Goal: Task Accomplishment & Management: Manage account settings

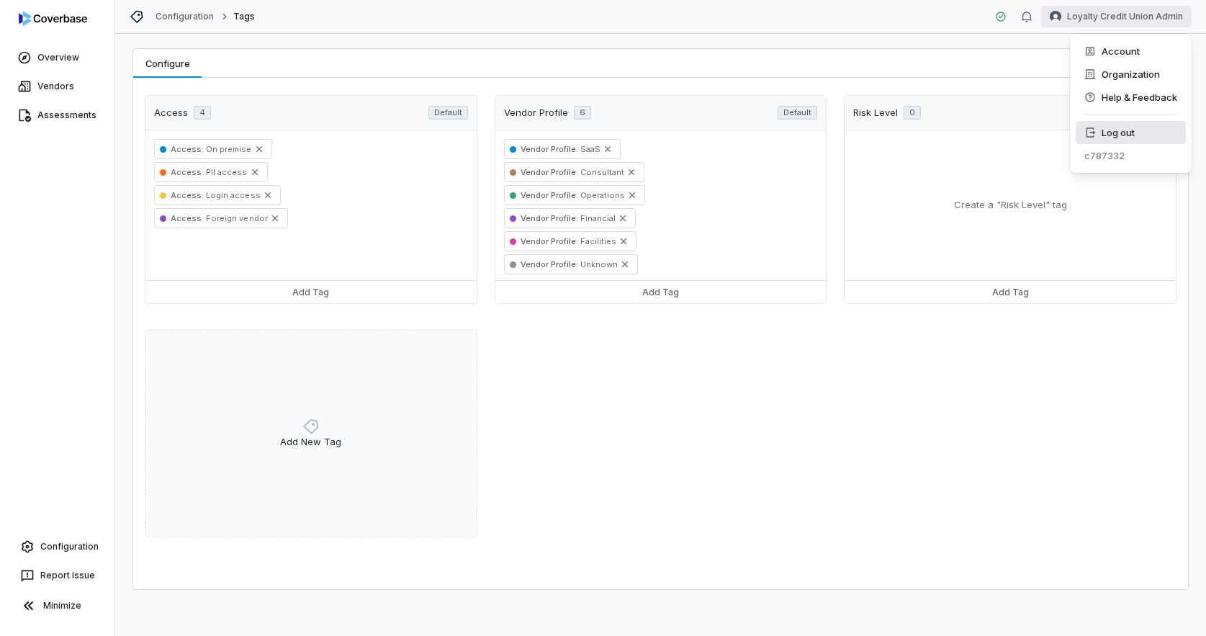
click at [1143, 132] on div "Log out" at bounding box center [1131, 132] width 110 height 23
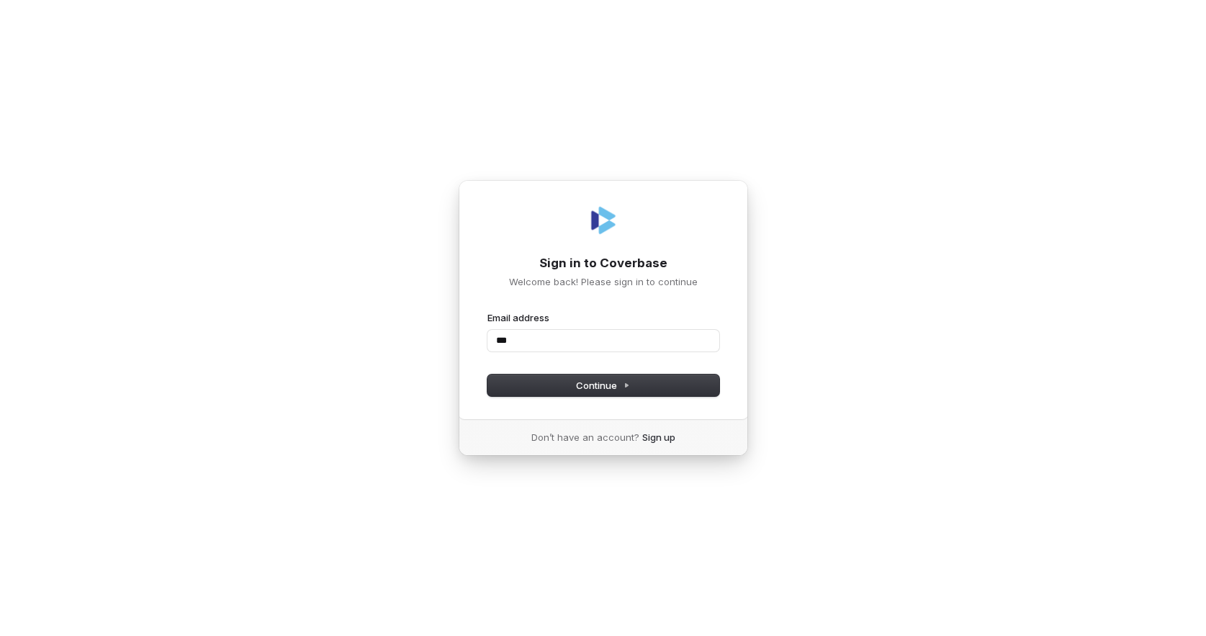
click at [0, 635] on com-1password-button at bounding box center [0, 636] width 0 height 0
type input "*"
click at [699, 347] on input "***" at bounding box center [604, 341] width 232 height 22
click at [0, 635] on com-1password-button at bounding box center [0, 636] width 0 height 0
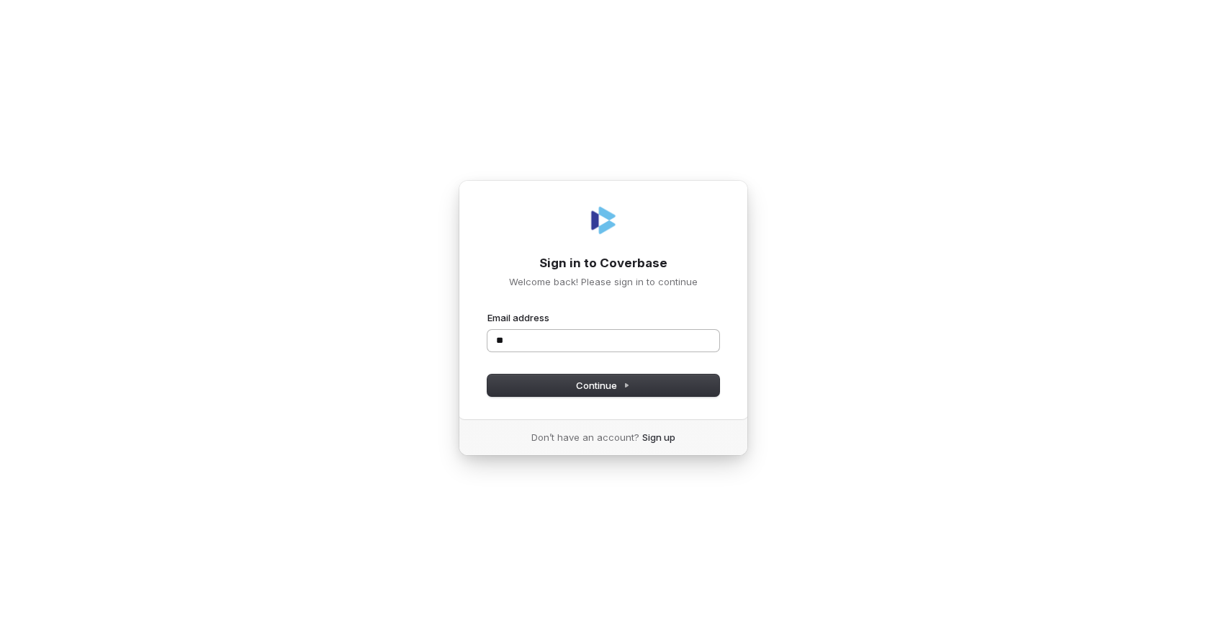
type input "*"
type input "**********"
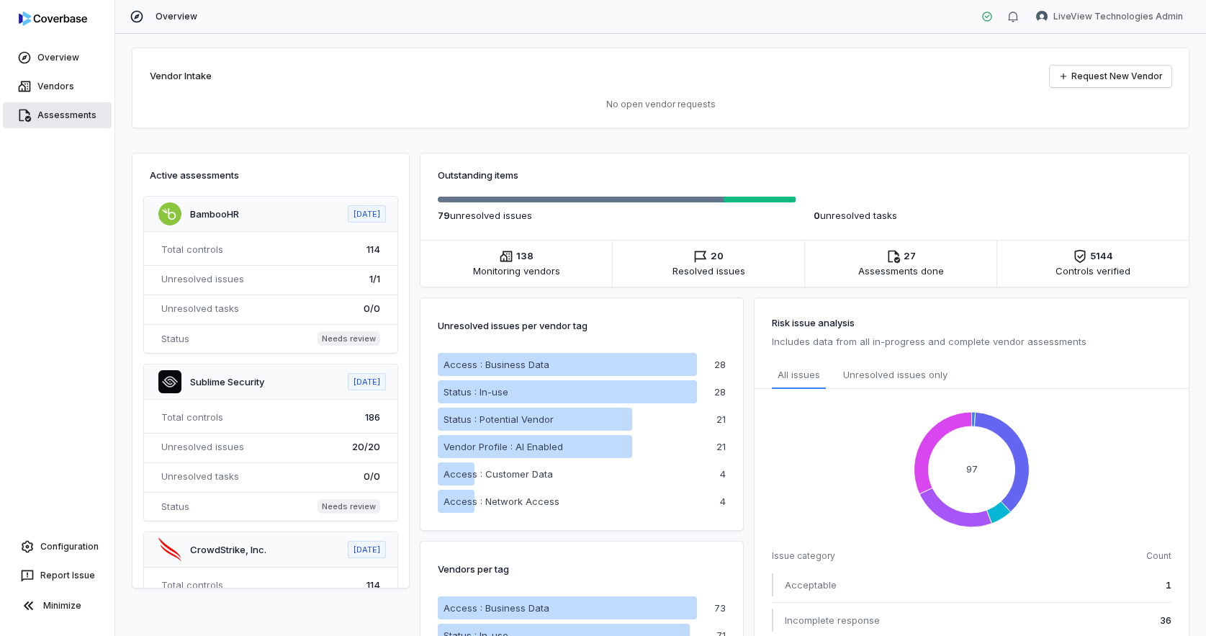
click at [65, 113] on link "Assessments" at bounding box center [57, 115] width 109 height 26
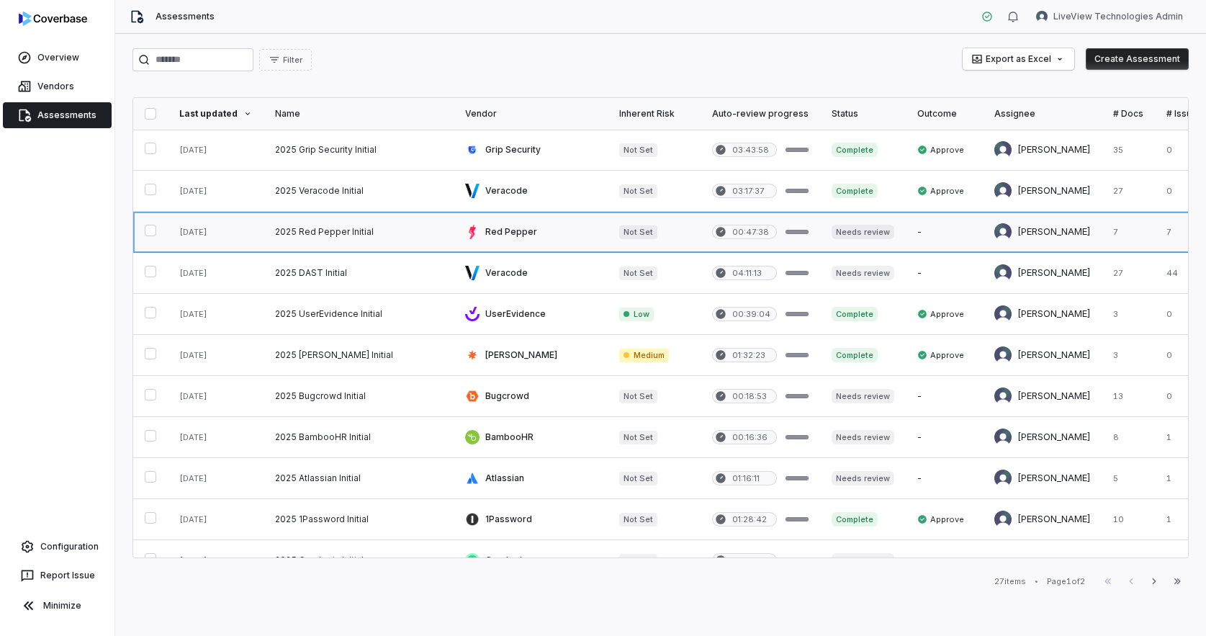
click at [336, 234] on link at bounding box center [359, 232] width 190 height 40
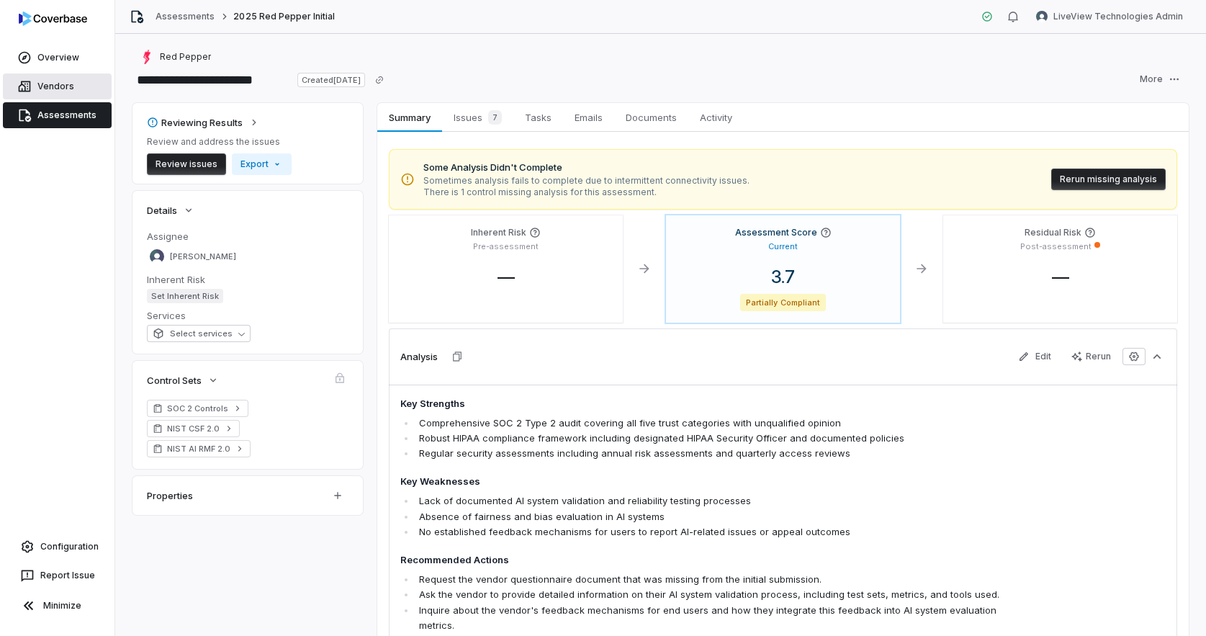
click at [78, 86] on link "Vendors" at bounding box center [57, 86] width 109 height 26
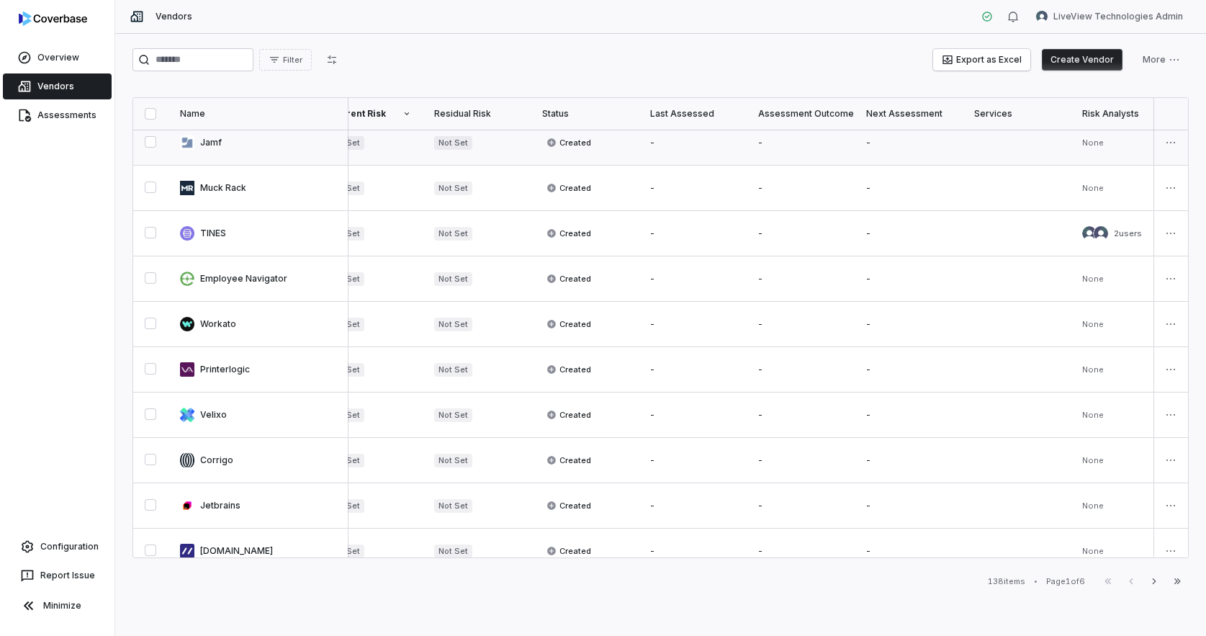
scroll to position [706, 358]
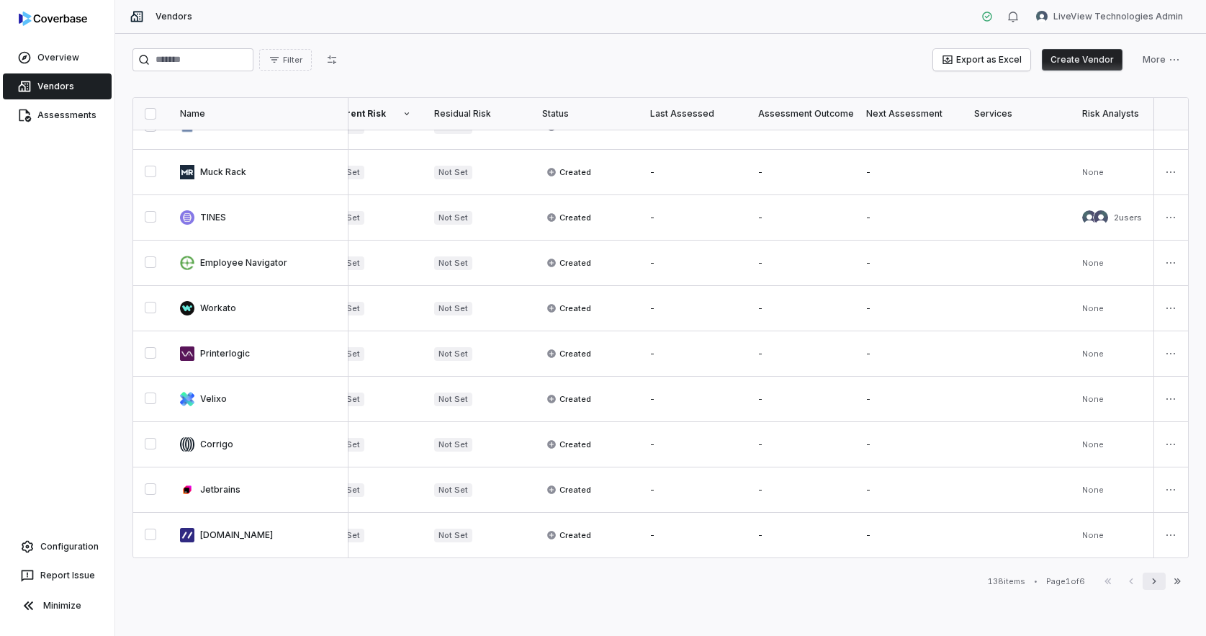
click at [1154, 580] on icon "button" at bounding box center [1154, 581] width 4 height 6
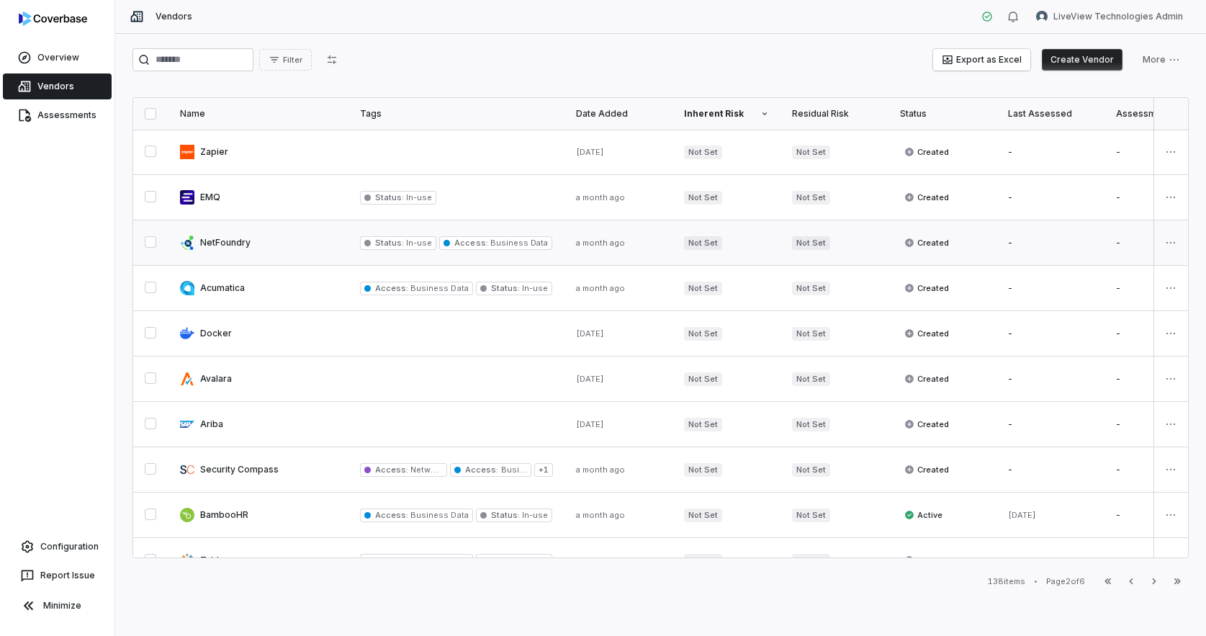
click at [295, 248] on link at bounding box center [259, 242] width 180 height 45
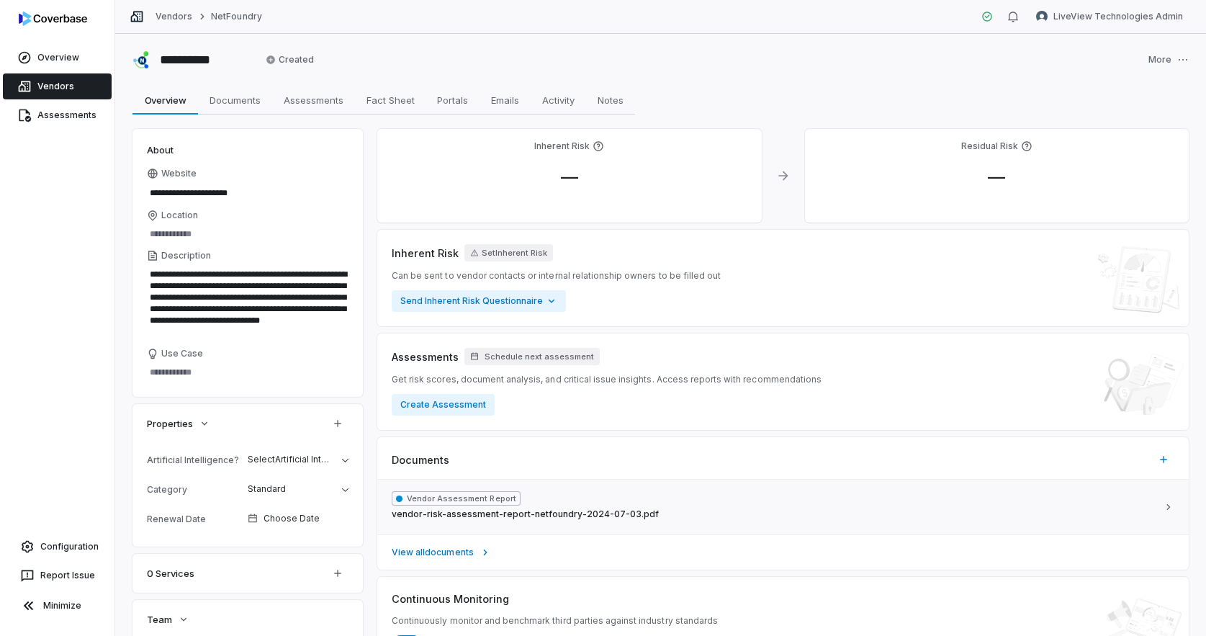
click at [612, 513] on span "vendor-risk-assessment-report-netfoundry-2024-07-03.pdf" at bounding box center [525, 514] width 267 height 12
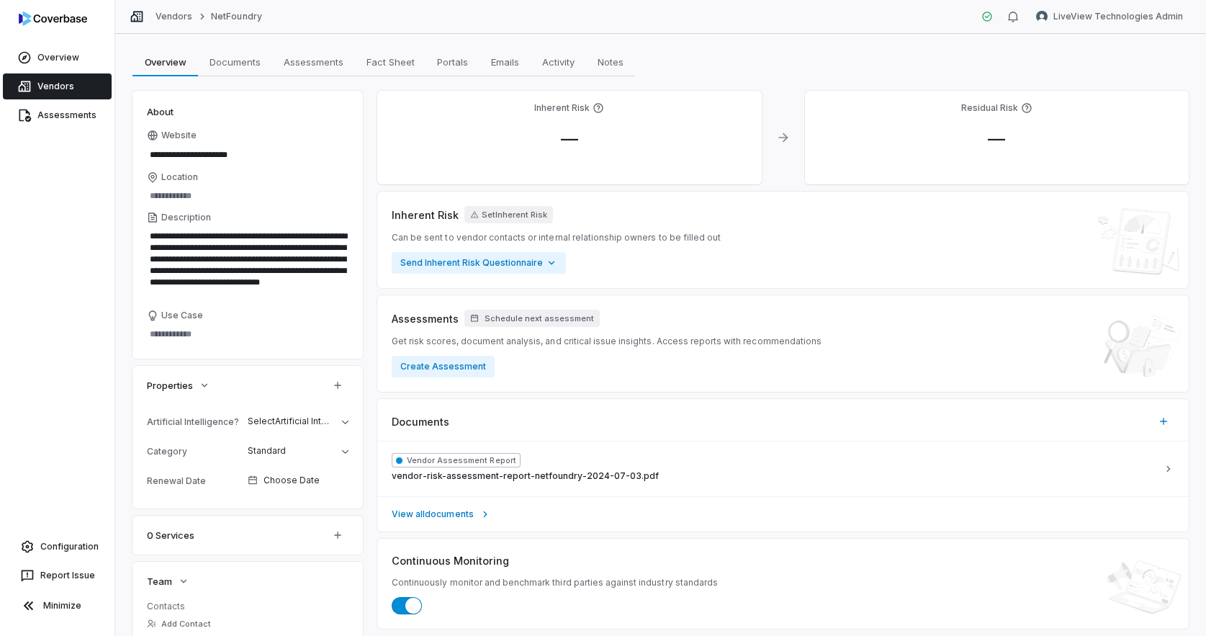
scroll to position [55, 0]
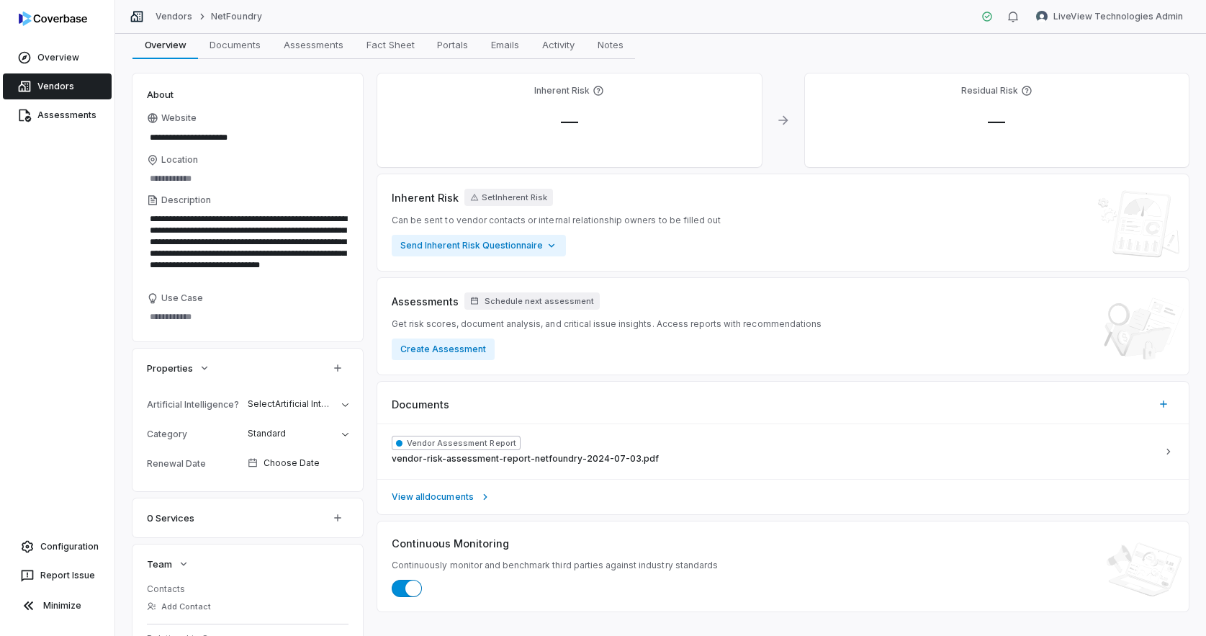
click at [587, 382] on div "Documents" at bounding box center [783, 398] width 812 height 33
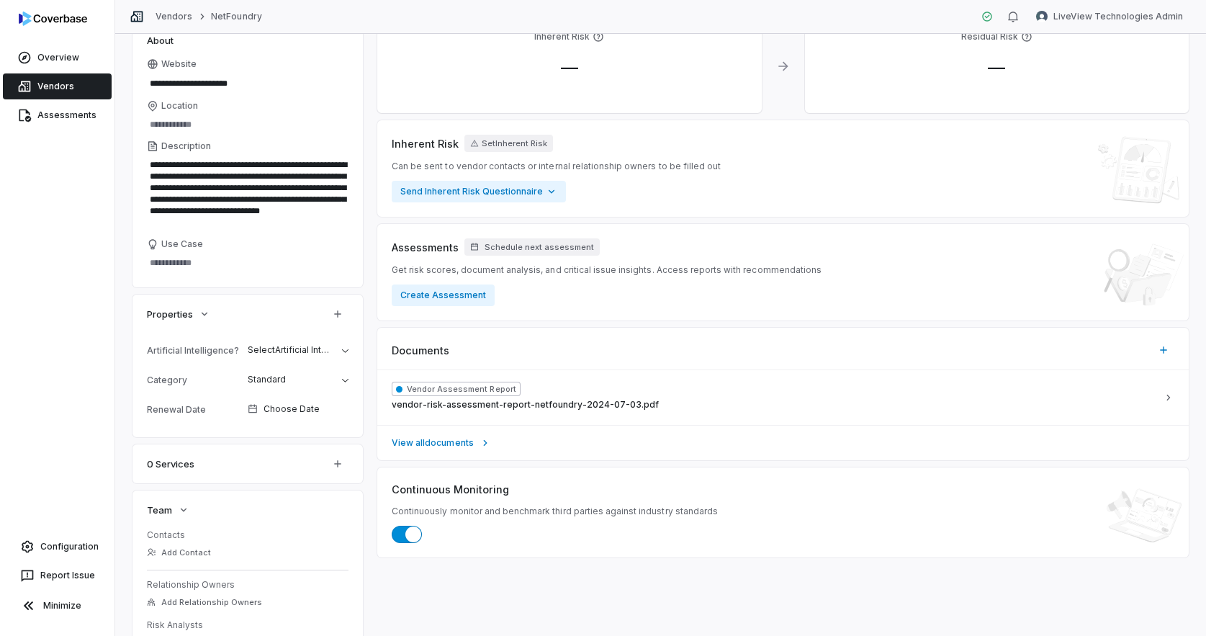
scroll to position [165, 0]
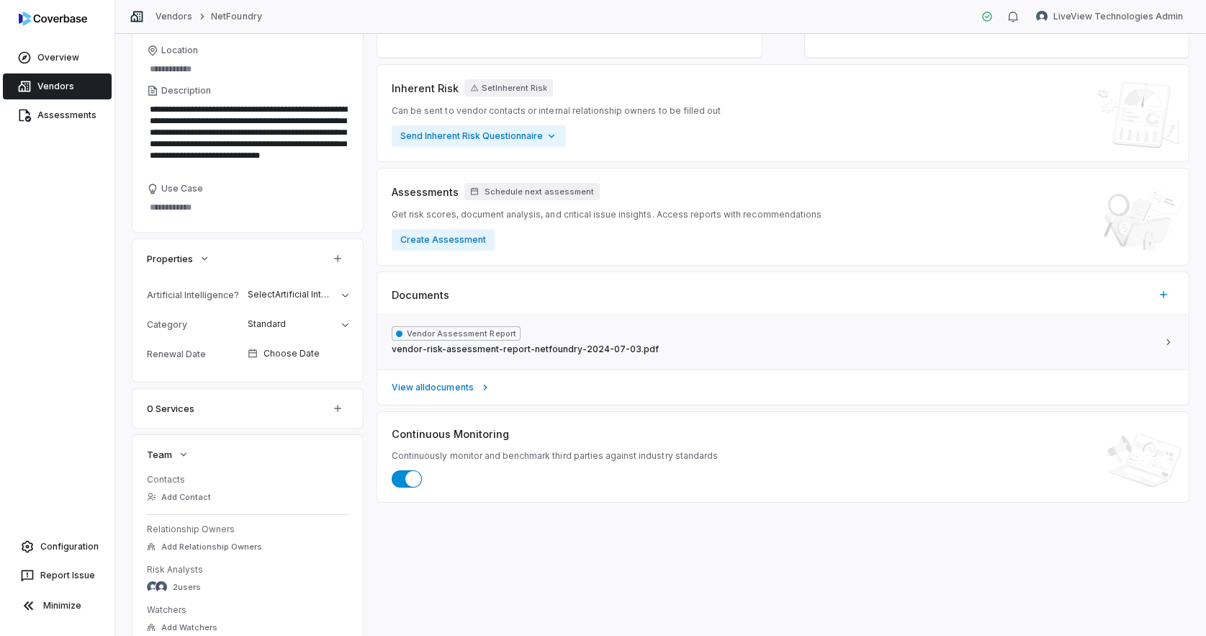
click at [532, 347] on span "vendor-risk-assessment-report-netfoundry-2024-07-03.pdf" at bounding box center [525, 349] width 267 height 12
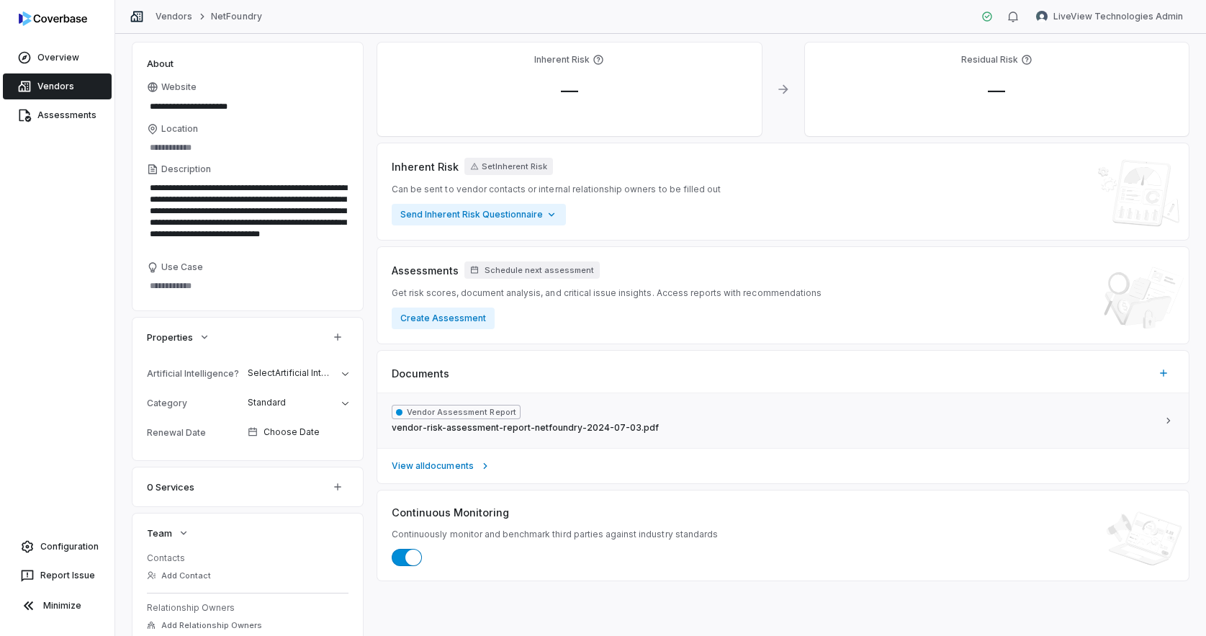
scroll to position [0, 0]
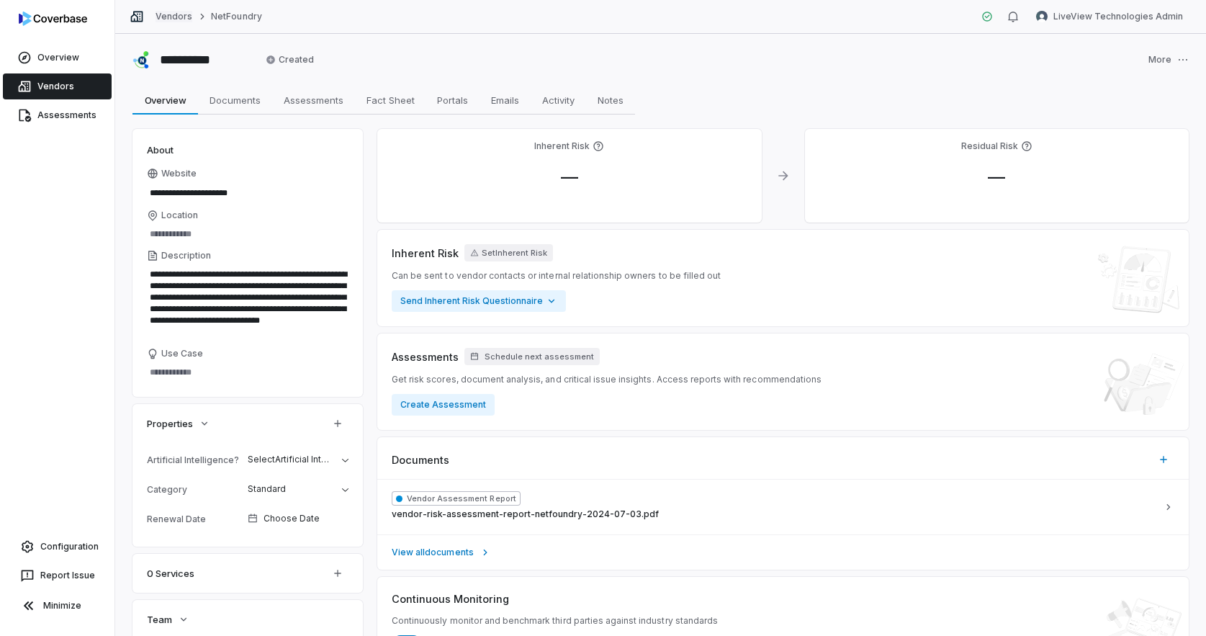
click at [167, 15] on link "Vendors" at bounding box center [174, 17] width 37 height 12
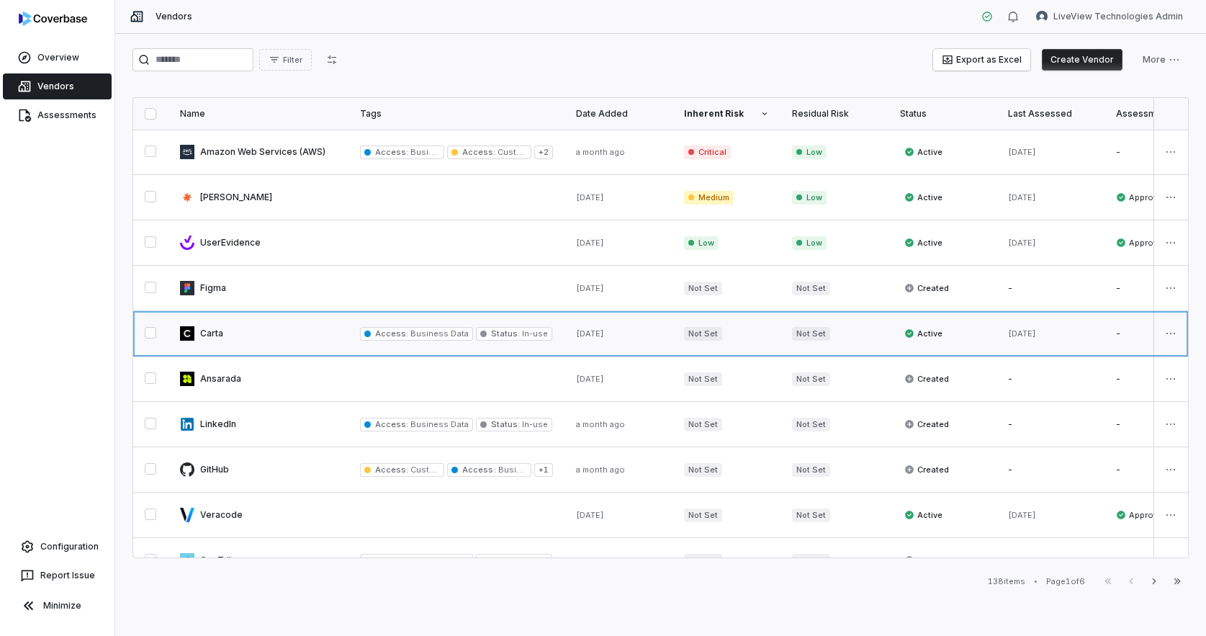
click at [313, 336] on link at bounding box center [259, 333] width 180 height 45
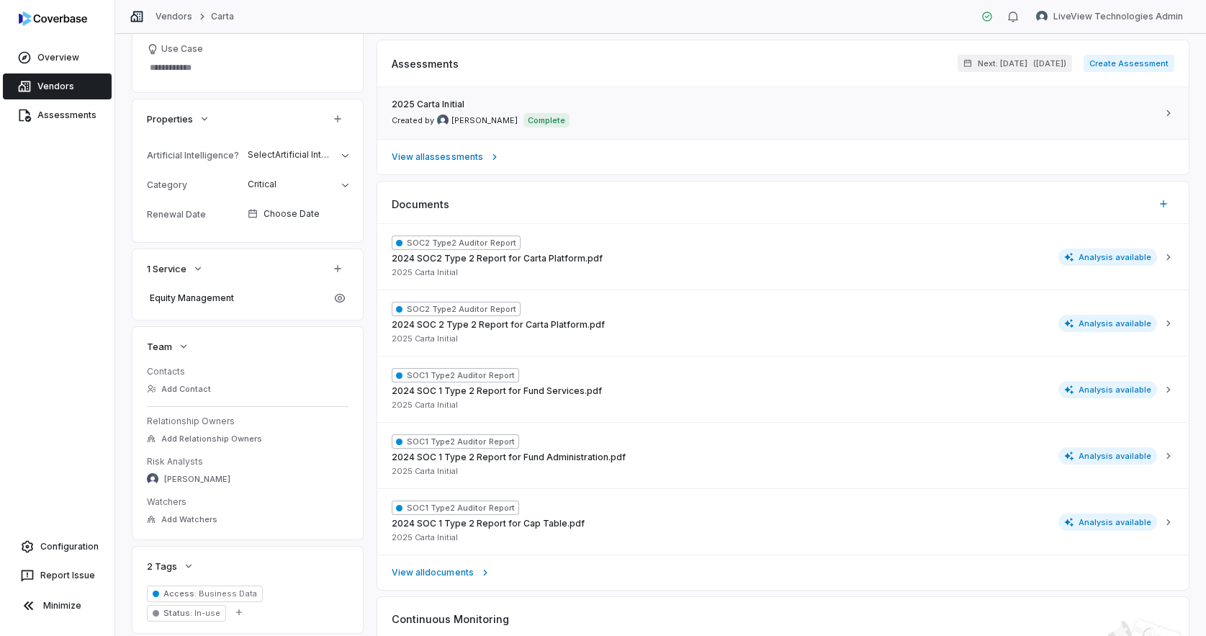
scroll to position [294, 0]
click at [472, 574] on span "View all documents" at bounding box center [433, 572] width 82 height 12
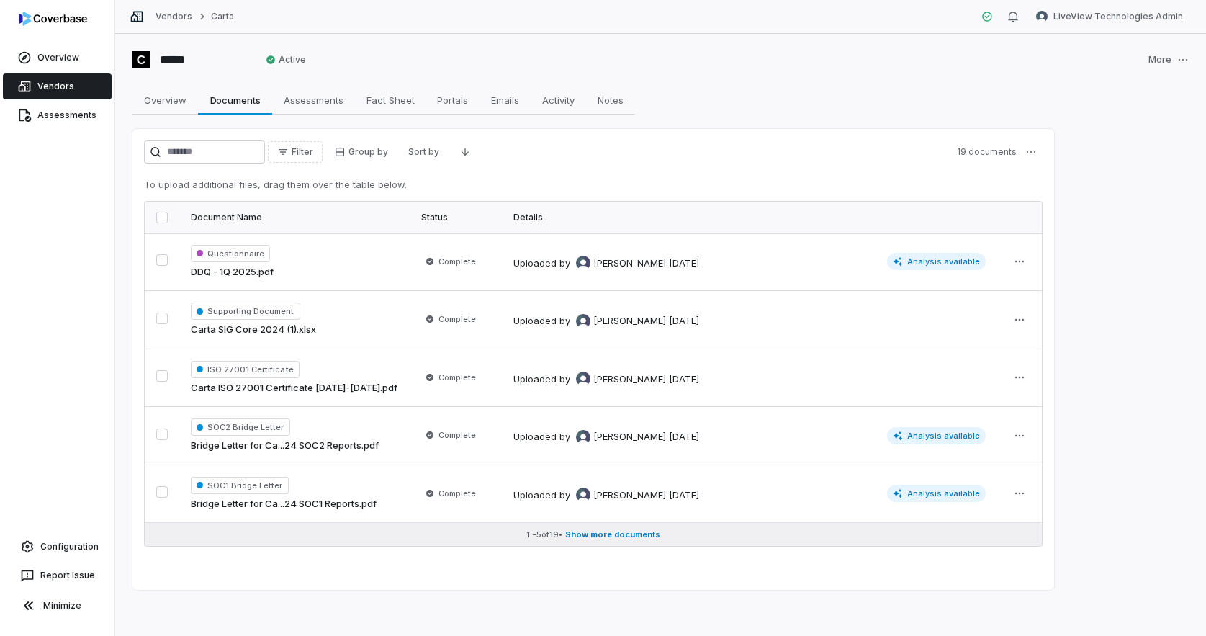
click at [609, 536] on span "Show more documents" at bounding box center [612, 534] width 95 height 11
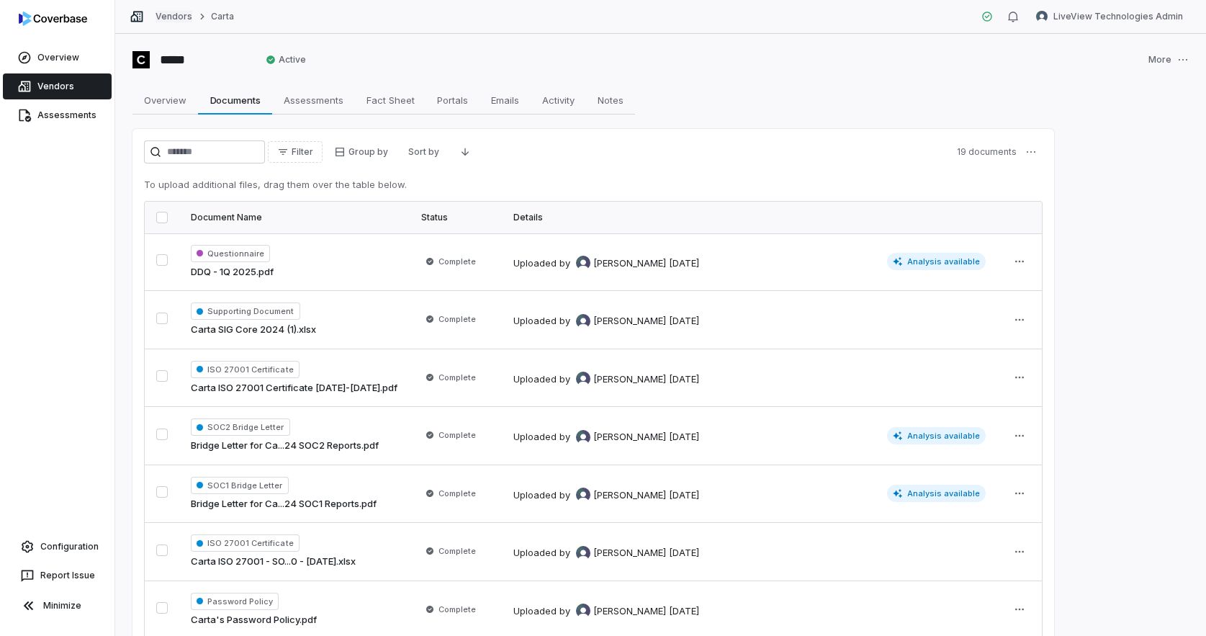
click at [168, 19] on link "Vendors" at bounding box center [174, 17] width 37 height 12
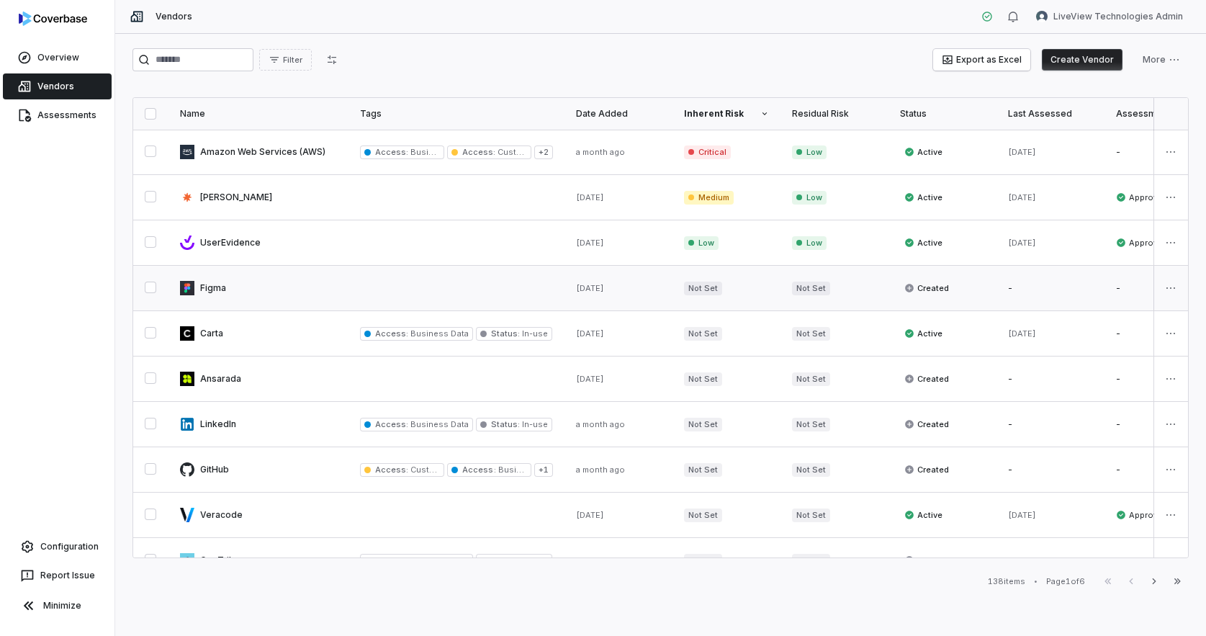
click at [224, 295] on link at bounding box center [259, 288] width 180 height 45
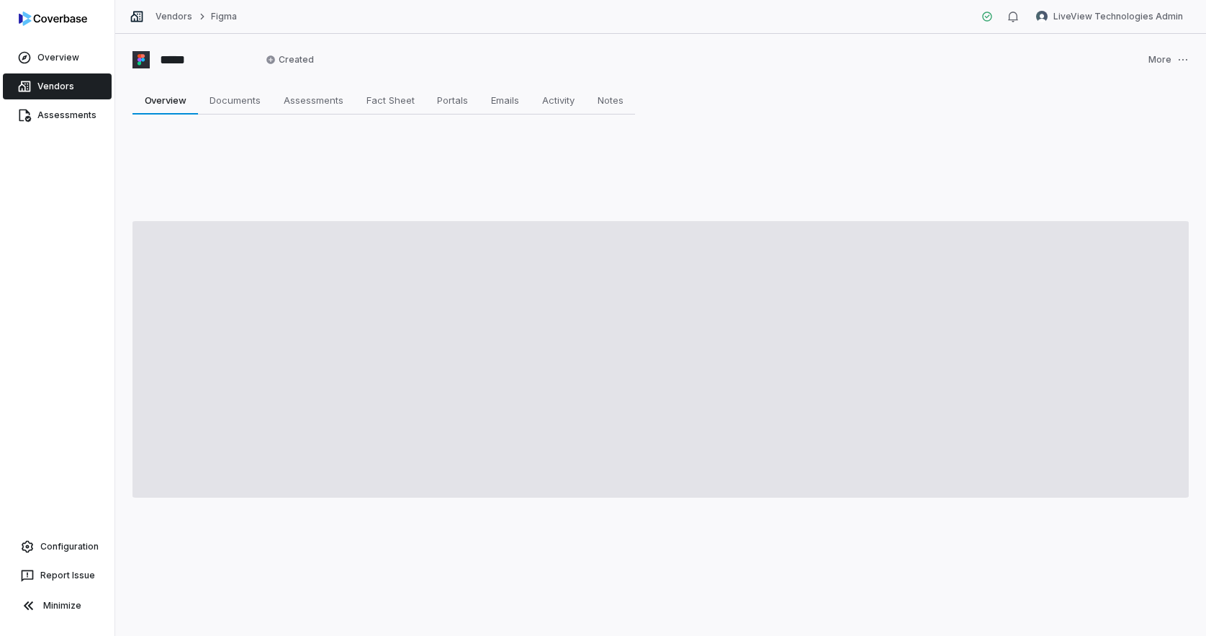
type textarea "*"
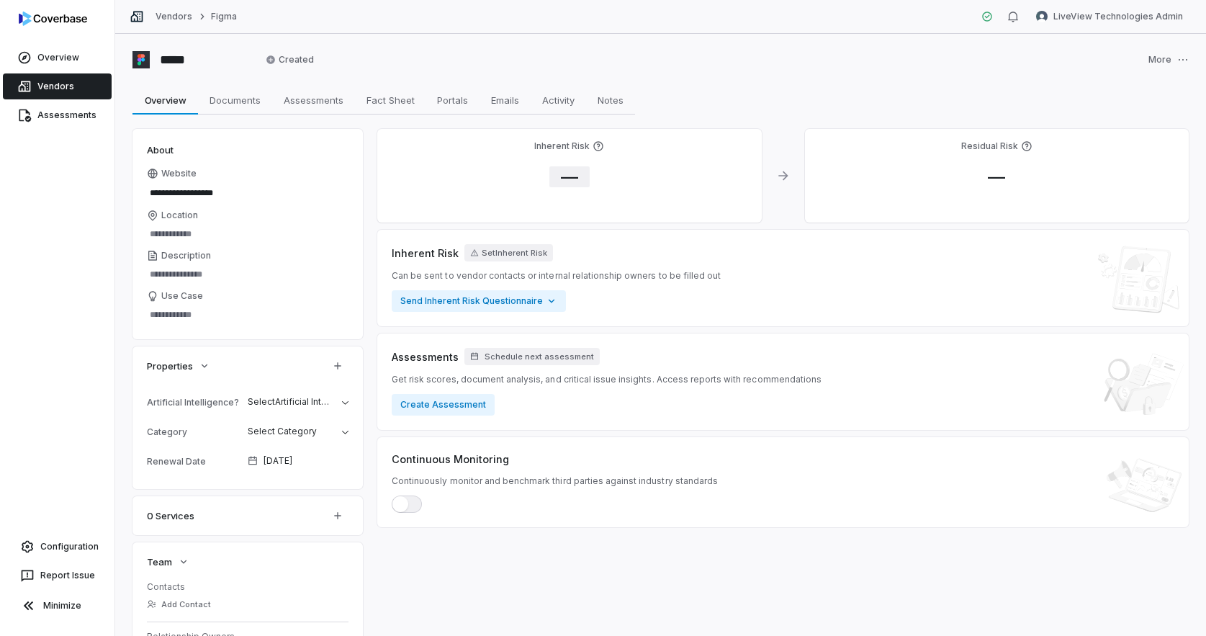
click at [571, 181] on span "—" at bounding box center [569, 176] width 40 height 21
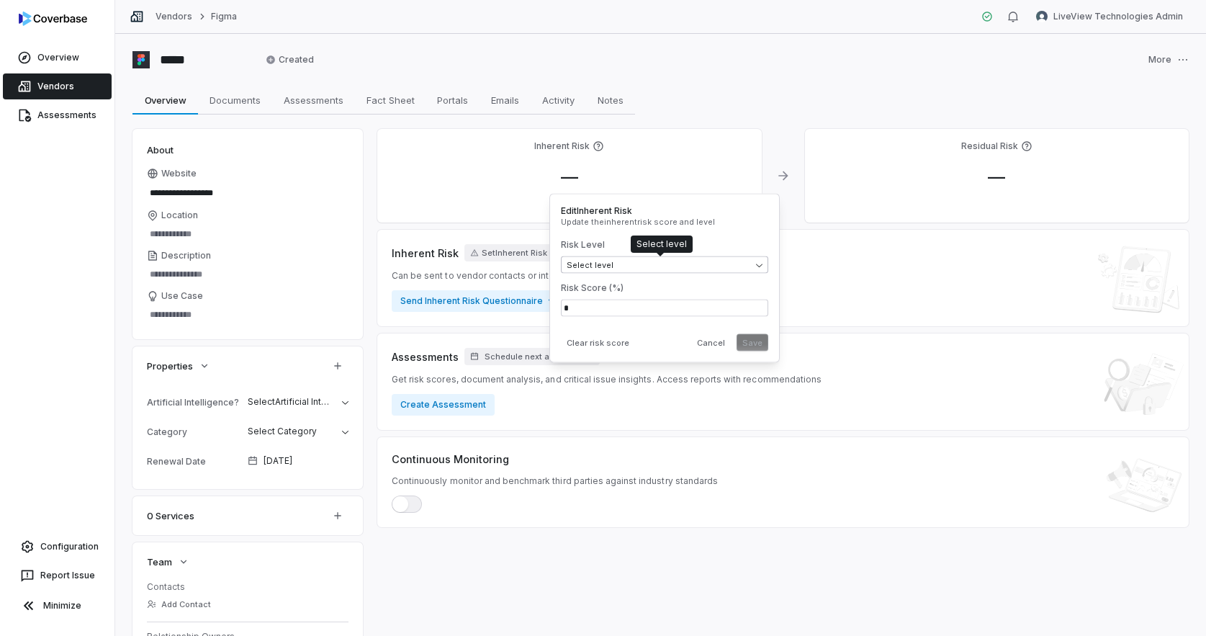
click at [696, 266] on body "**********" at bounding box center [603, 318] width 1206 height 636
click at [314, 432] on html "**********" at bounding box center [603, 318] width 1206 height 636
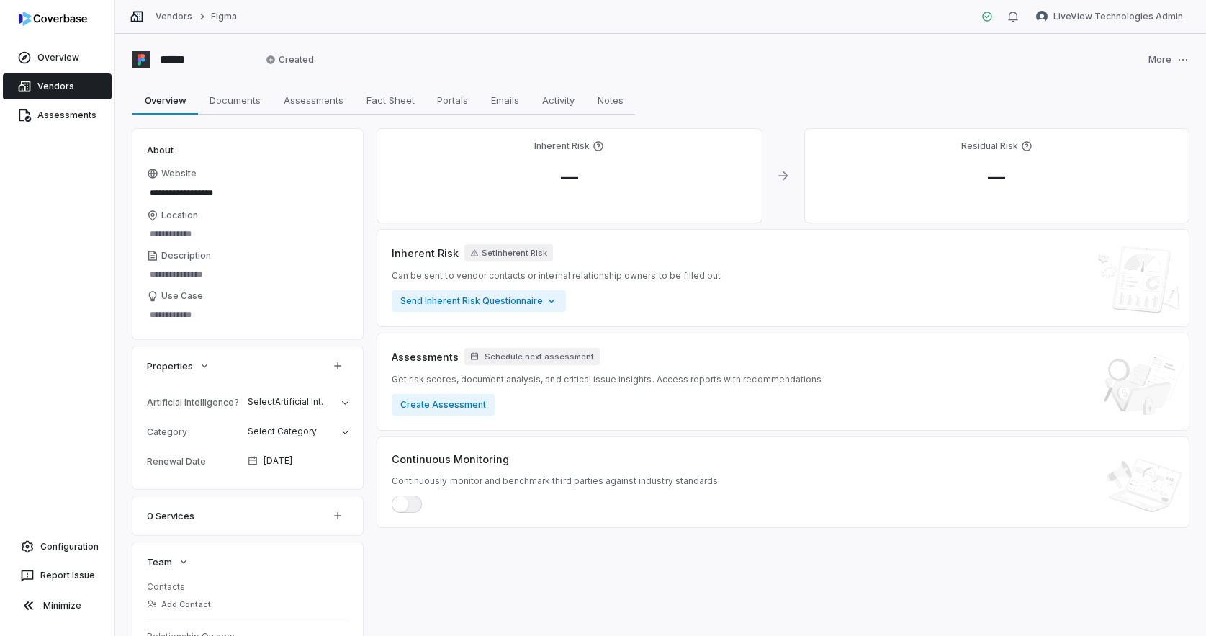
click at [82, 82] on link "Vendors" at bounding box center [57, 86] width 109 height 26
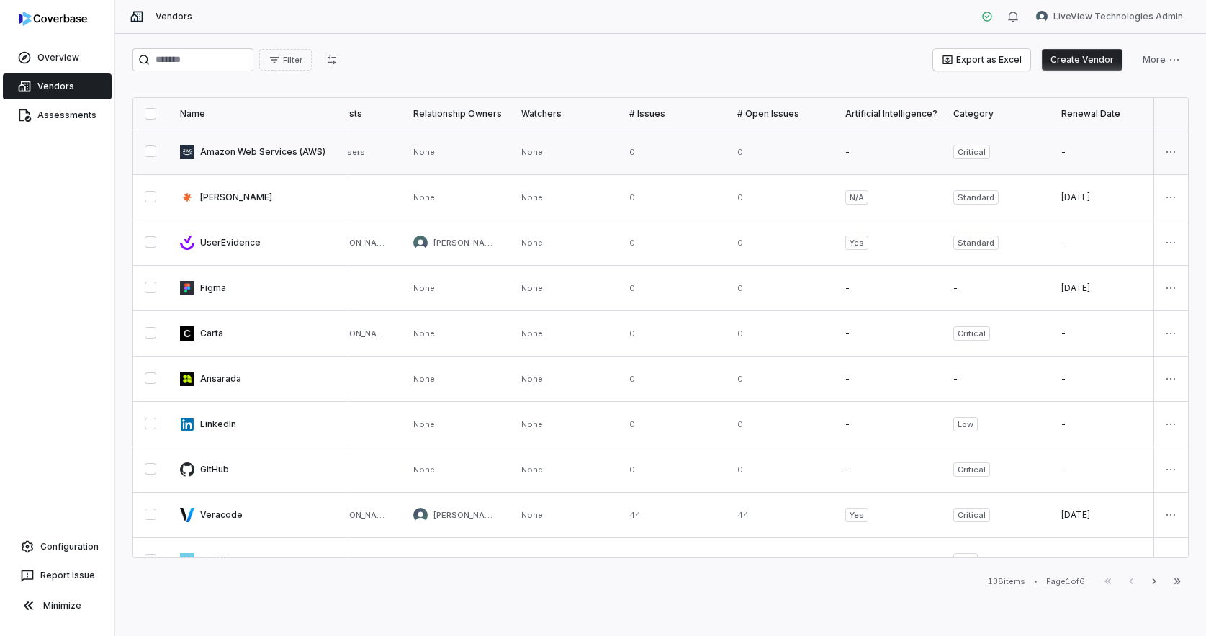
scroll to position [0, 1139]
drag, startPoint x: 984, startPoint y: 112, endPoint x: 969, endPoint y: 123, distance: 18.6
click at [969, 124] on th "Category" at bounding box center [992, 114] width 108 height 32
click at [302, 63] on span "Filter" at bounding box center [292, 60] width 19 height 11
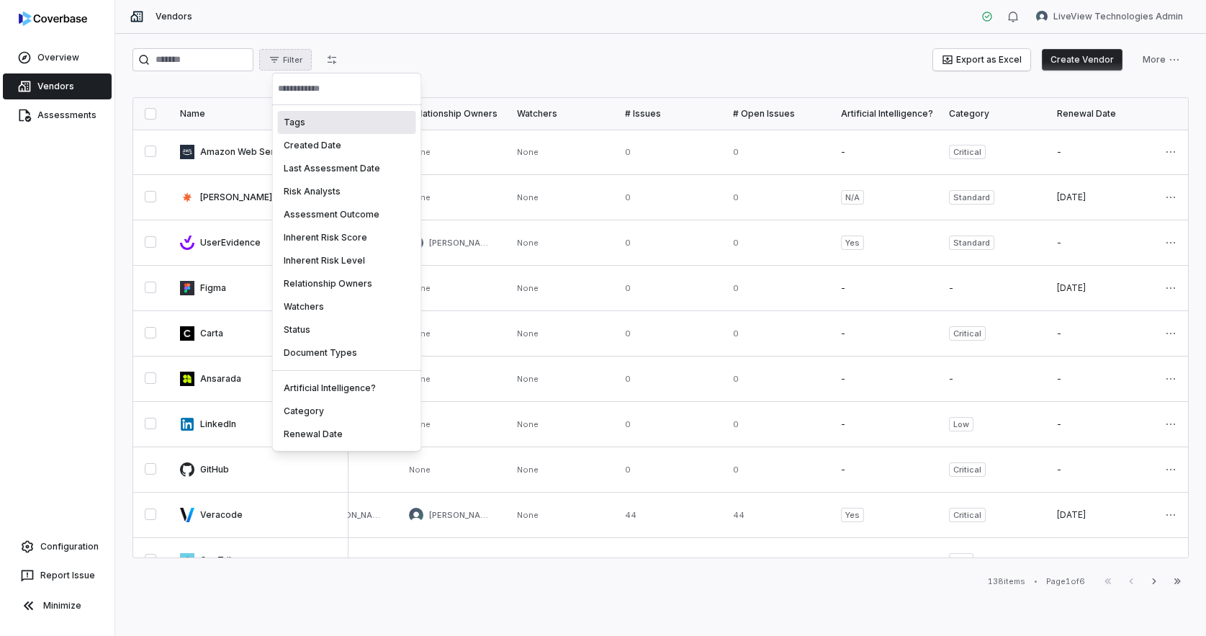
click at [346, 60] on html "Overview Vendors Assessments Configuration Report Issue Minimize Vendors LiveVi…" at bounding box center [603, 318] width 1206 height 636
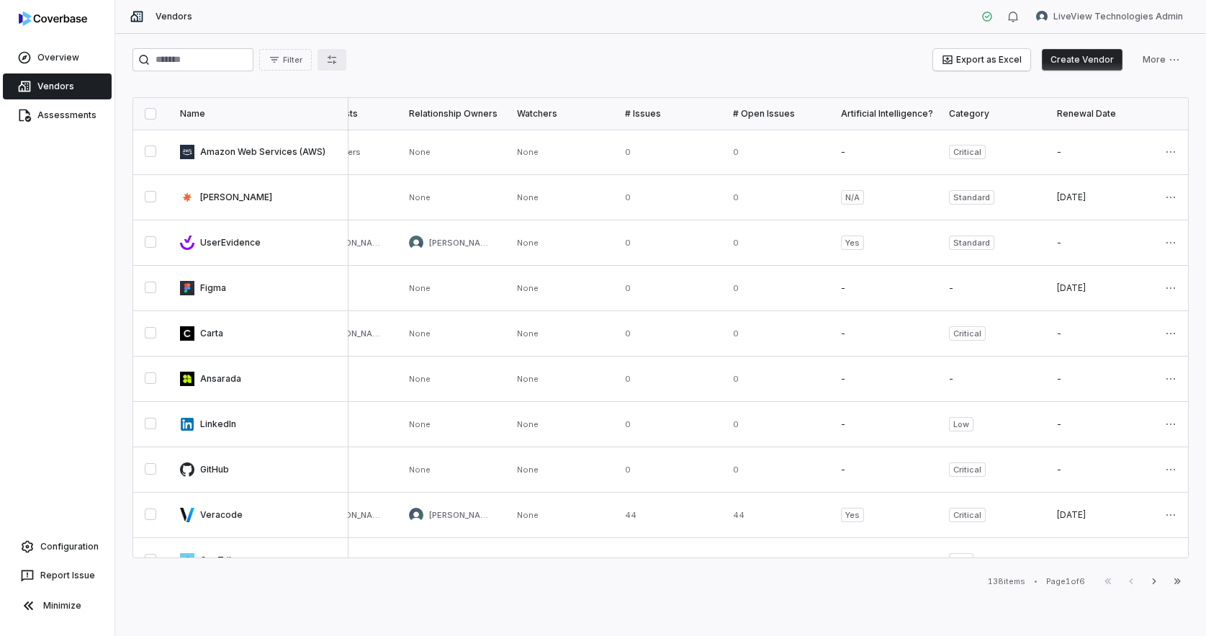
click at [338, 60] on icon "button" at bounding box center [332, 60] width 12 height 12
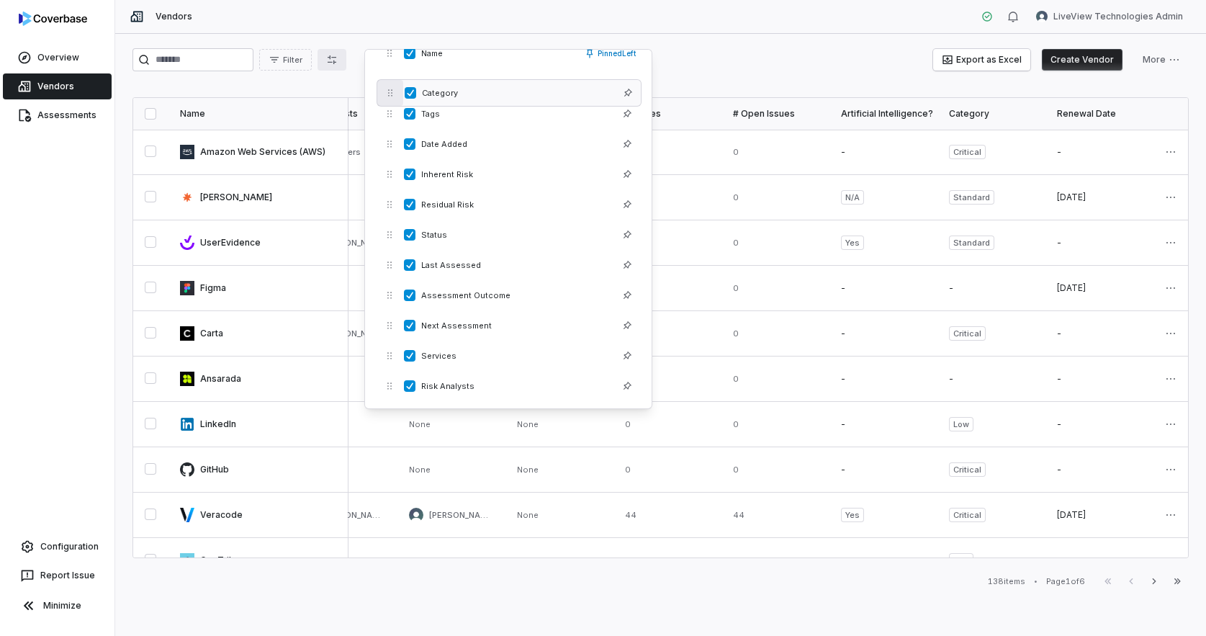
scroll to position [0, 0]
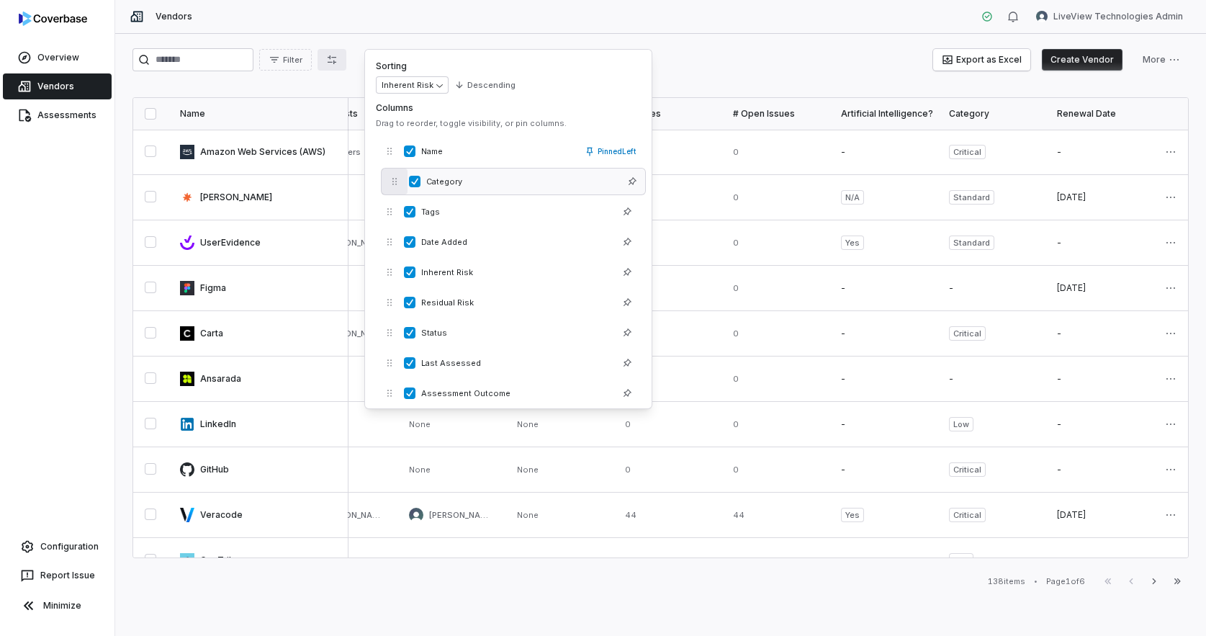
drag, startPoint x: 386, startPoint y: 318, endPoint x: 391, endPoint y: 181, distance: 136.9
click at [391, 181] on icon "button" at bounding box center [395, 181] width 10 height 10
click at [818, 56] on div "Filter Export as Excel Create Vendor More" at bounding box center [661, 59] width 1056 height 23
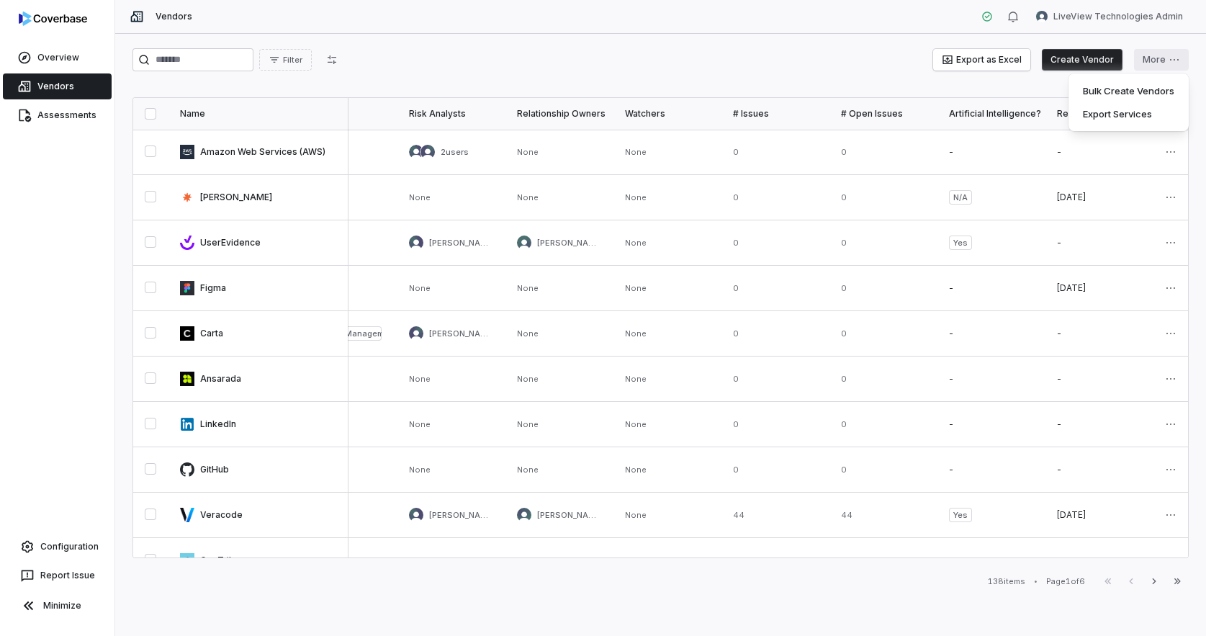
click at [1166, 60] on html "Overview Vendors Assessments Configuration Report Issue Minimize Vendors LiveVi…" at bounding box center [603, 318] width 1206 height 636
click at [1125, 94] on div "Bulk Create Vendors" at bounding box center [1128, 90] width 109 height 23
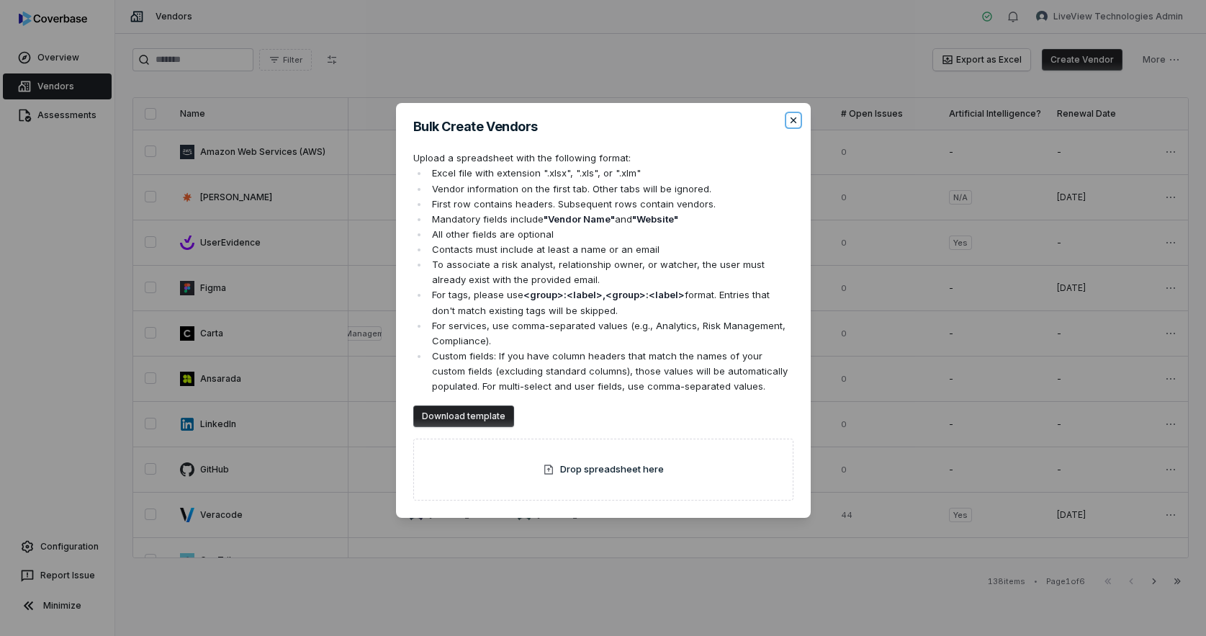
click at [789, 122] on icon "button" at bounding box center [794, 120] width 12 height 12
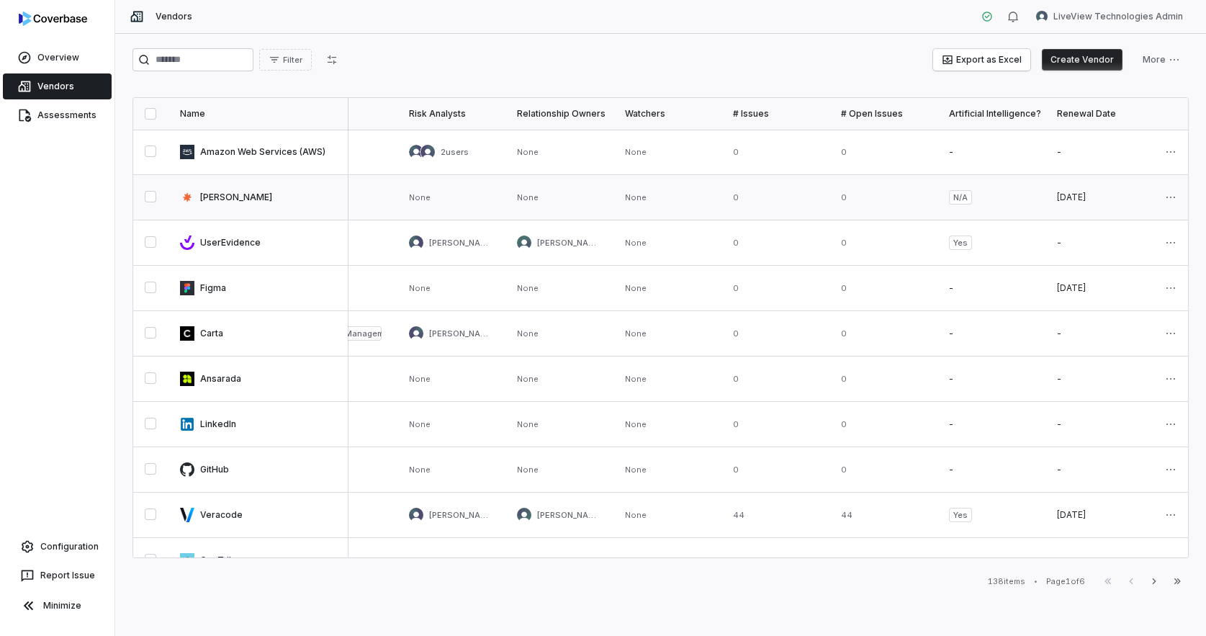
click at [156, 202] on button "button" at bounding box center [151, 197] width 12 height 12
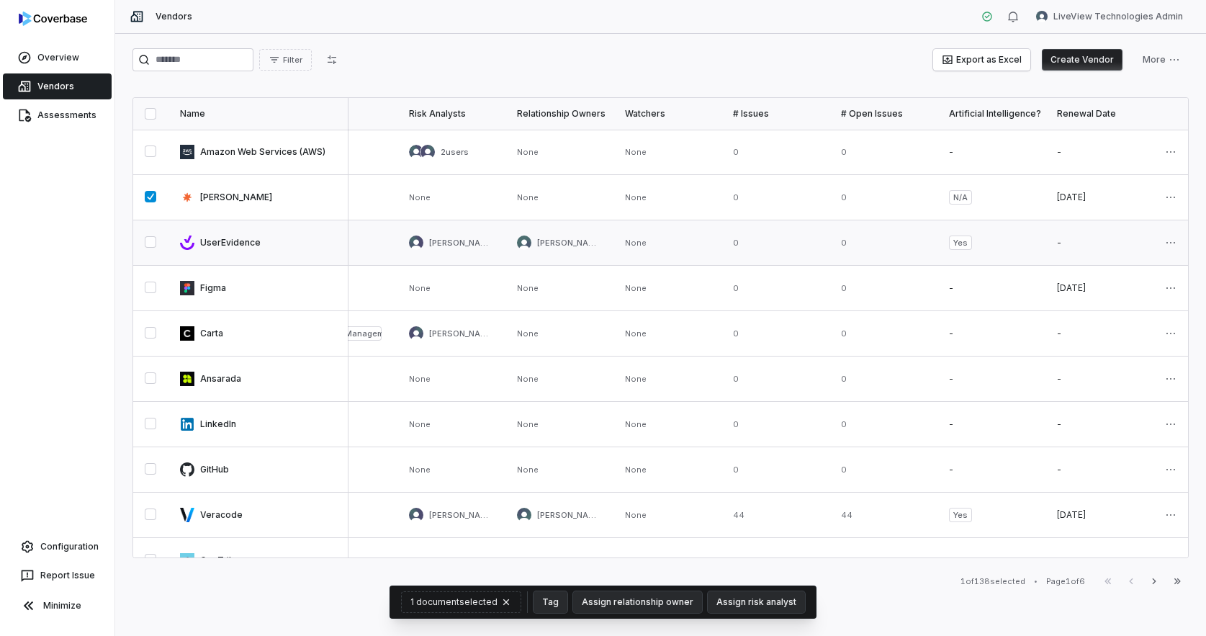
click at [149, 248] on button "button" at bounding box center [151, 242] width 12 height 12
click at [149, 291] on button "button" at bounding box center [151, 288] width 12 height 12
click at [147, 384] on button "button" at bounding box center [151, 378] width 12 height 12
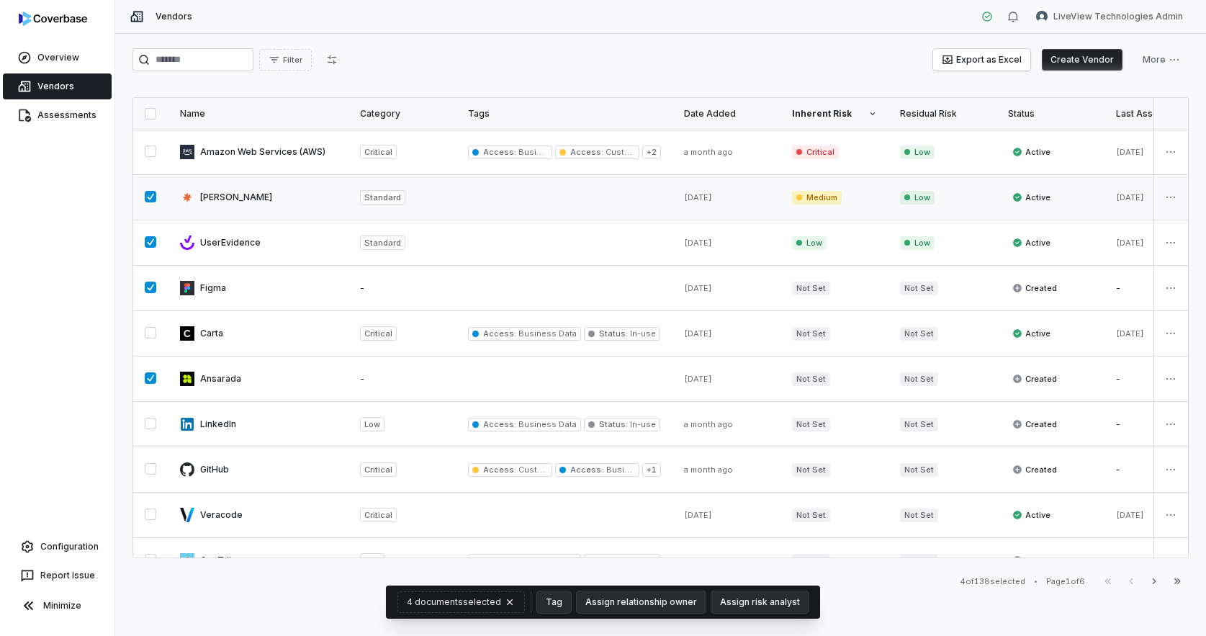
click at [154, 196] on button "button" at bounding box center [151, 197] width 12 height 12
click at [153, 246] on button "button" at bounding box center [151, 242] width 12 height 12
click at [151, 291] on button "button" at bounding box center [151, 288] width 12 height 12
click at [153, 377] on button "button" at bounding box center [151, 378] width 12 height 12
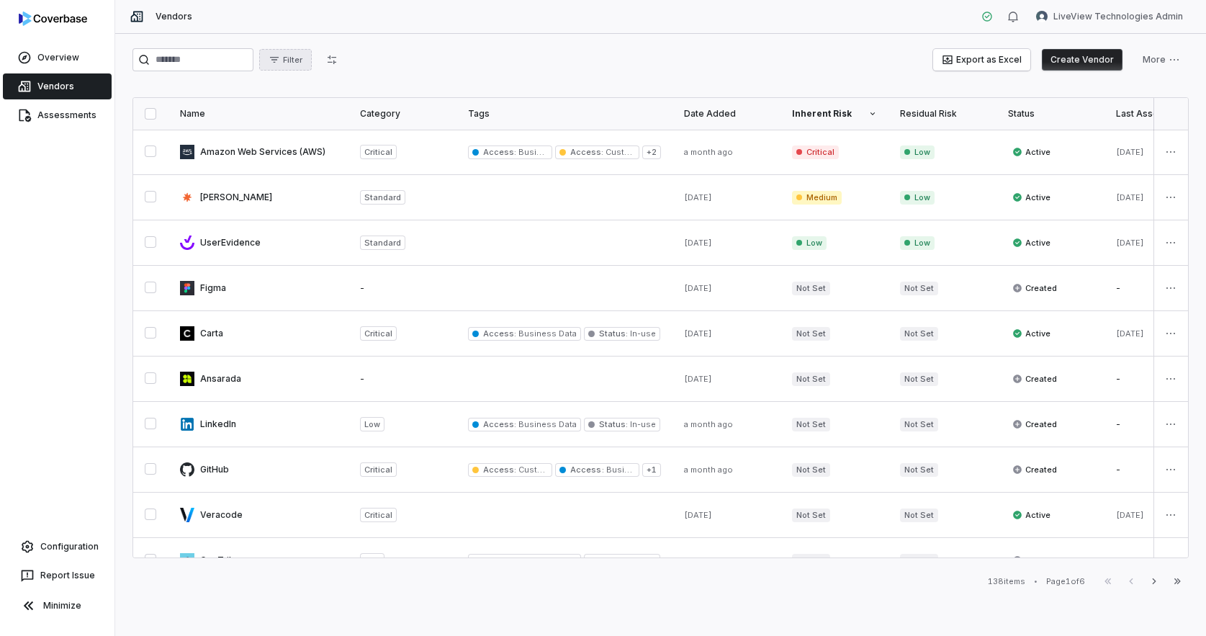
click at [299, 62] on span "Filter" at bounding box center [292, 60] width 19 height 11
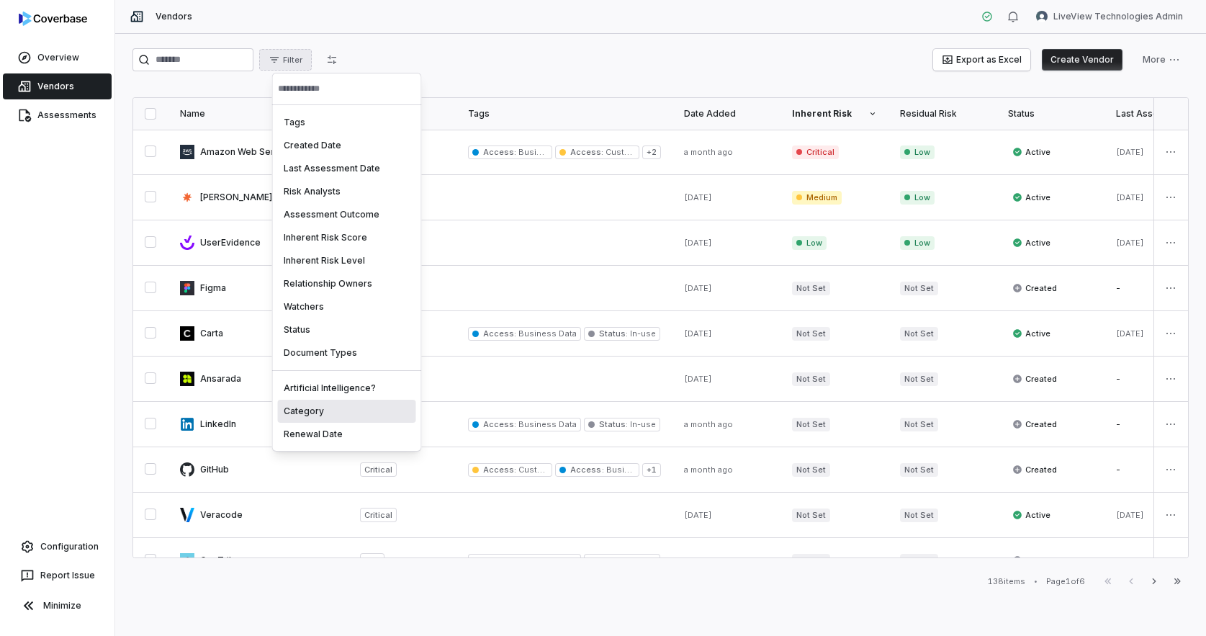
click at [338, 406] on div "Category" at bounding box center [347, 411] width 138 height 23
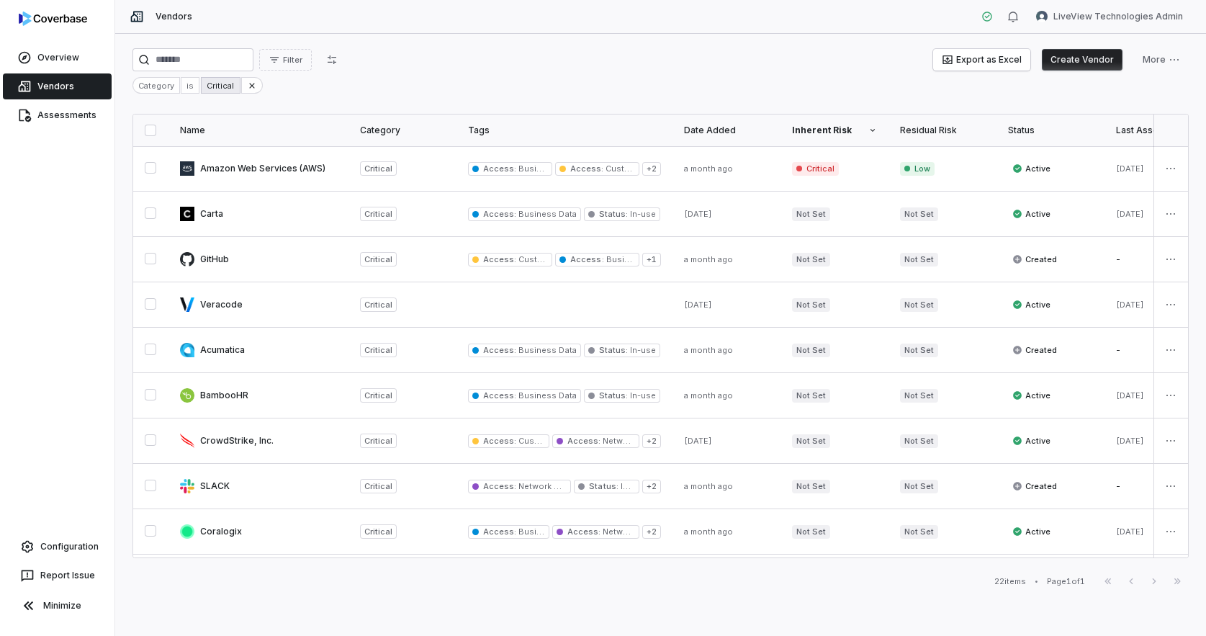
click at [220, 89] on div "Critical" at bounding box center [220, 85] width 39 height 17
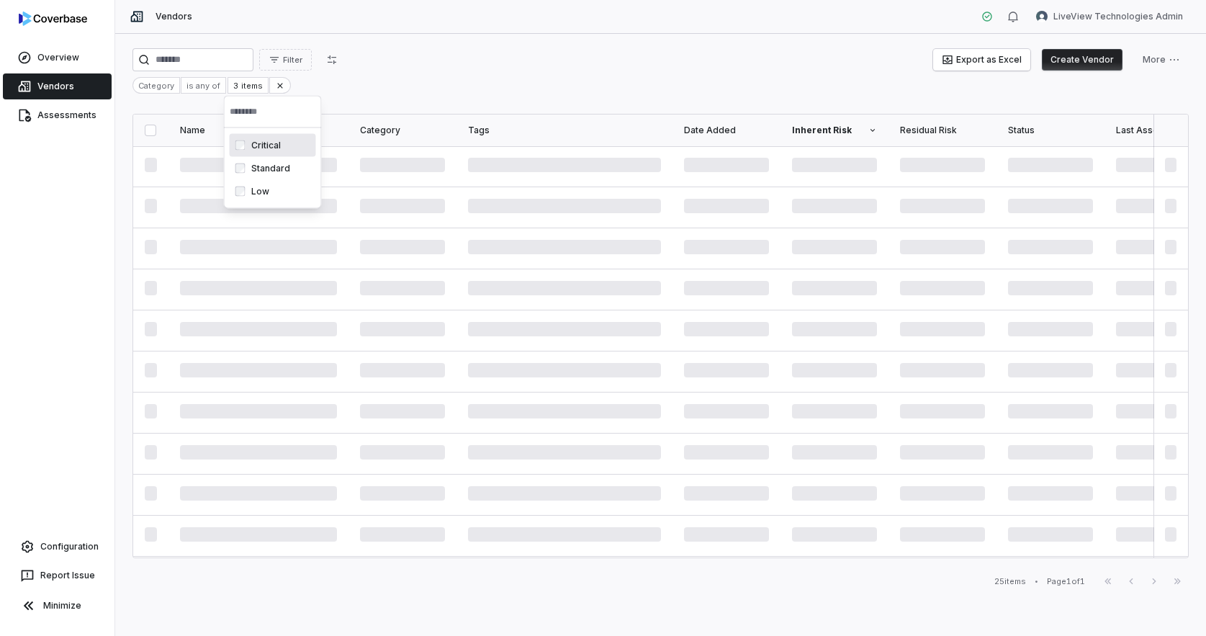
click at [400, 41] on html "Overview Vendors Assessments Configuration Report Issue Minimize Vendors LiveVi…" at bounding box center [603, 318] width 1206 height 636
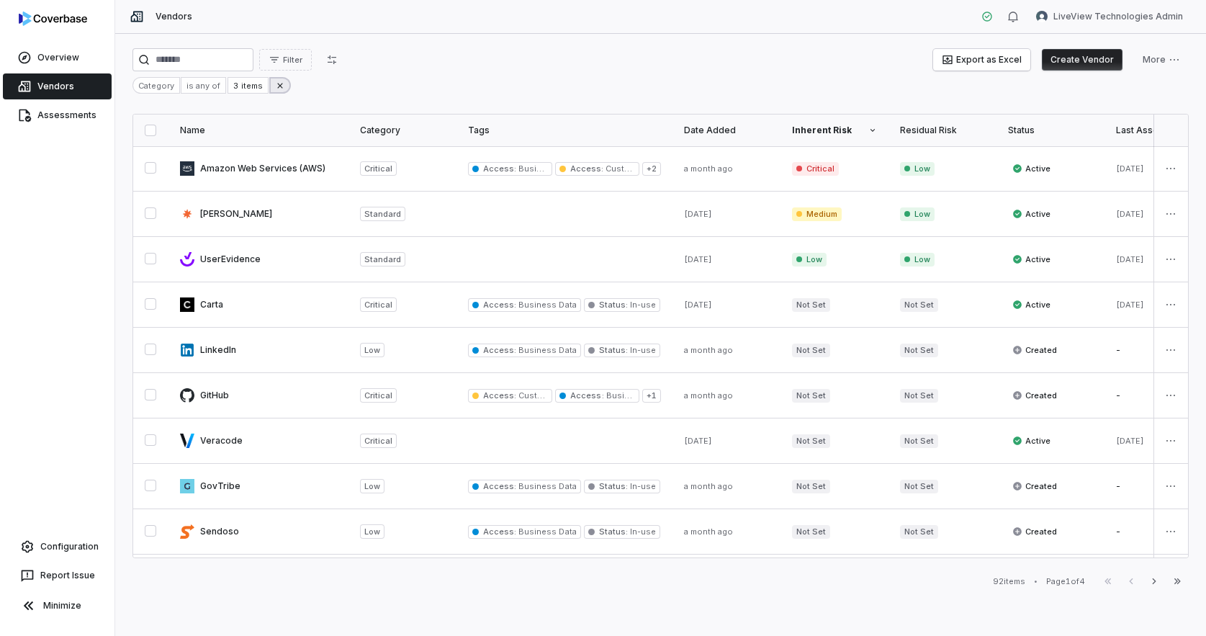
click at [279, 89] on icon at bounding box center [280, 86] width 10 height 10
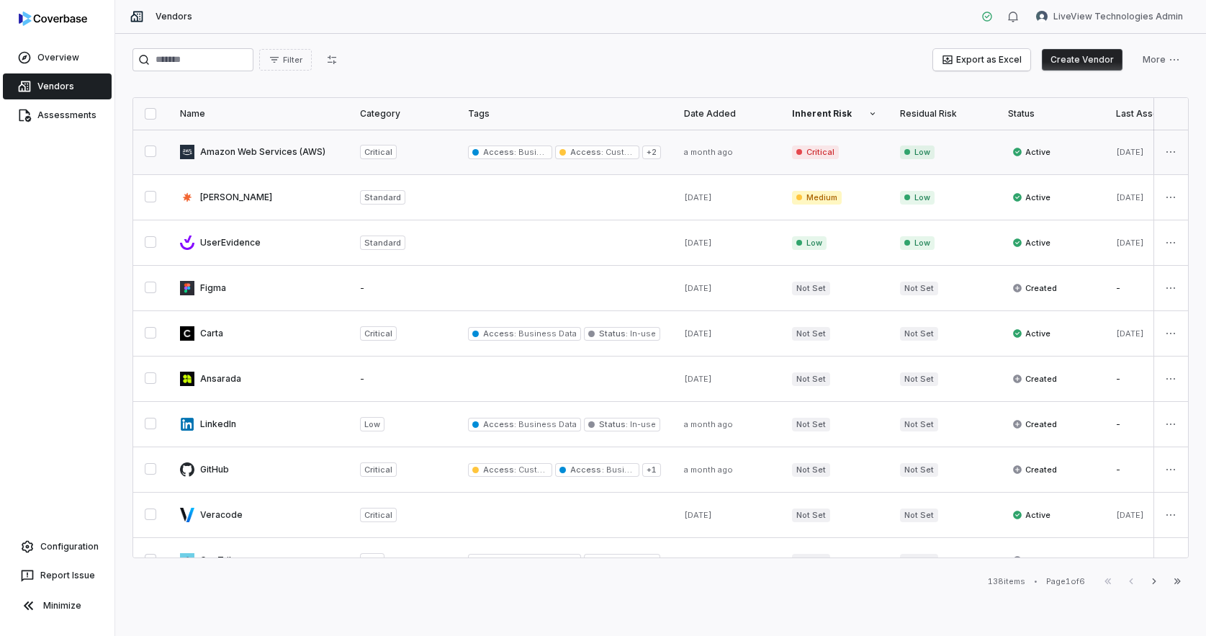
click at [268, 153] on link at bounding box center [259, 152] width 180 height 45
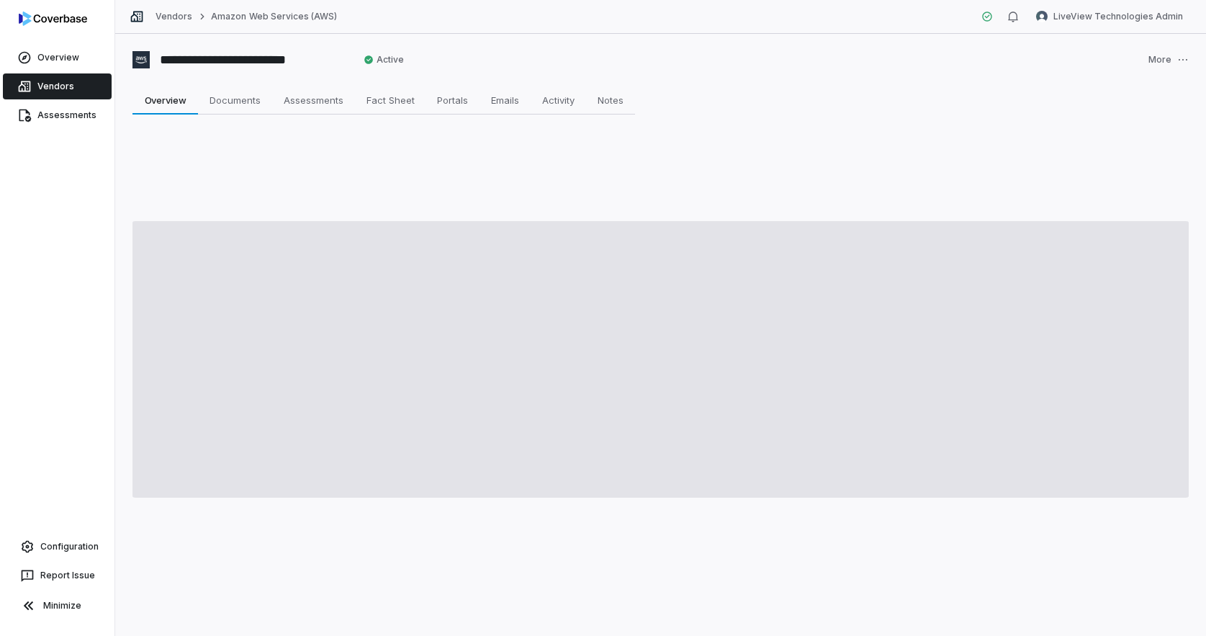
type textarea "*"
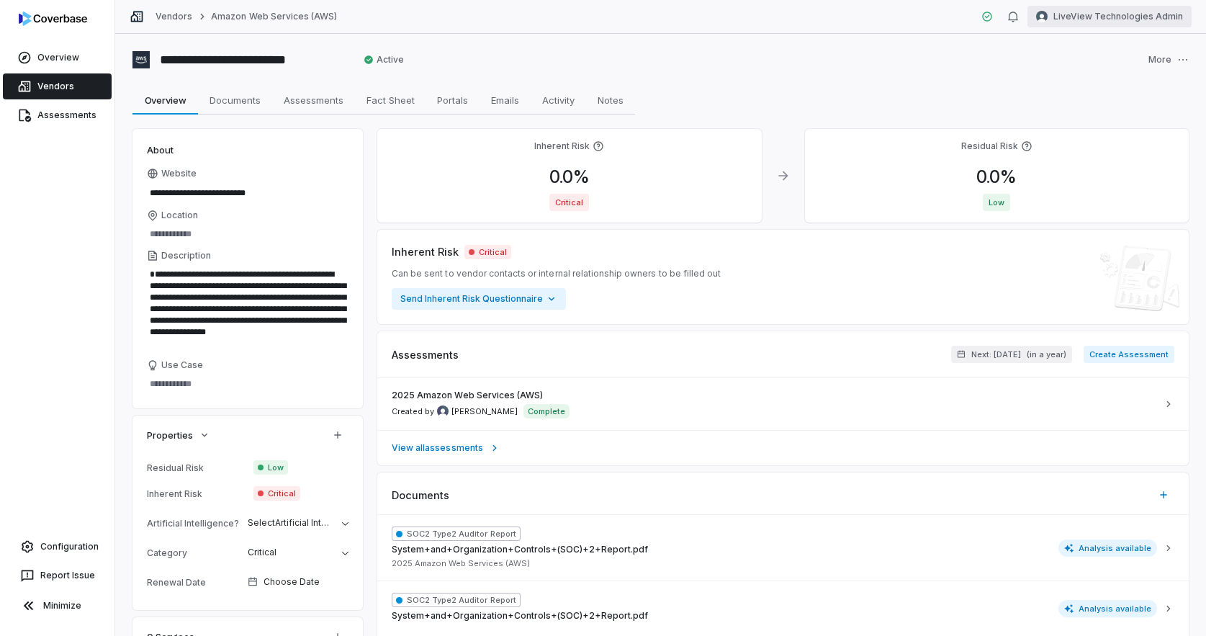
click at [1115, 19] on html "**********" at bounding box center [603, 318] width 1206 height 636
click at [1119, 55] on div "Account" at bounding box center [1131, 51] width 110 height 23
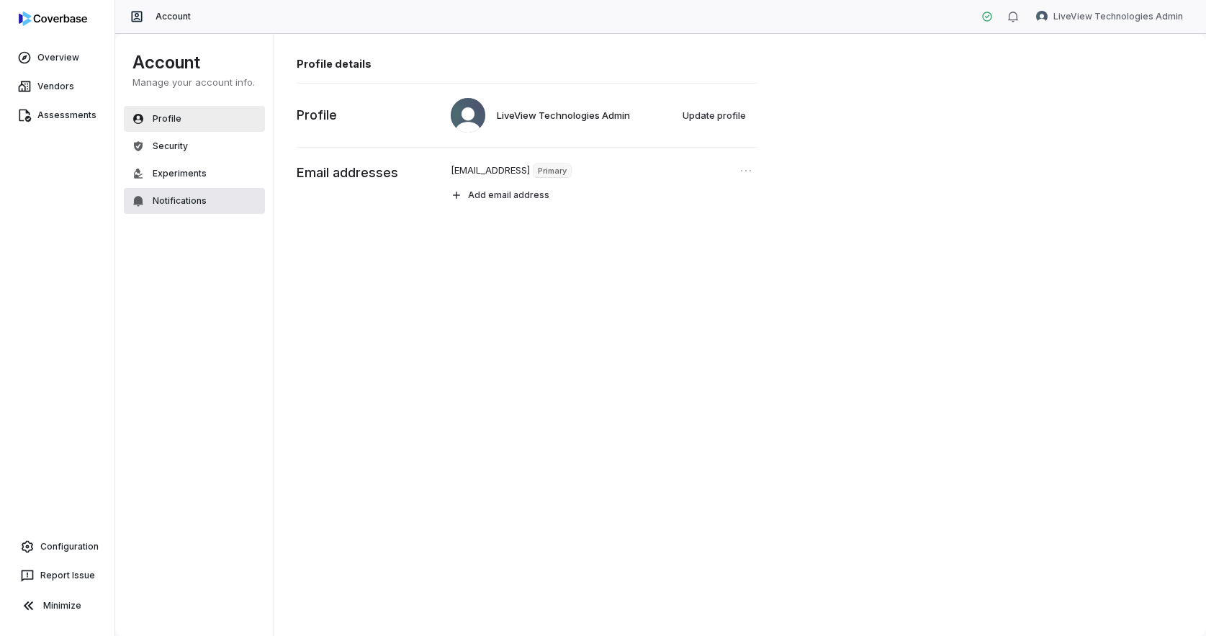
click at [205, 200] on button "Notifications" at bounding box center [194, 201] width 141 height 26
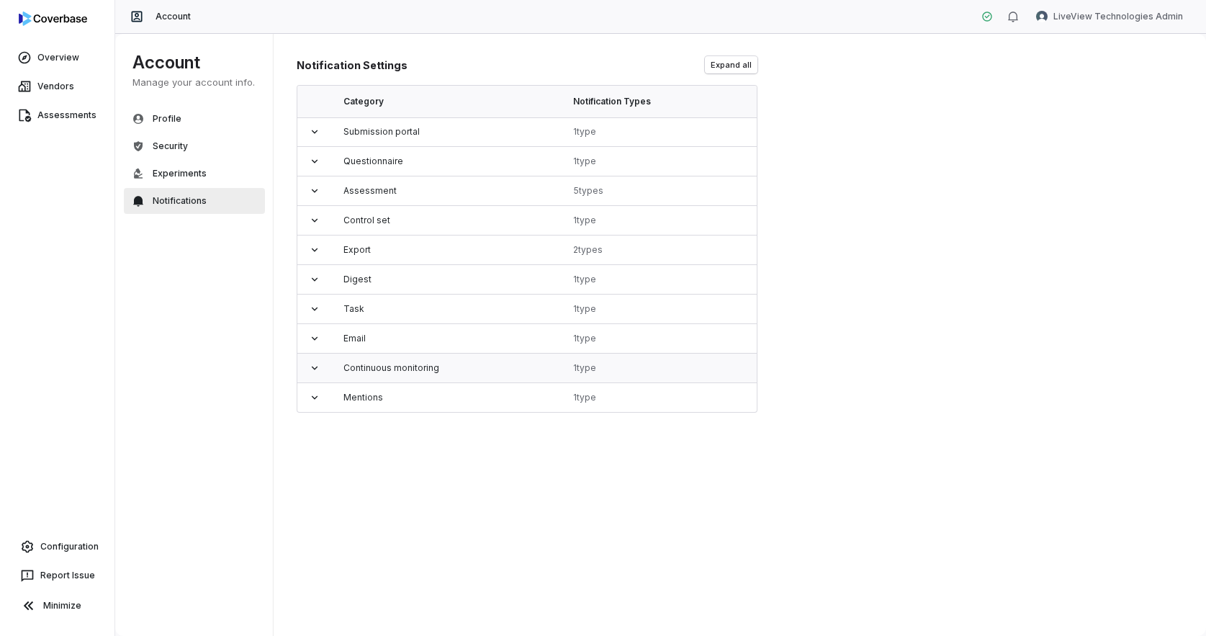
click at [311, 374] on td at bounding box center [314, 369] width 35 height 30
click at [315, 372] on icon at bounding box center [315, 368] width 12 height 12
click at [1019, 23] on div "button" at bounding box center [1013, 16] width 12 height 17
click at [389, 372] on div "Continuous monitoring" at bounding box center [446, 368] width 207 height 12
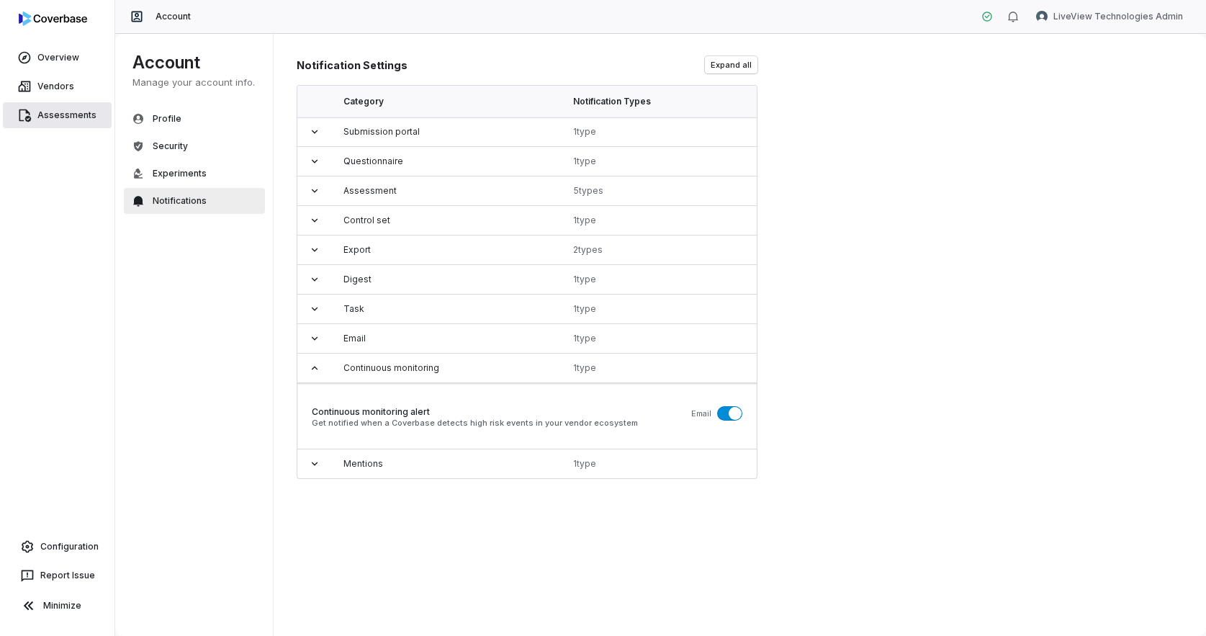
click at [68, 115] on link "Assessments" at bounding box center [57, 115] width 109 height 26
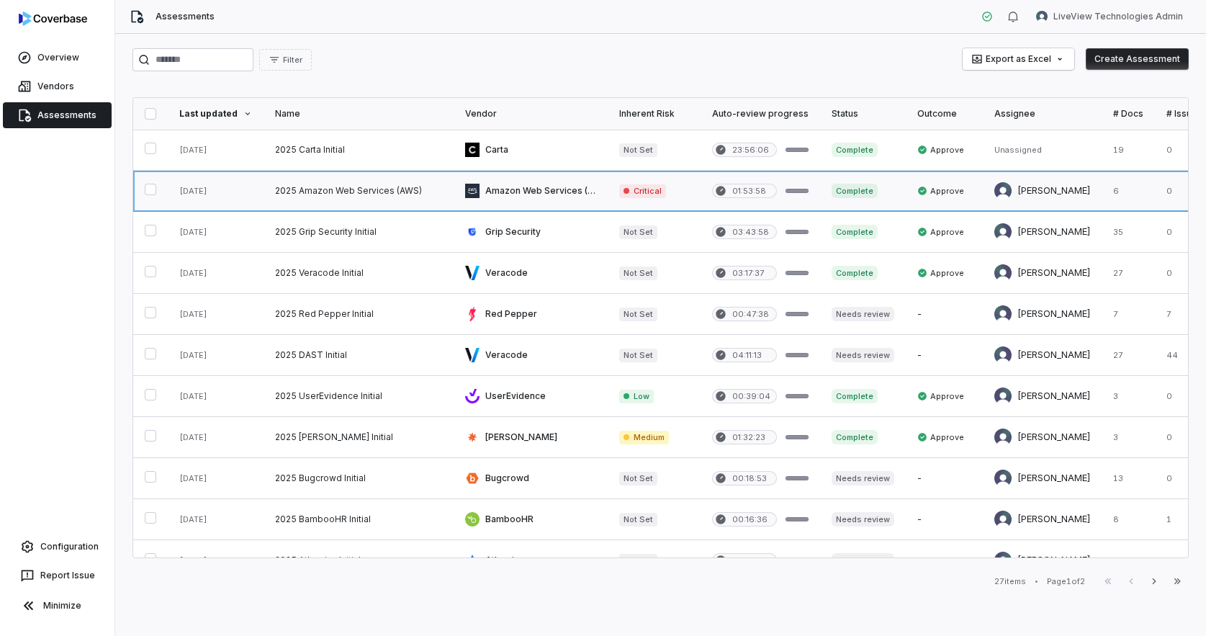
click at [306, 191] on link at bounding box center [359, 191] width 190 height 40
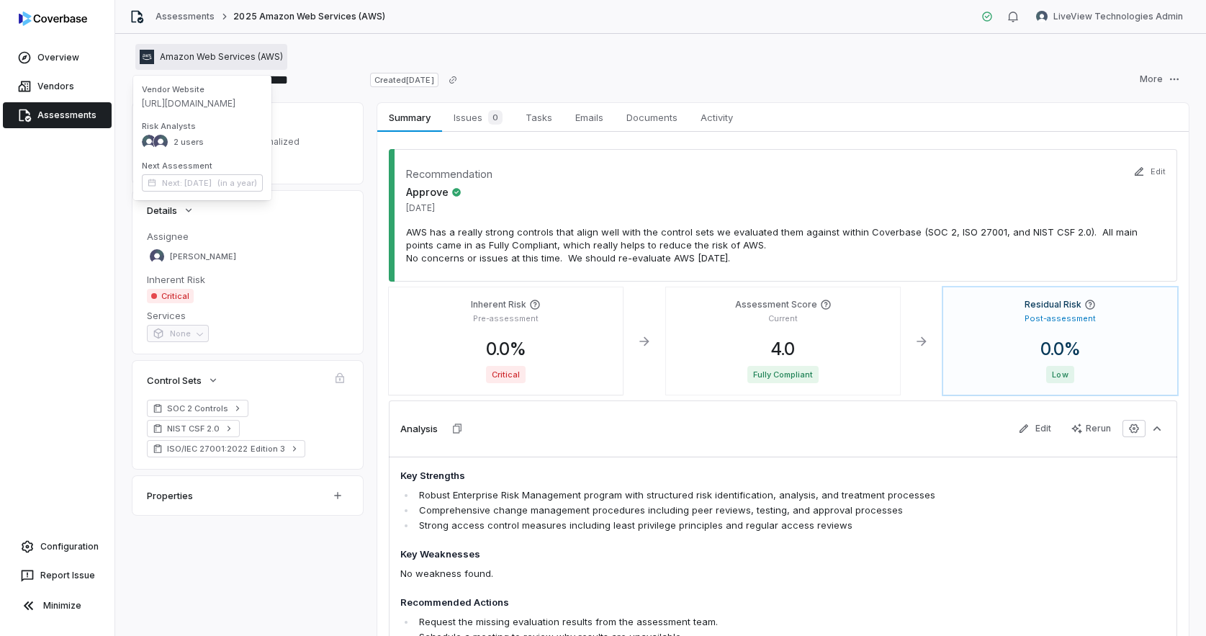
click at [197, 63] on div "Amazon Web Services (AWS)" at bounding box center [211, 57] width 143 height 14
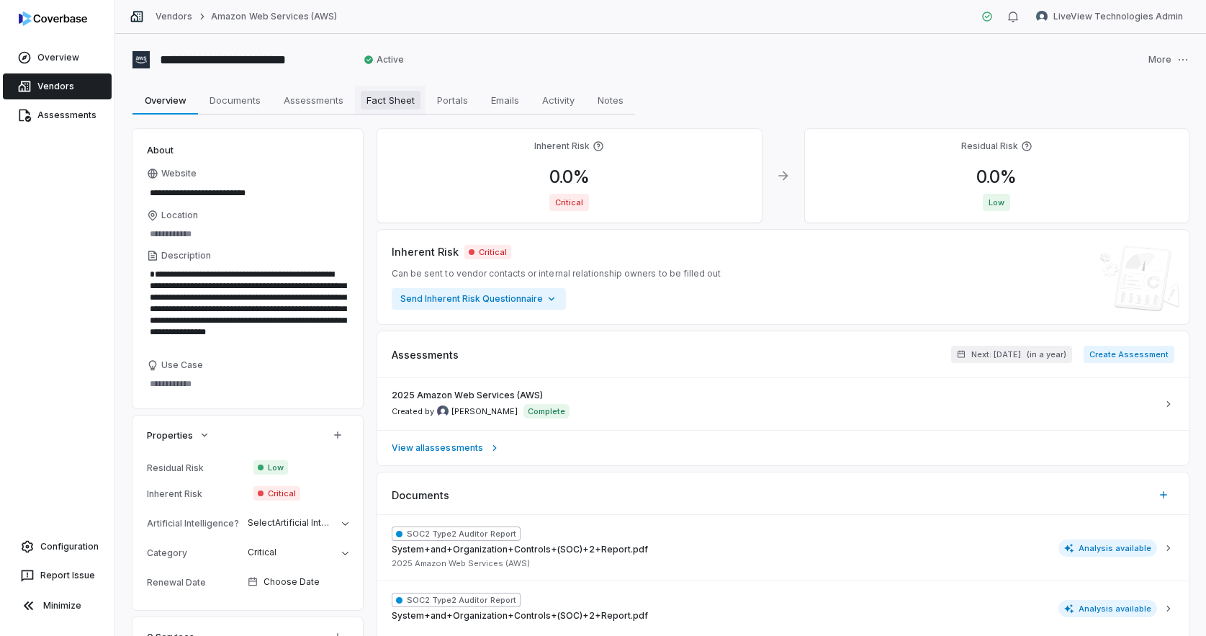
click at [386, 107] on span "Fact Sheet" at bounding box center [391, 100] width 60 height 19
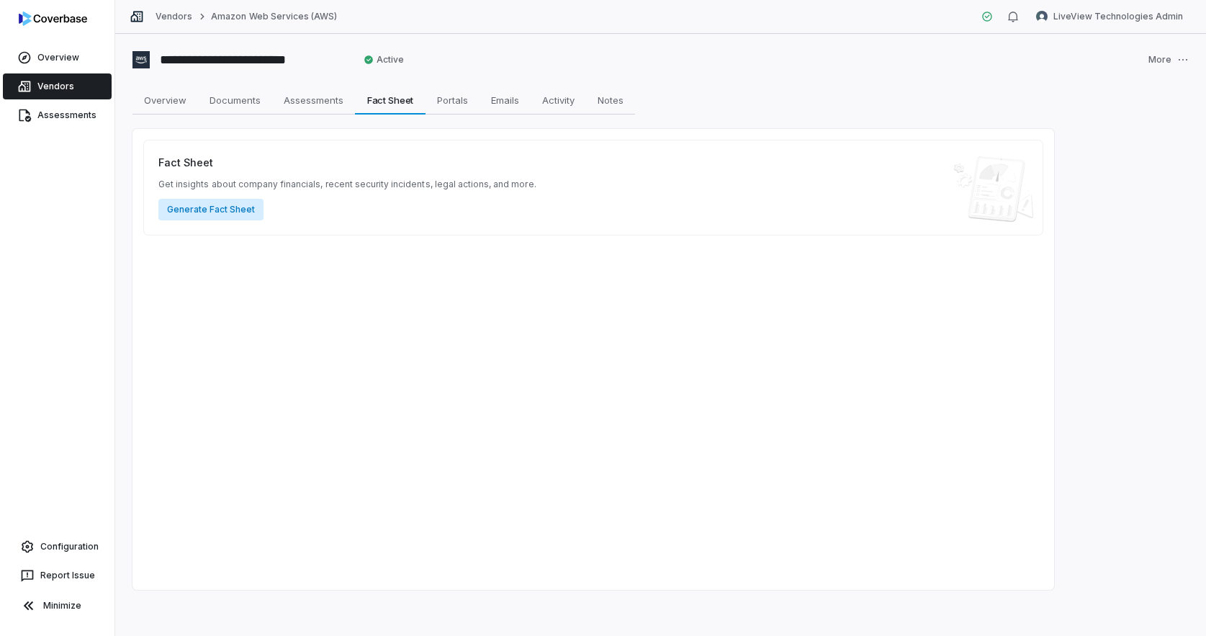
click at [221, 212] on button "Generate Fact Sheet" at bounding box center [210, 210] width 105 height 22
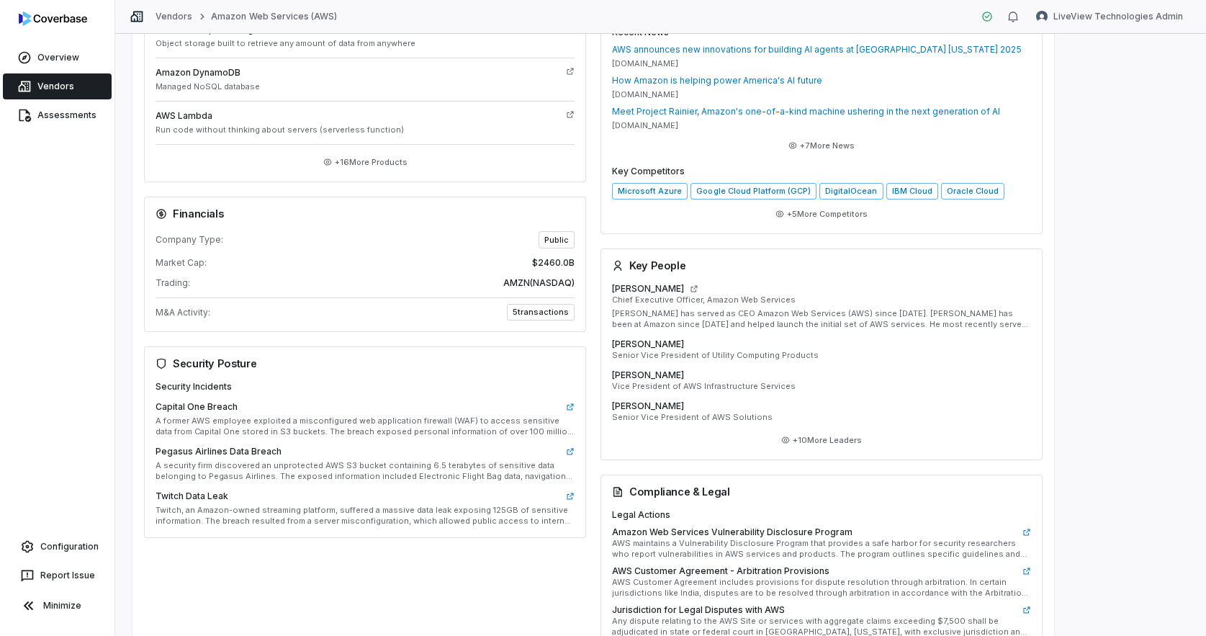
scroll to position [441, 0]
click at [76, 82] on link "Vendors" at bounding box center [57, 86] width 109 height 26
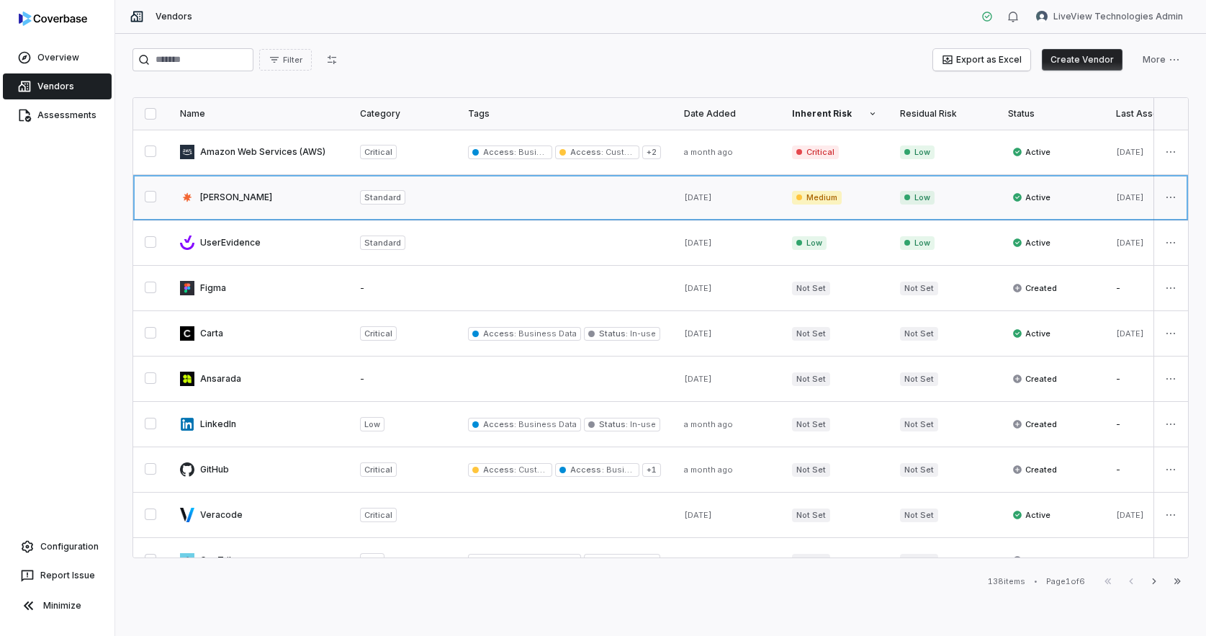
click at [232, 189] on link at bounding box center [259, 197] width 180 height 45
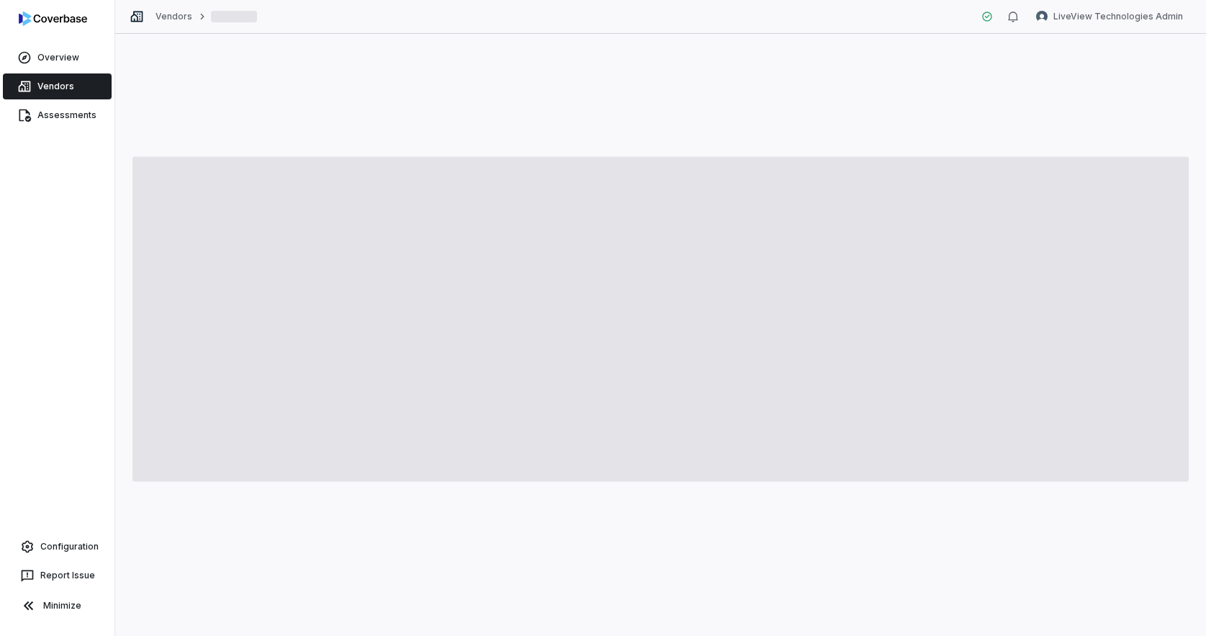
type textarea "*"
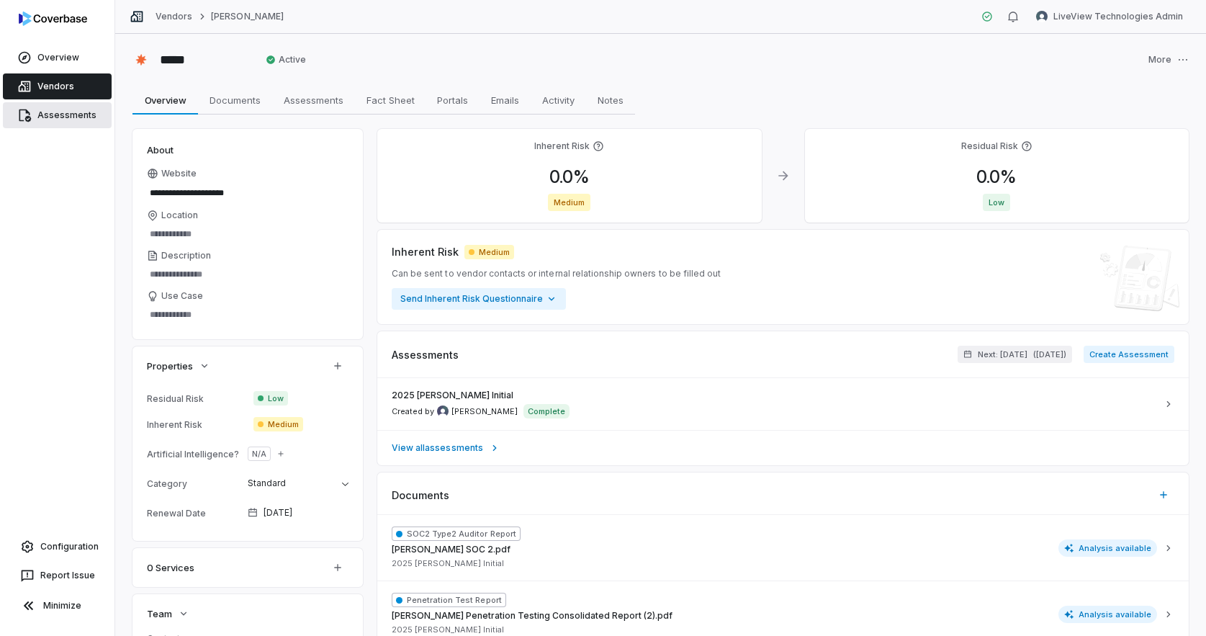
click at [73, 119] on link "Assessments" at bounding box center [57, 115] width 109 height 26
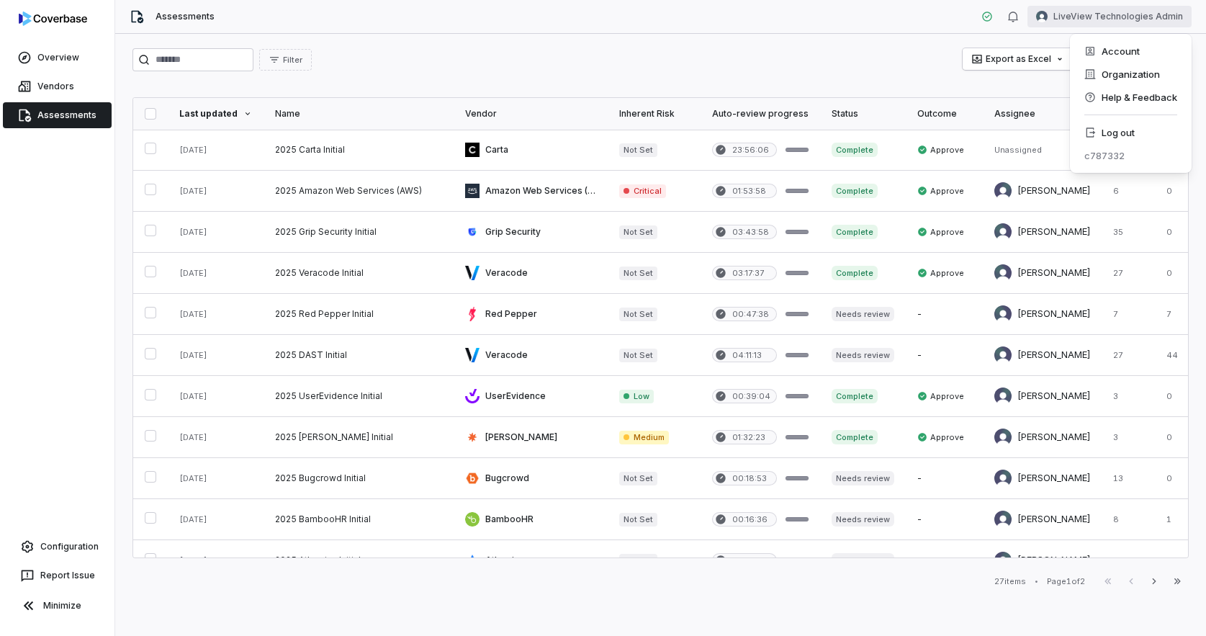
click at [1120, 22] on html "Overview Vendors Assessments Configuration Report Issue Minimize Assessments Li…" at bounding box center [603, 318] width 1206 height 636
click at [1115, 138] on div "Log out" at bounding box center [1131, 132] width 110 height 23
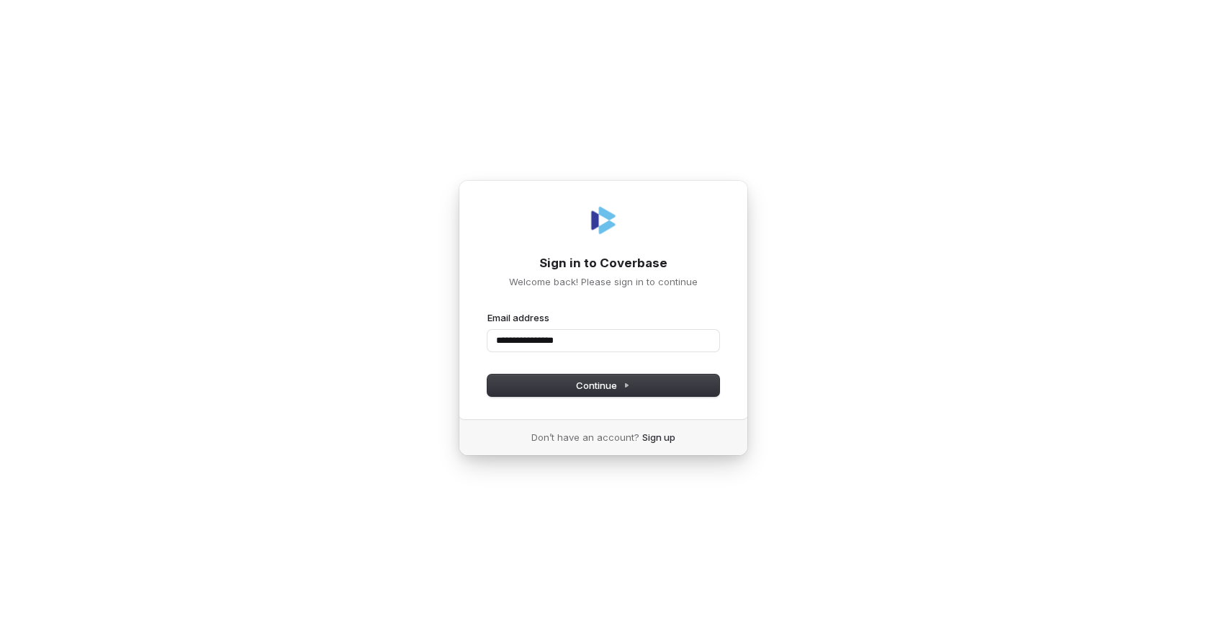
type input "**********"
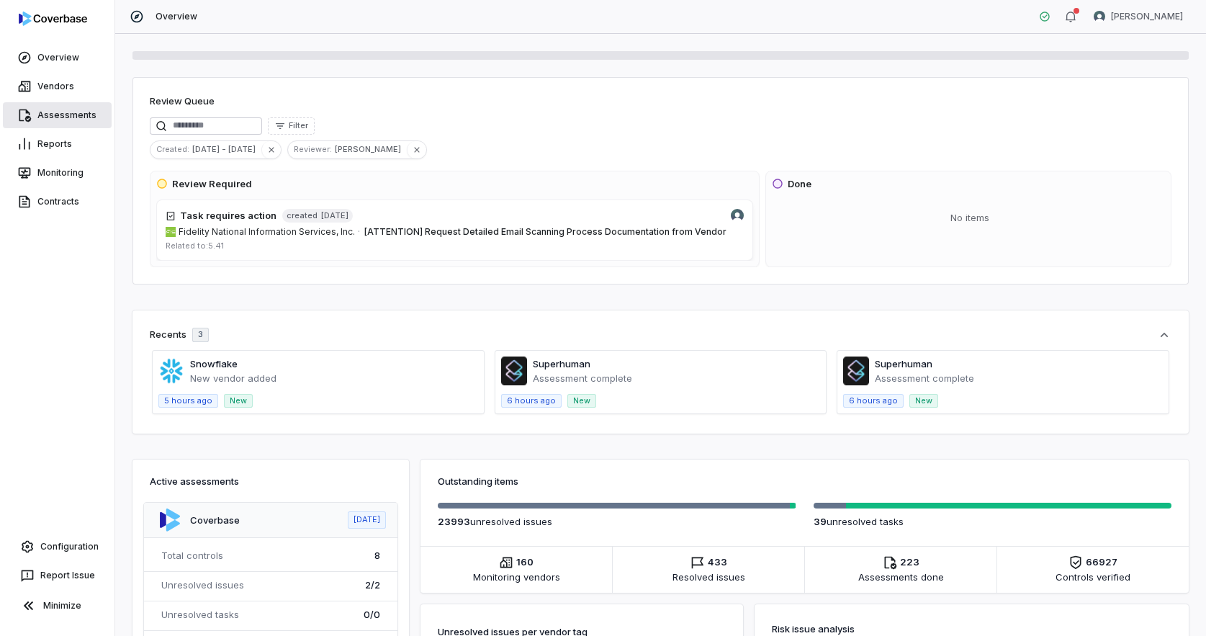
click at [51, 102] on link "Assessments" at bounding box center [57, 115] width 109 height 26
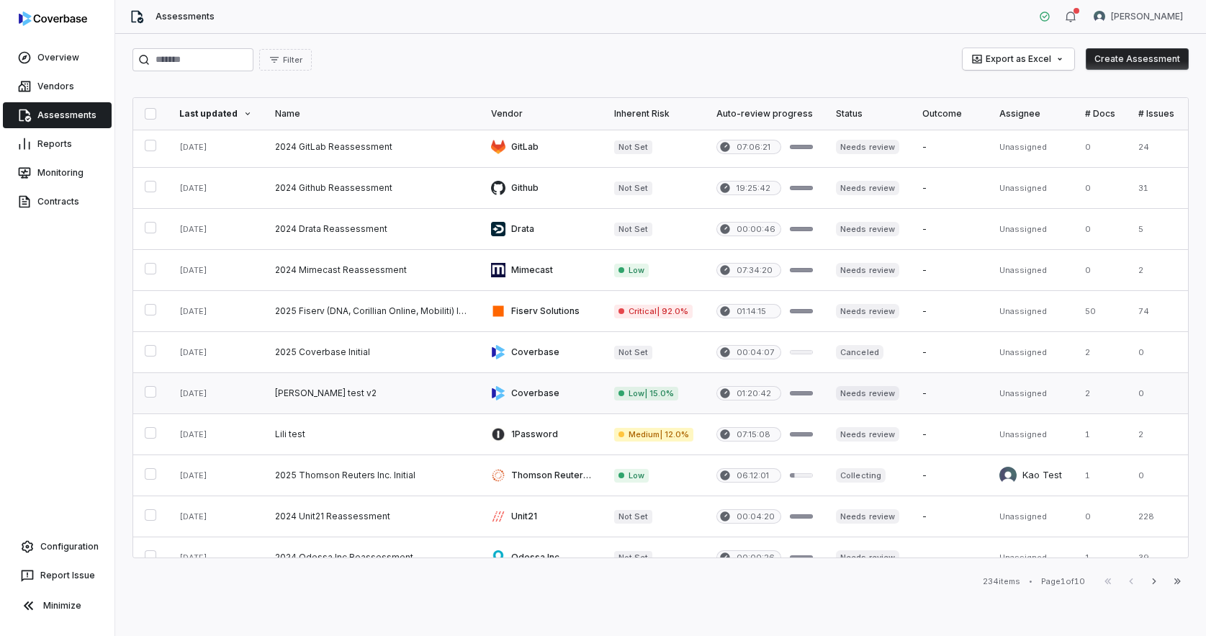
scroll to position [238, 0]
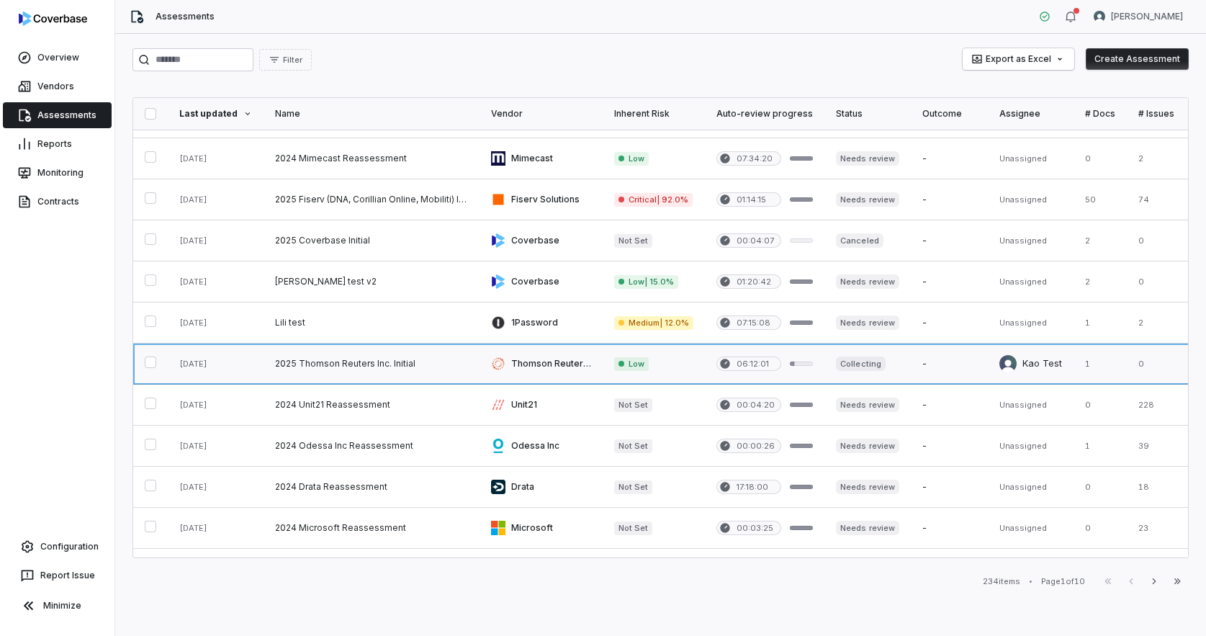
click at [439, 365] on link at bounding box center [372, 363] width 216 height 40
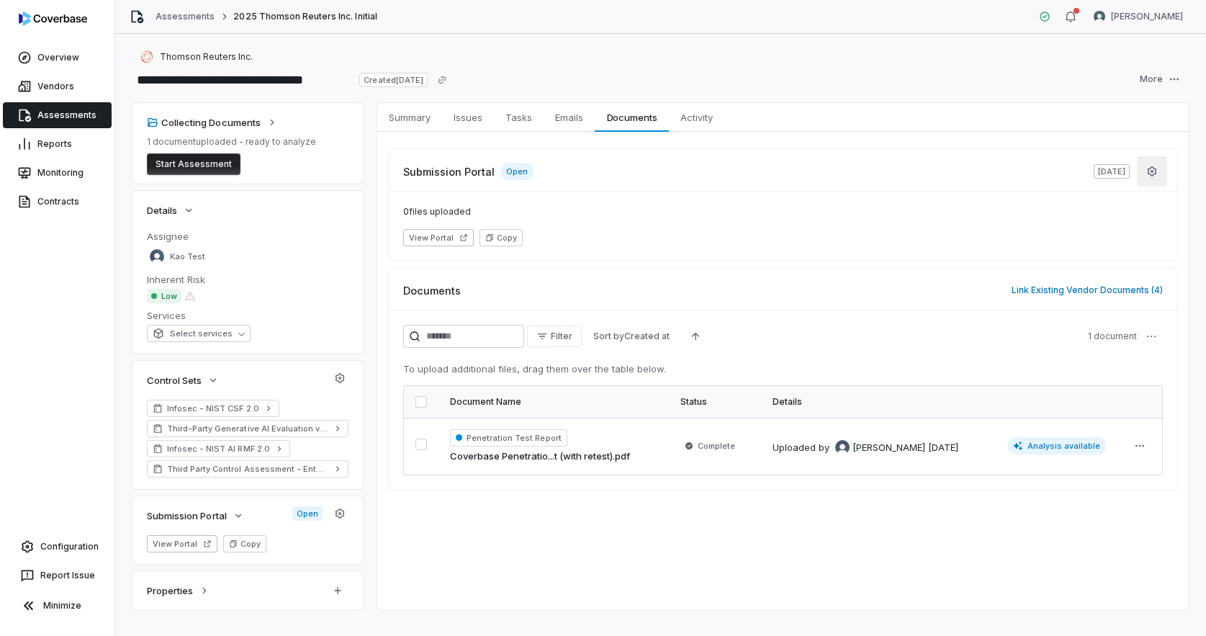
click at [1149, 174] on icon "button" at bounding box center [1152, 170] width 9 height 9
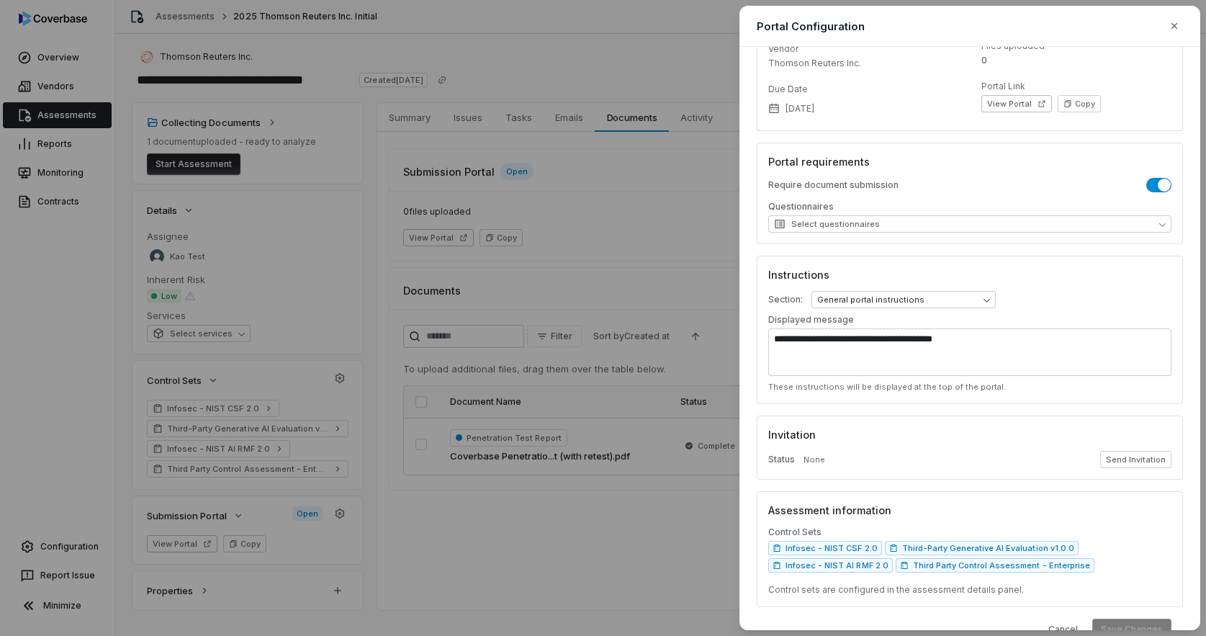
scroll to position [126, 0]
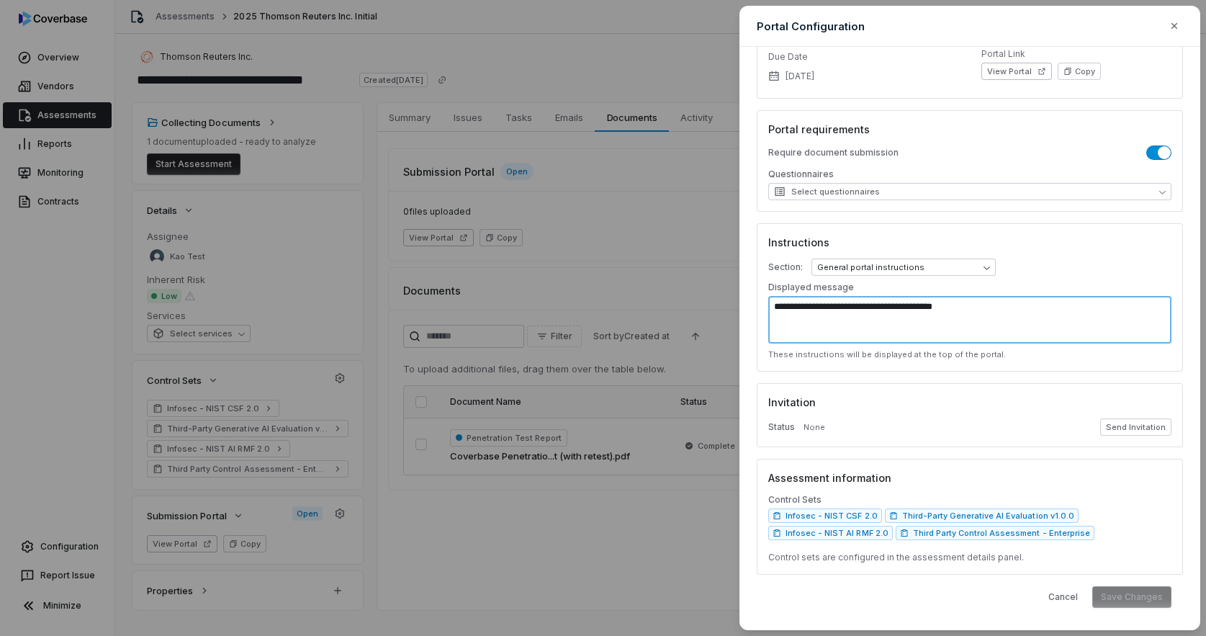
click at [939, 320] on textarea "**********" at bounding box center [969, 320] width 403 height 48
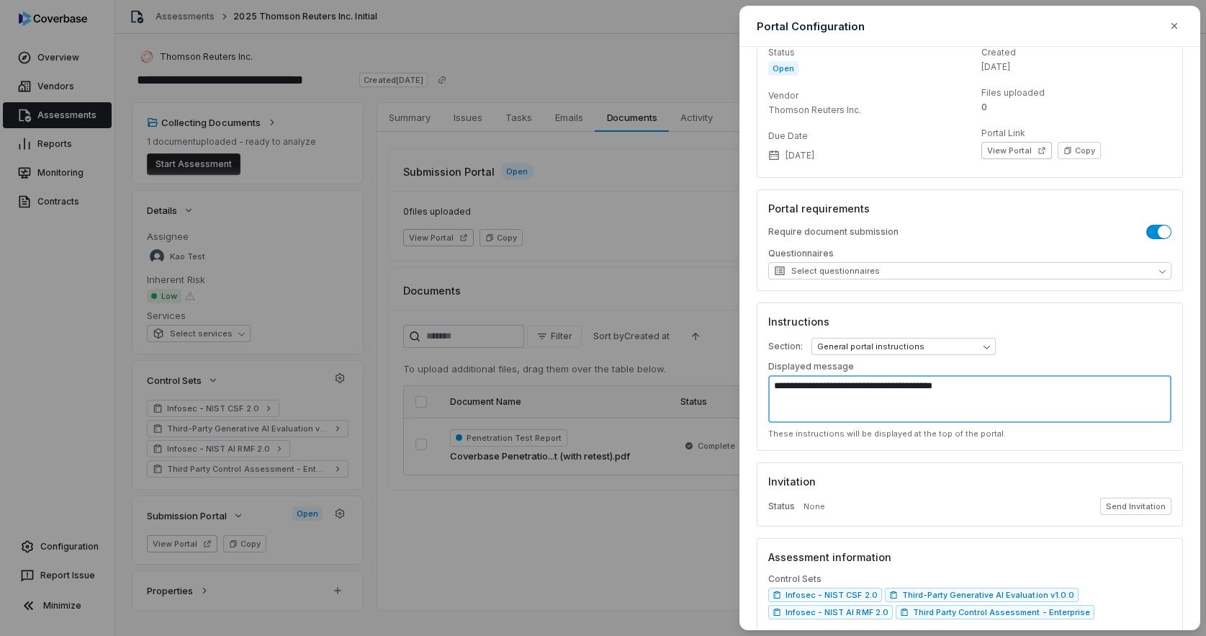
scroll to position [14, 0]
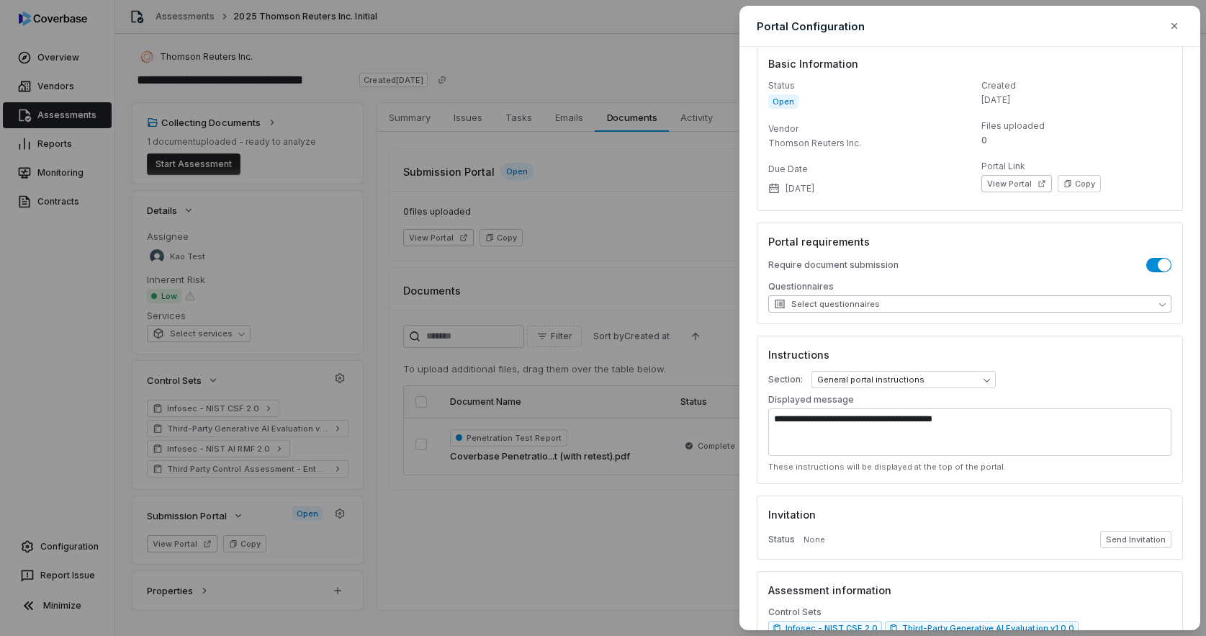
click at [948, 302] on button "Select questionnaires" at bounding box center [969, 303] width 403 height 17
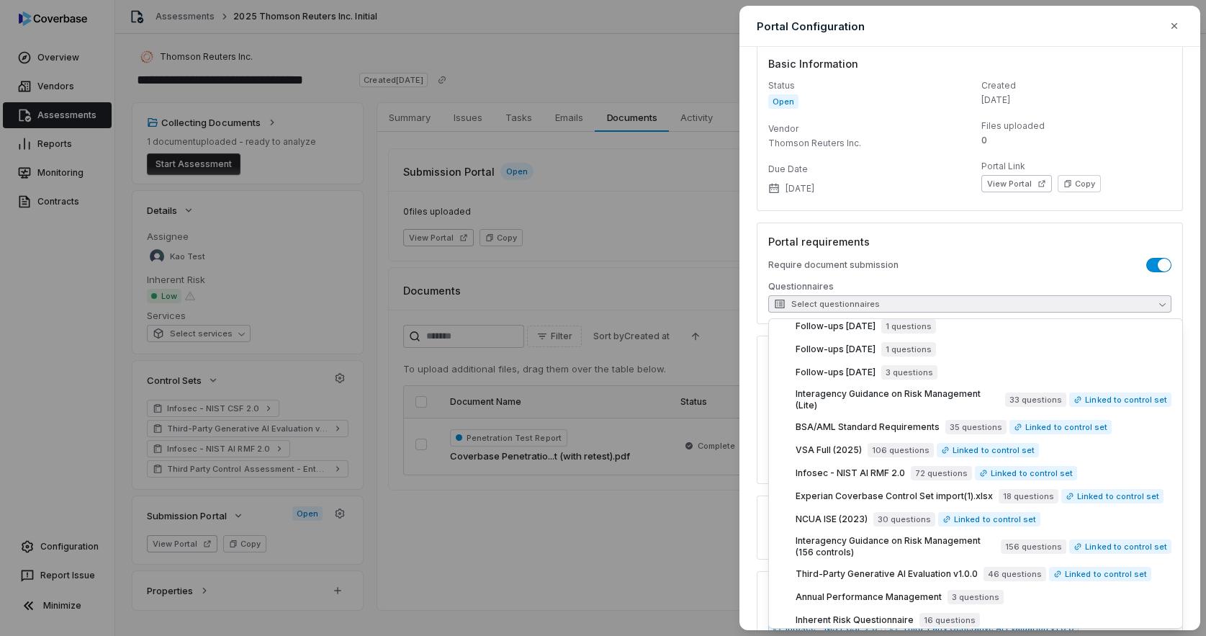
scroll to position [0, 0]
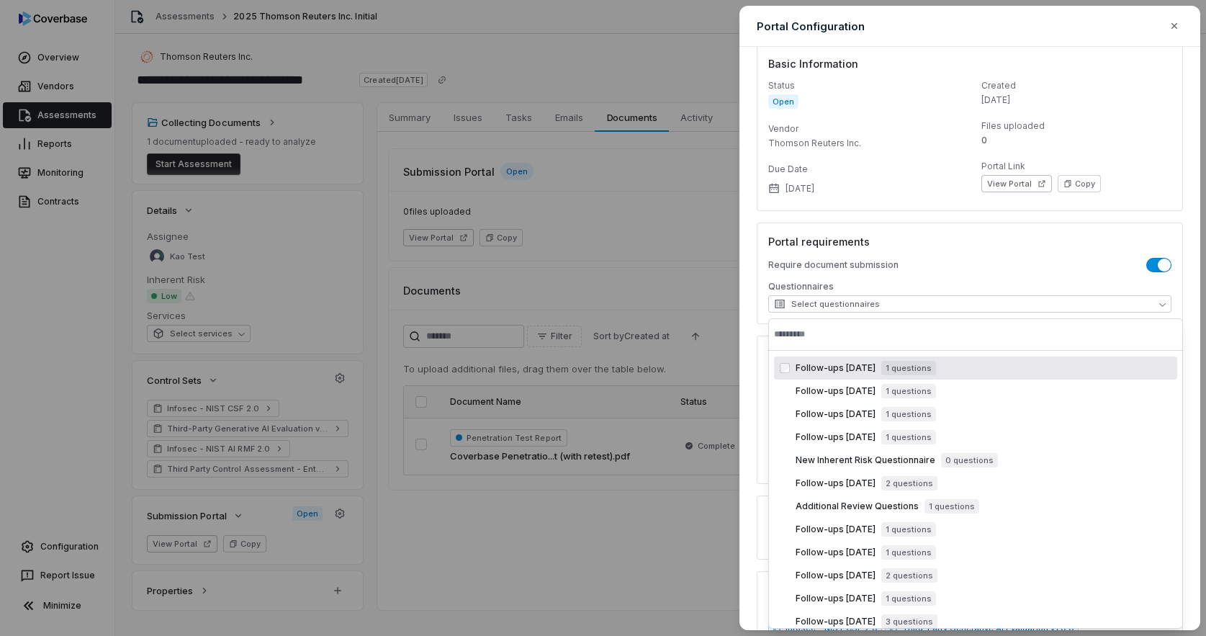
click at [1042, 249] on div "Portal requirements Require document submission Questionnaires Select questionn…" at bounding box center [970, 274] width 426 height 102
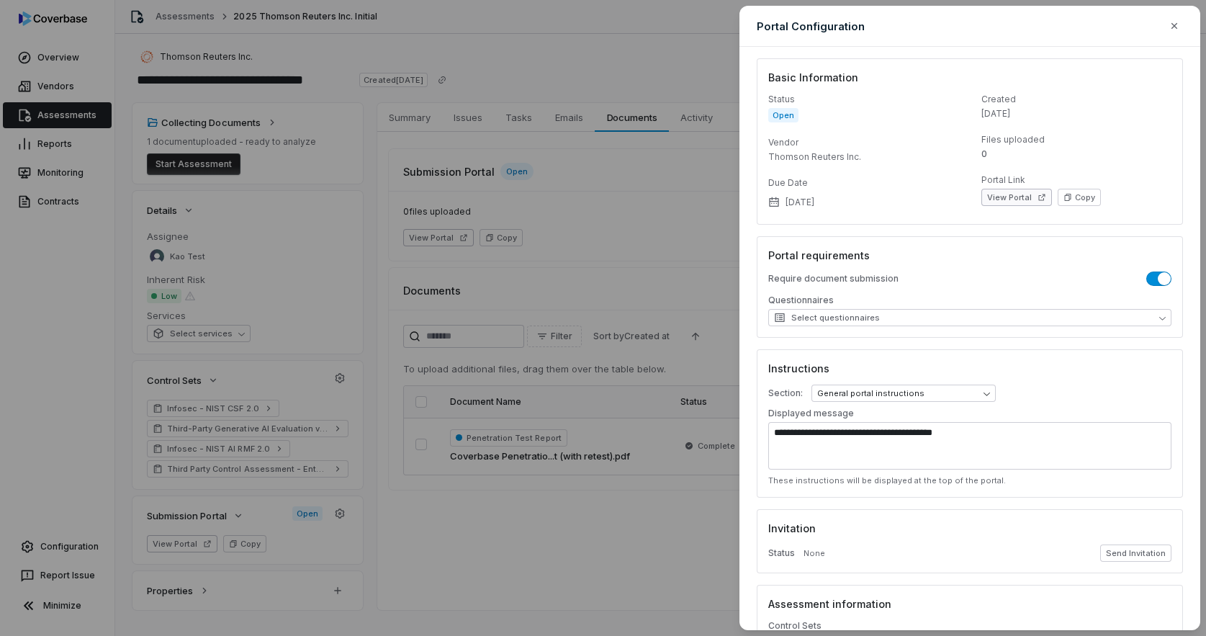
click at [1020, 198] on button "View Portal" at bounding box center [1017, 197] width 71 height 17
click at [518, 267] on div "**********" at bounding box center [603, 318] width 1206 height 636
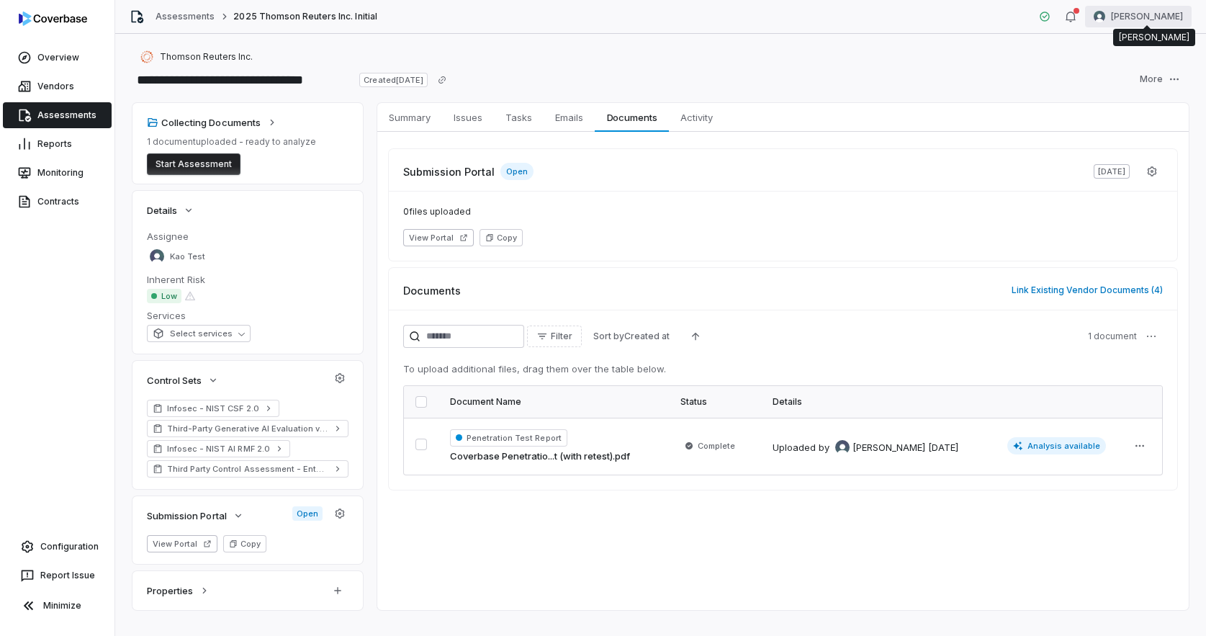
click at [1154, 19] on html "**********" at bounding box center [603, 318] width 1206 height 636
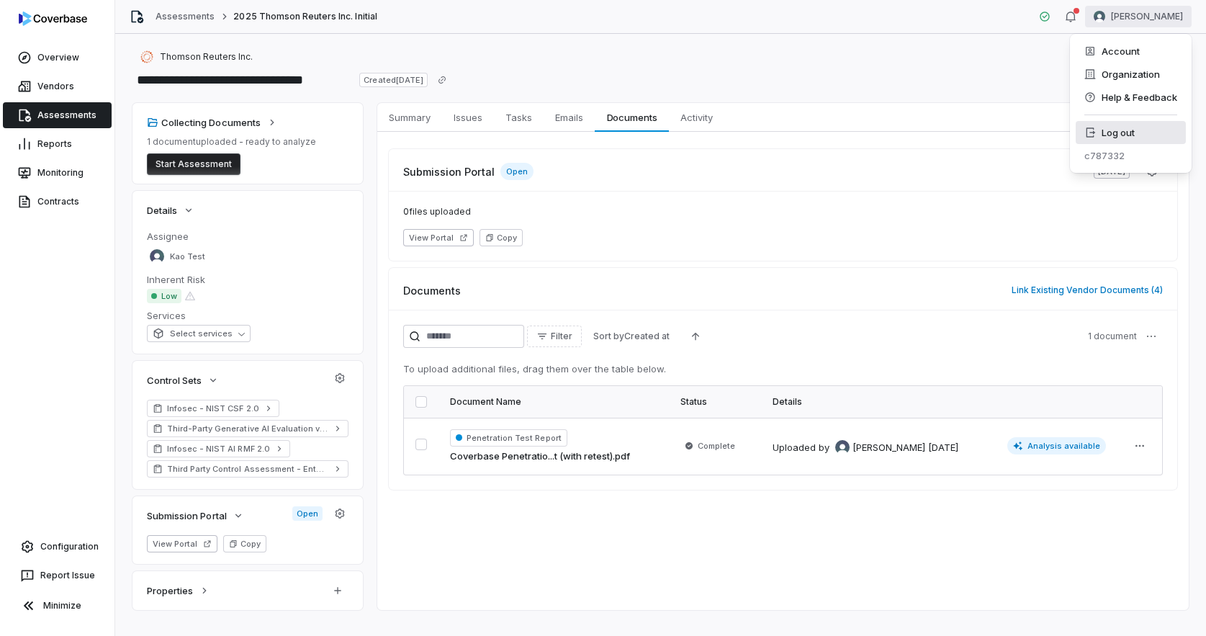
click at [1141, 131] on div "Log out" at bounding box center [1131, 132] width 110 height 23
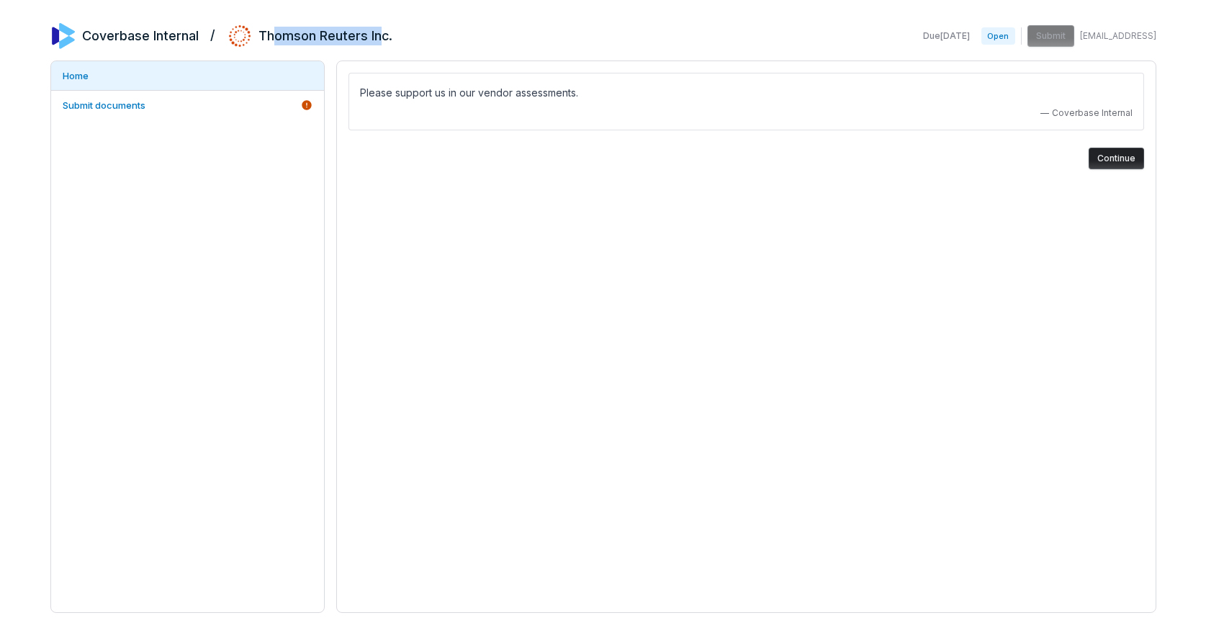
drag, startPoint x: 270, startPoint y: 40, endPoint x: 377, endPoint y: 42, distance: 106.6
click at [377, 42] on h2 "Thomson Reuters Inc." at bounding box center [326, 36] width 134 height 19
click at [192, 110] on link "Submit documents" at bounding box center [187, 105] width 273 height 29
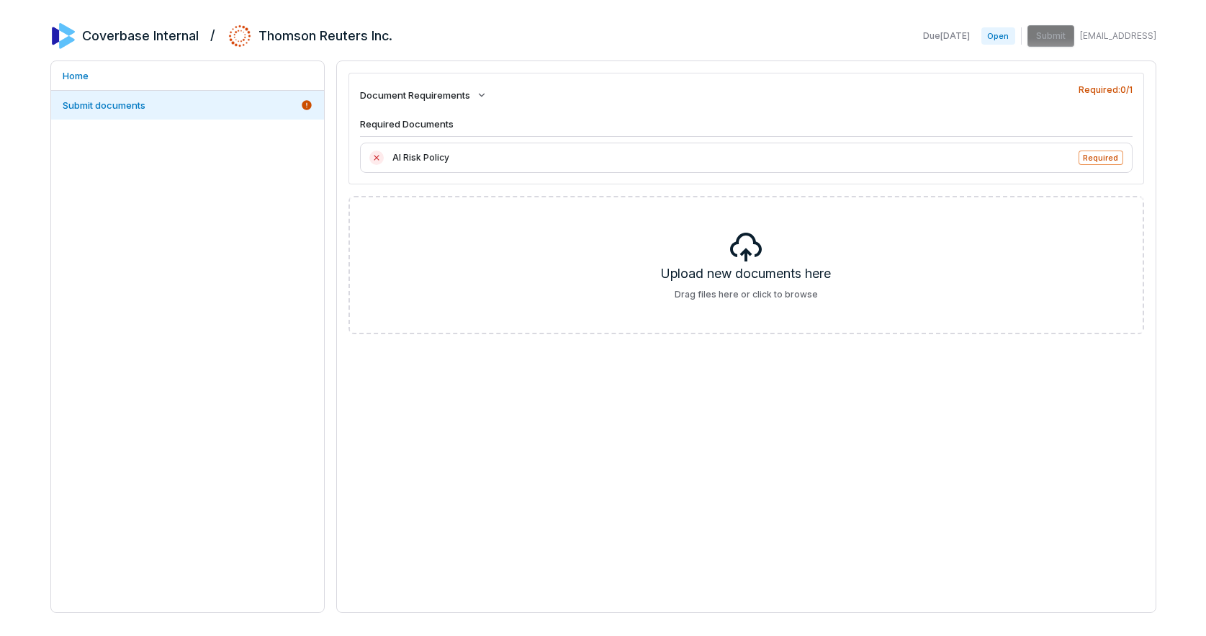
click at [424, 158] on span "AI Risk Policy" at bounding box center [731, 158] width 678 height 14
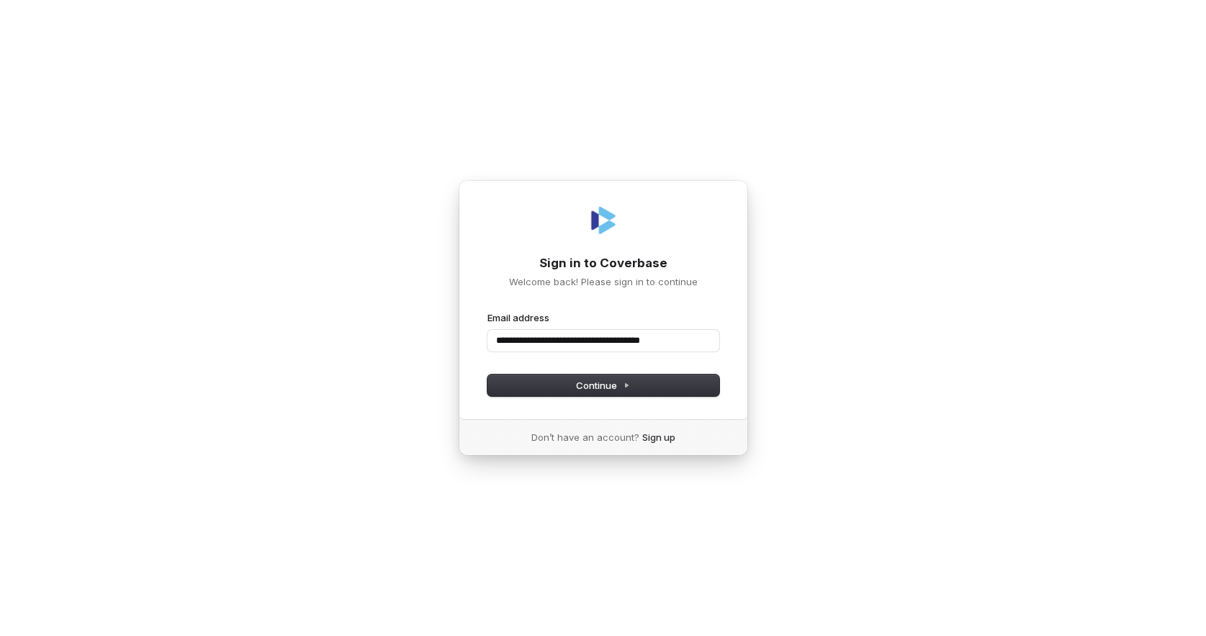
type input "**********"
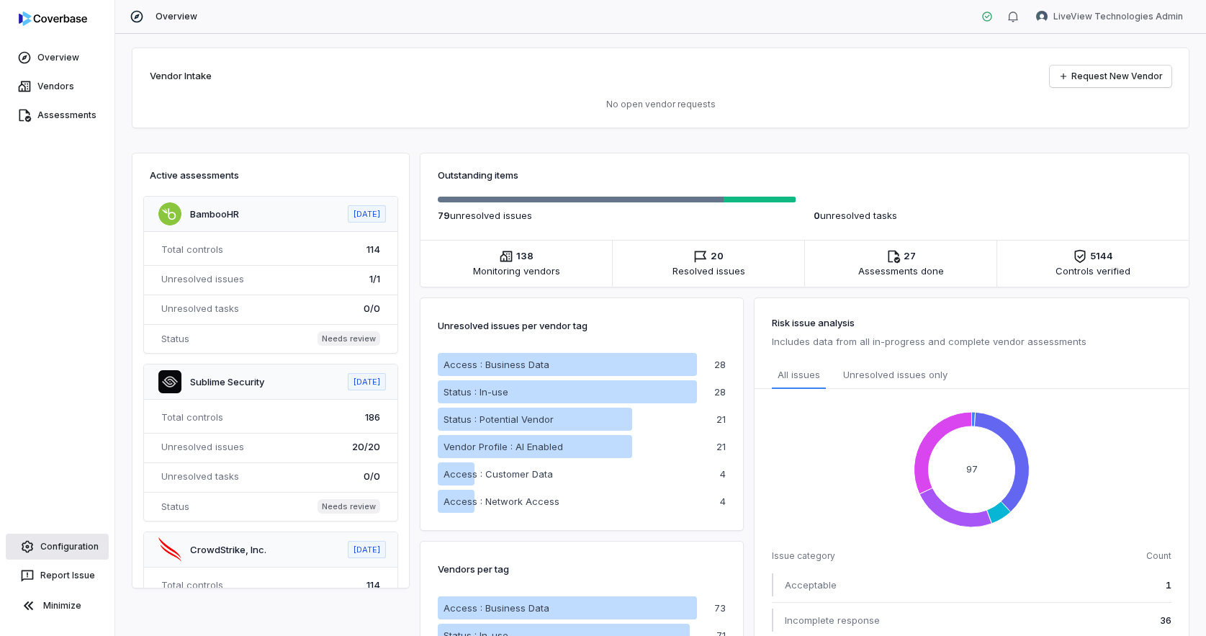
click at [61, 544] on link "Configuration" at bounding box center [57, 547] width 103 height 26
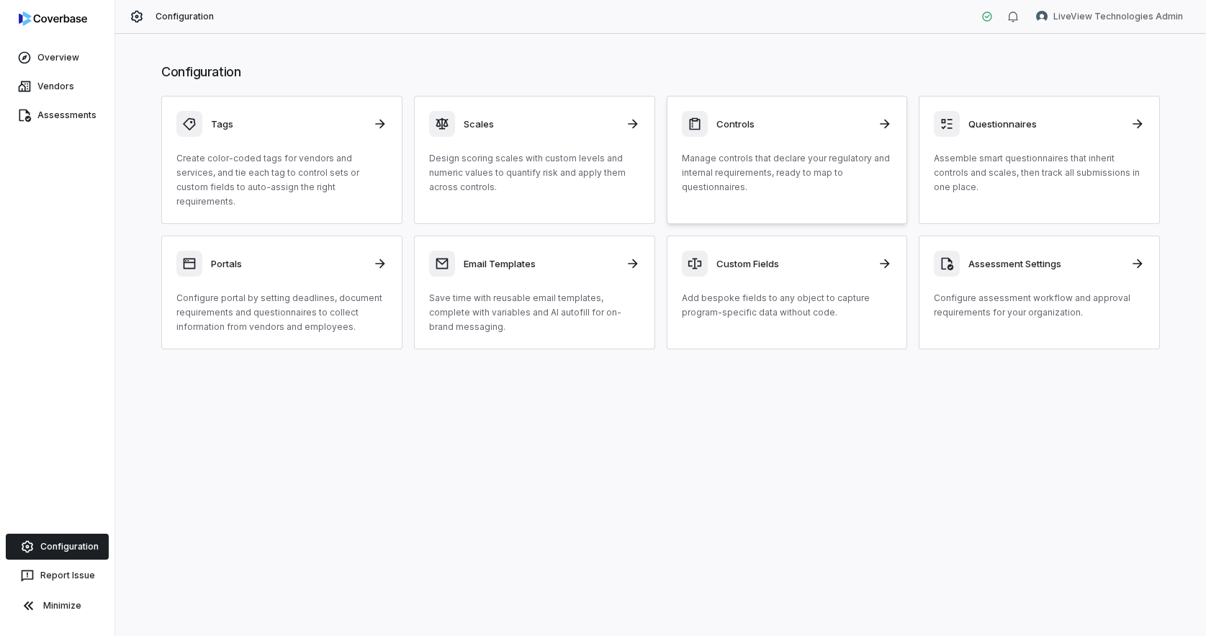
click at [711, 174] on p "Manage controls that declare your regulatory and internal requirements, ready t…" at bounding box center [787, 172] width 211 height 43
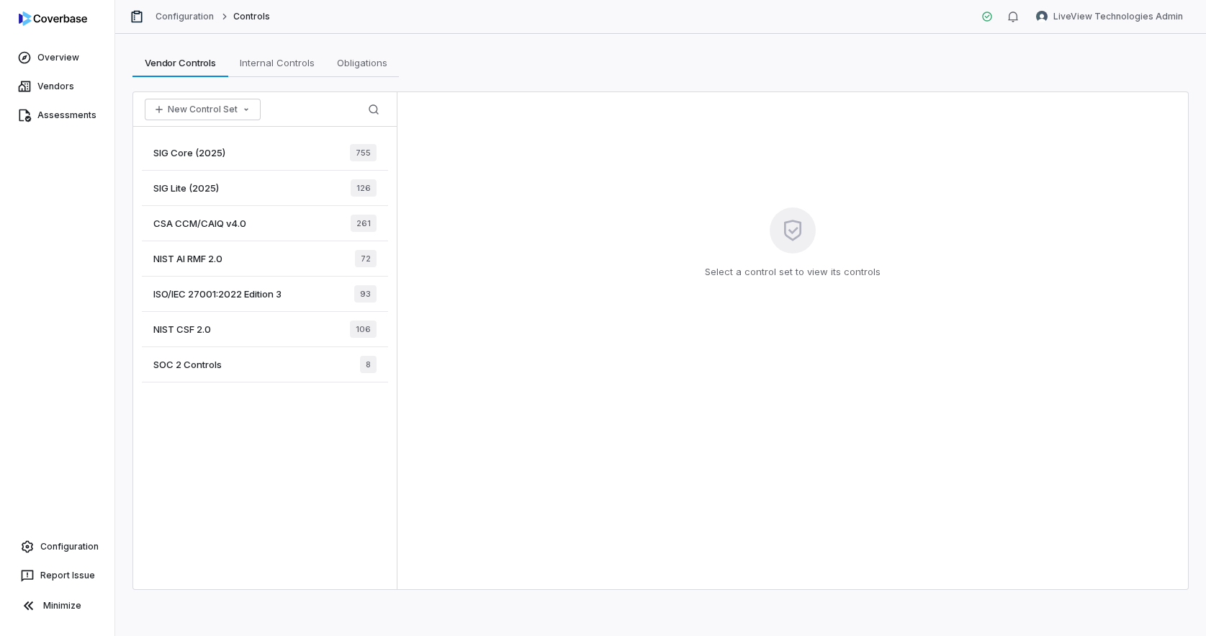
click at [280, 209] on div "CSA CCM/CAIQ v4.0 261" at bounding box center [265, 223] width 246 height 35
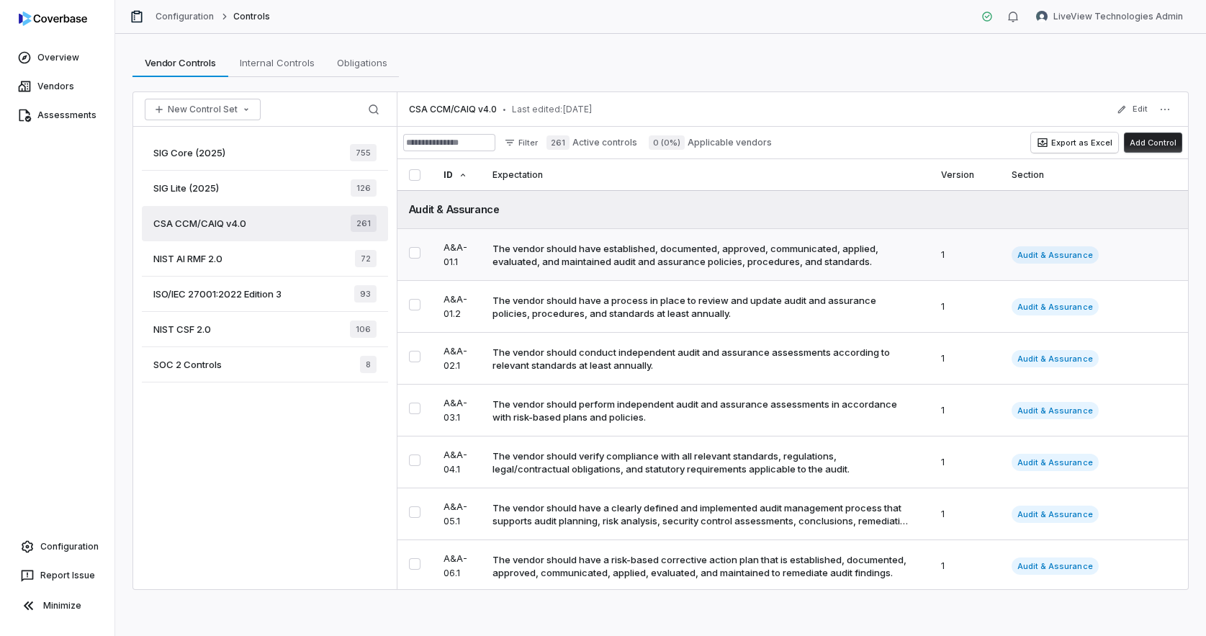
click at [577, 261] on div "The vendor should have established, documented, approved, communicated, applied…" at bounding box center [703, 255] width 420 height 26
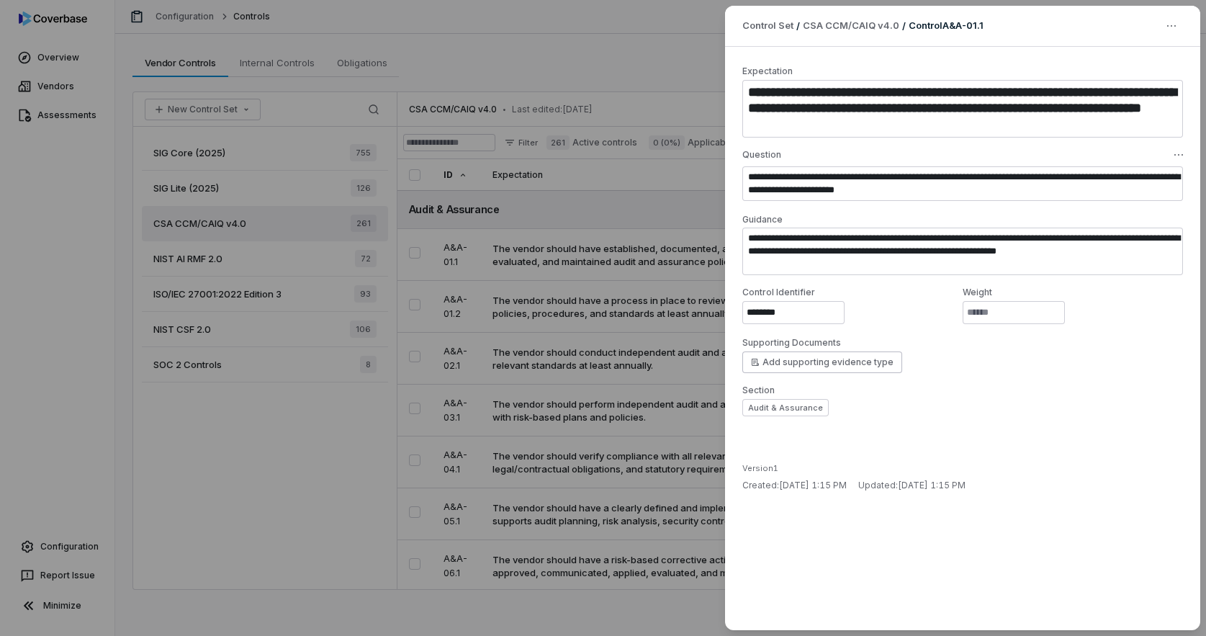
click at [271, 145] on div "**********" at bounding box center [603, 318] width 1206 height 636
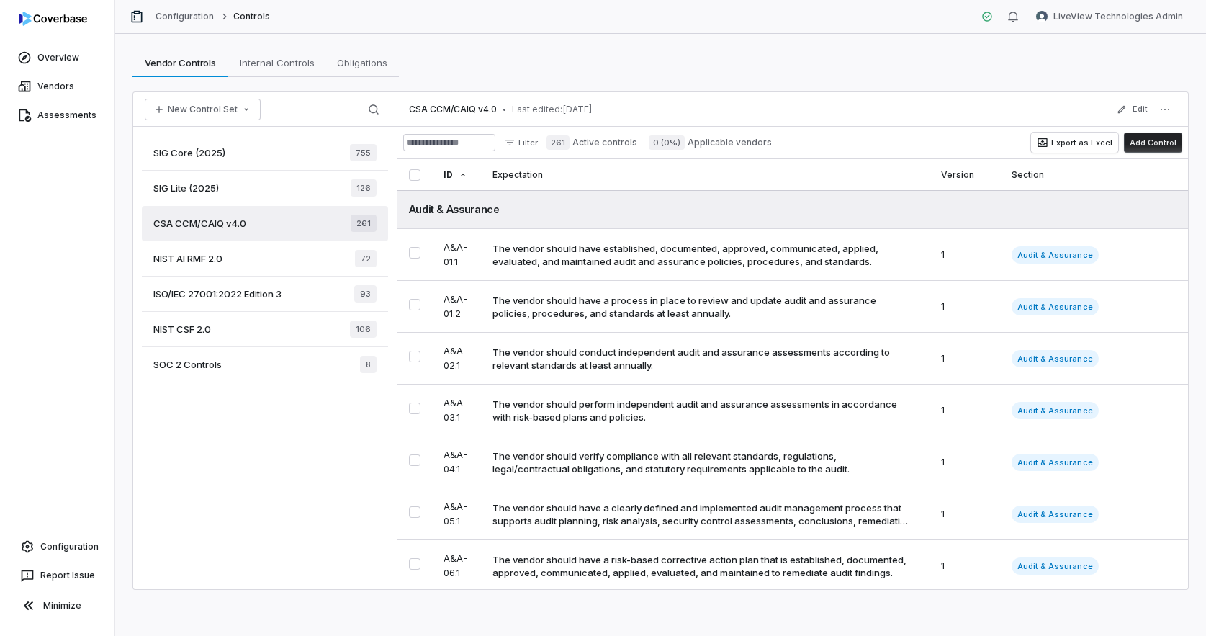
click at [269, 145] on div "SIG Core (2025) 755" at bounding box center [265, 152] width 246 height 35
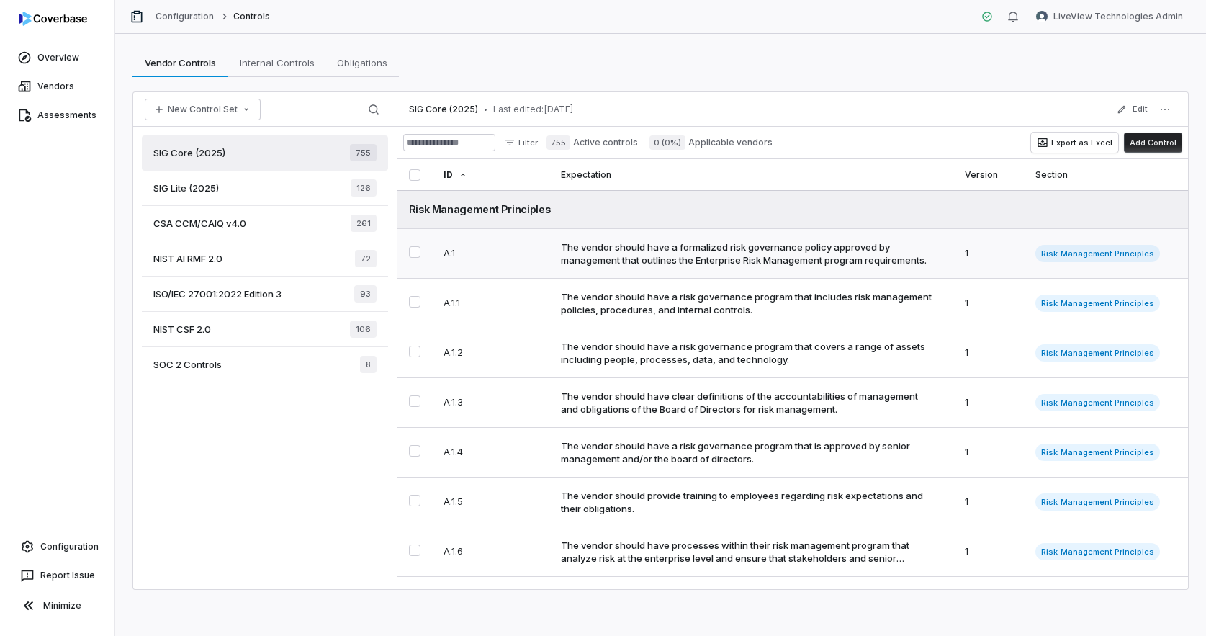
click at [770, 258] on div "The vendor should have a formalized risk governance policy approved by manageme…" at bounding box center [749, 254] width 376 height 26
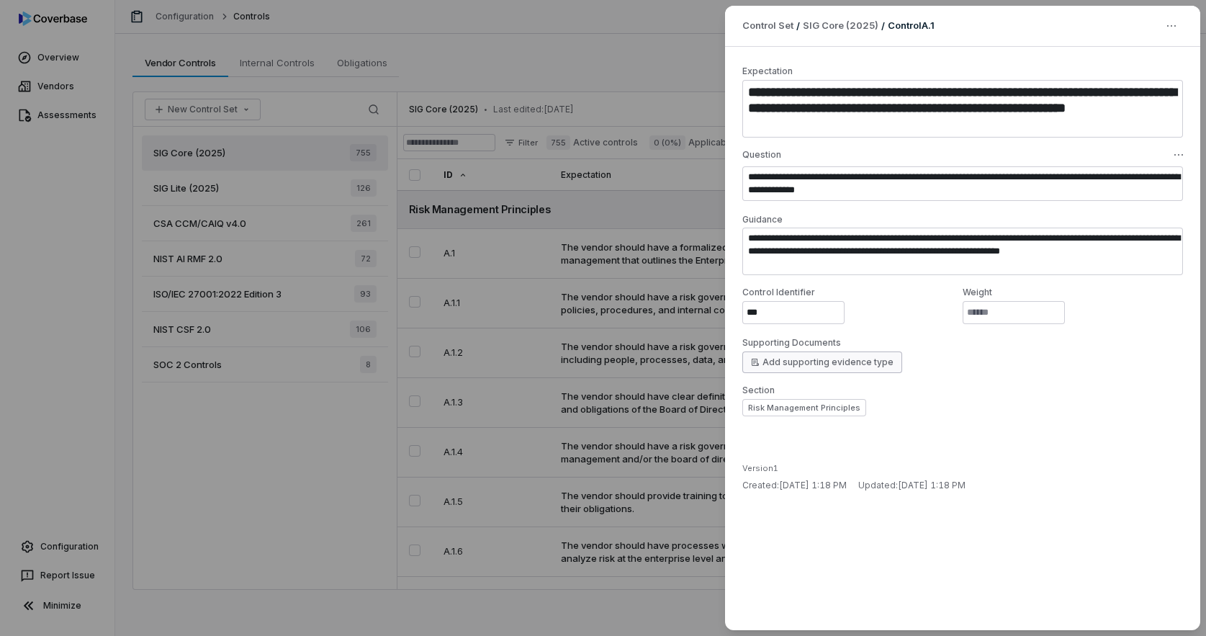
click at [843, 367] on button "Add supporting evidence type" at bounding box center [822, 362] width 160 height 22
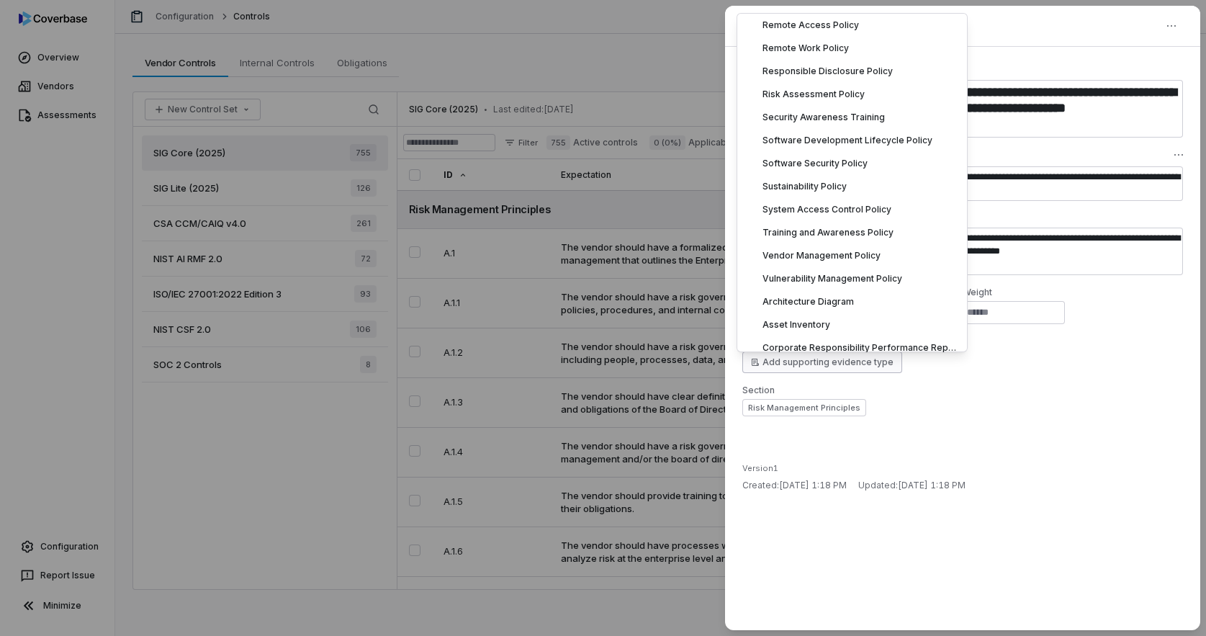
scroll to position [1775, 0]
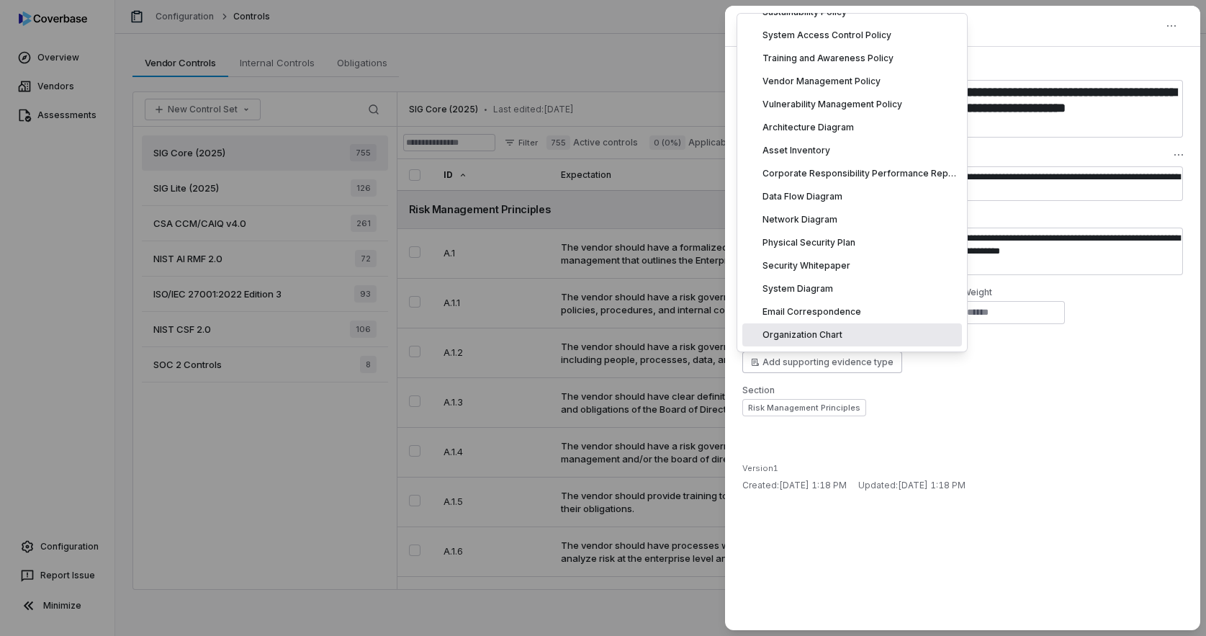
click at [1023, 431] on div "**********" at bounding box center [962, 338] width 475 height 583
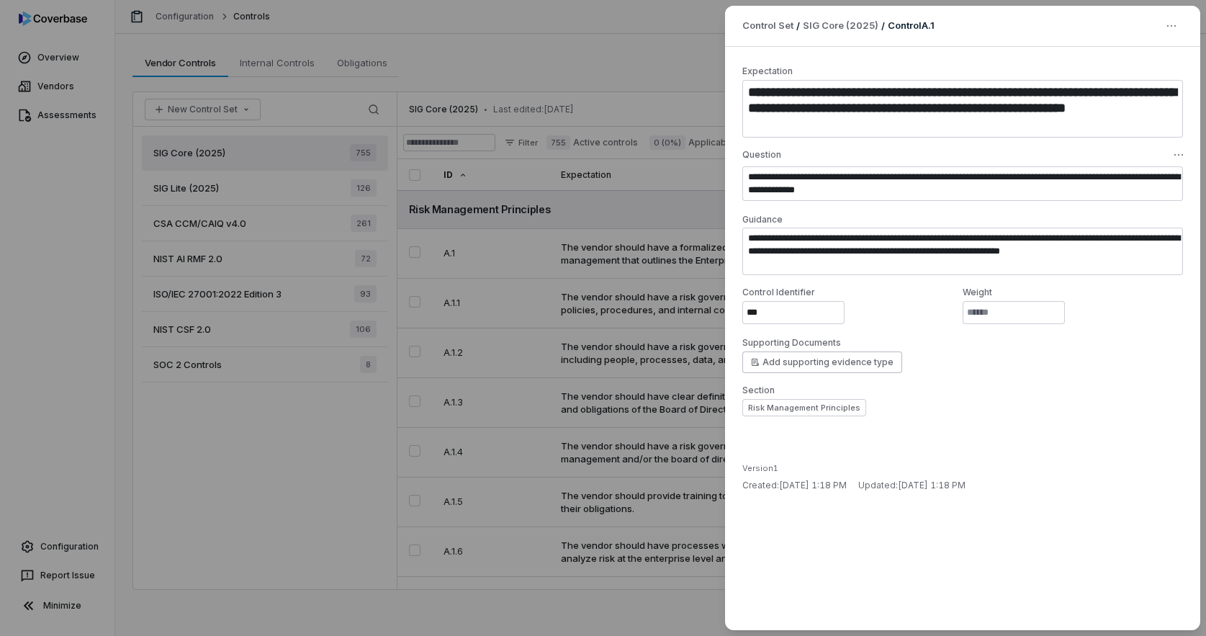
click at [302, 287] on div "**********" at bounding box center [603, 318] width 1206 height 636
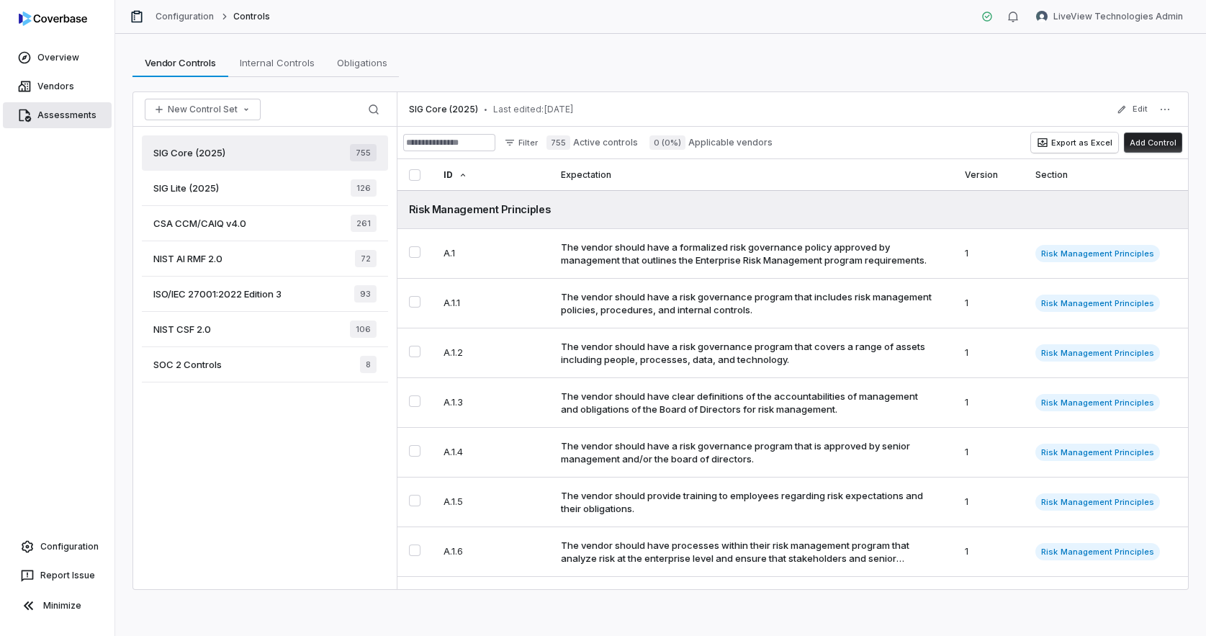
click at [63, 114] on link "Assessments" at bounding box center [57, 115] width 109 height 26
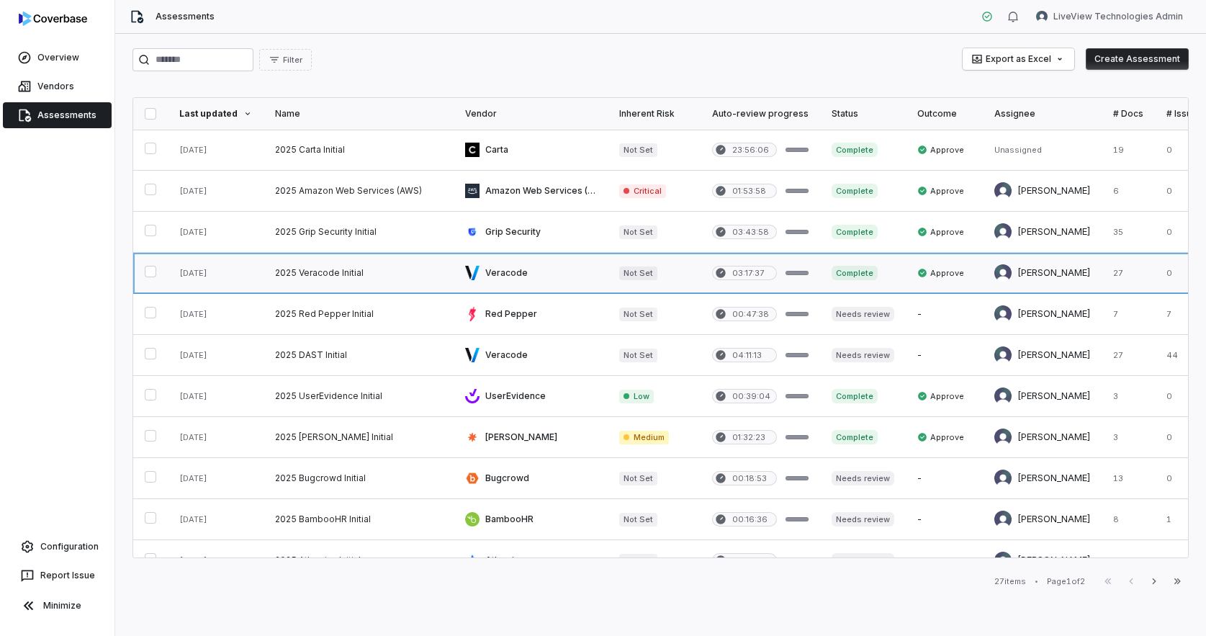
click at [334, 274] on link at bounding box center [359, 273] width 190 height 40
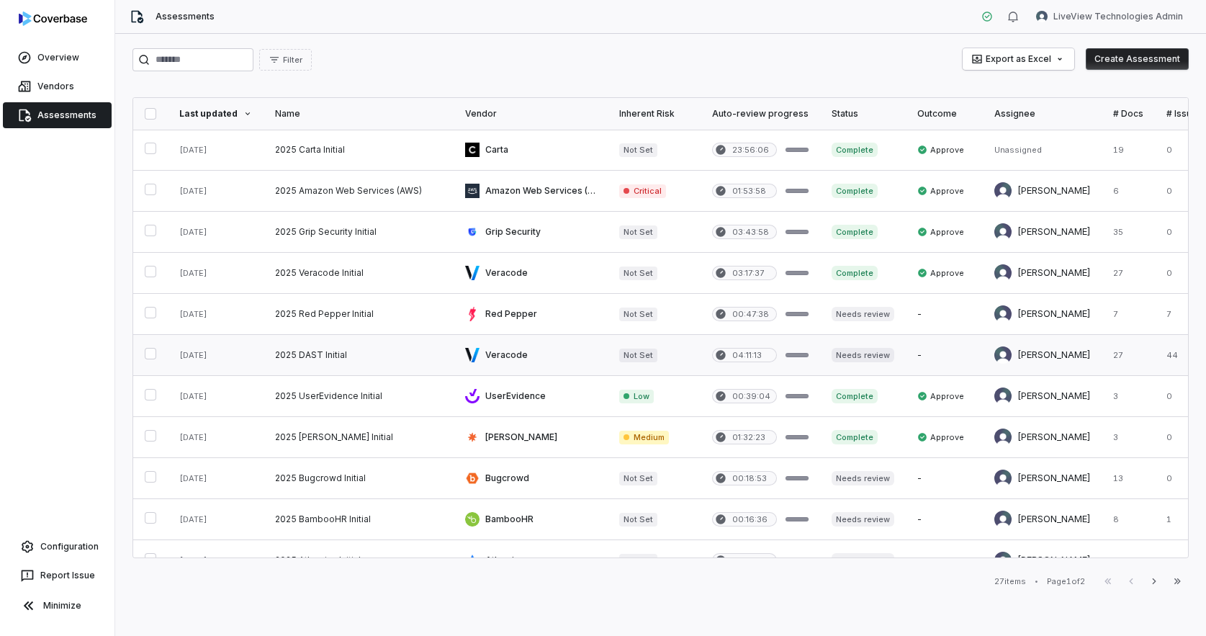
click at [324, 358] on link at bounding box center [359, 355] width 190 height 40
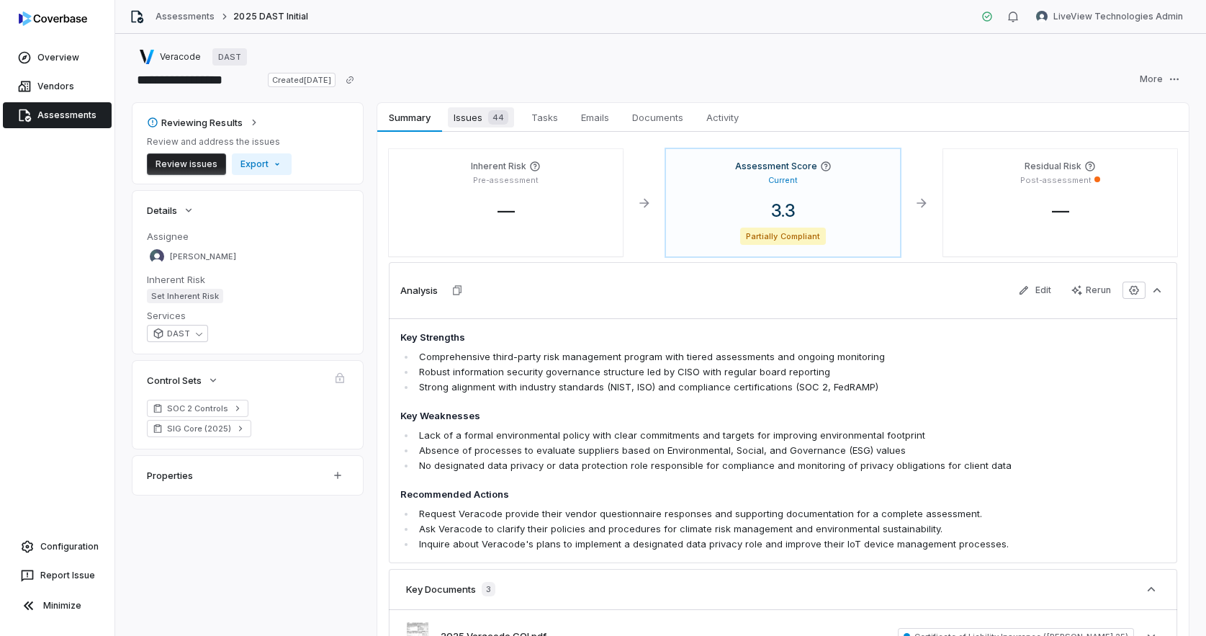
click at [472, 120] on span "Issues 44" at bounding box center [481, 117] width 66 height 20
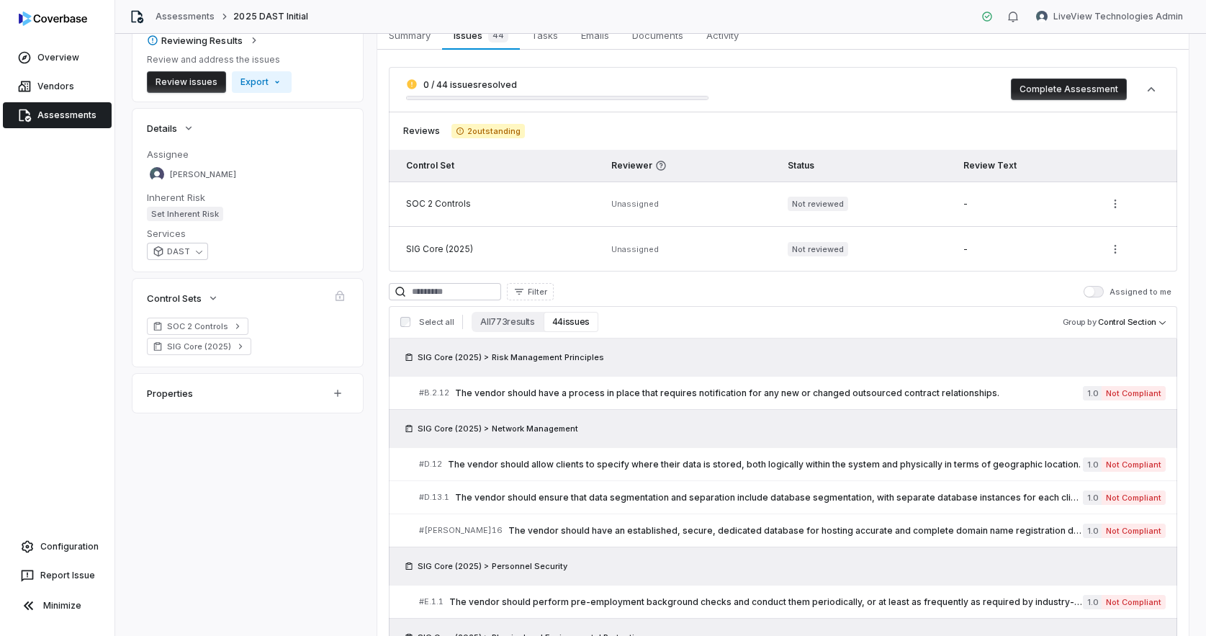
scroll to position [79, 0]
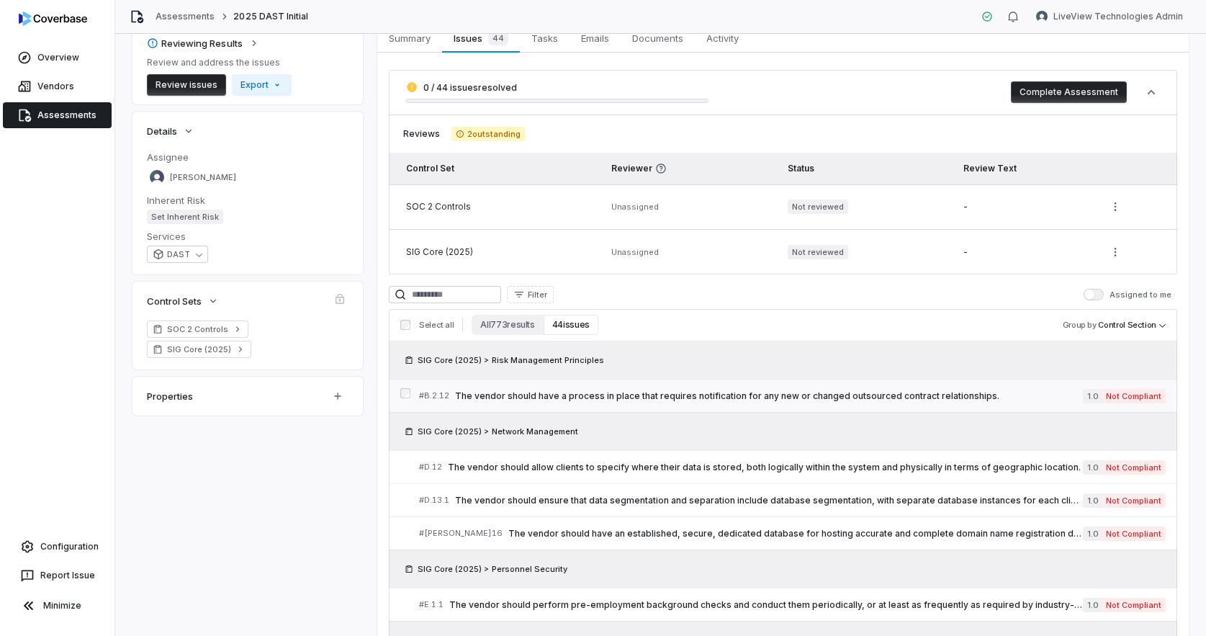
click at [675, 395] on span "The vendor should have a process in place that requires notification for any ne…" at bounding box center [769, 396] width 628 height 12
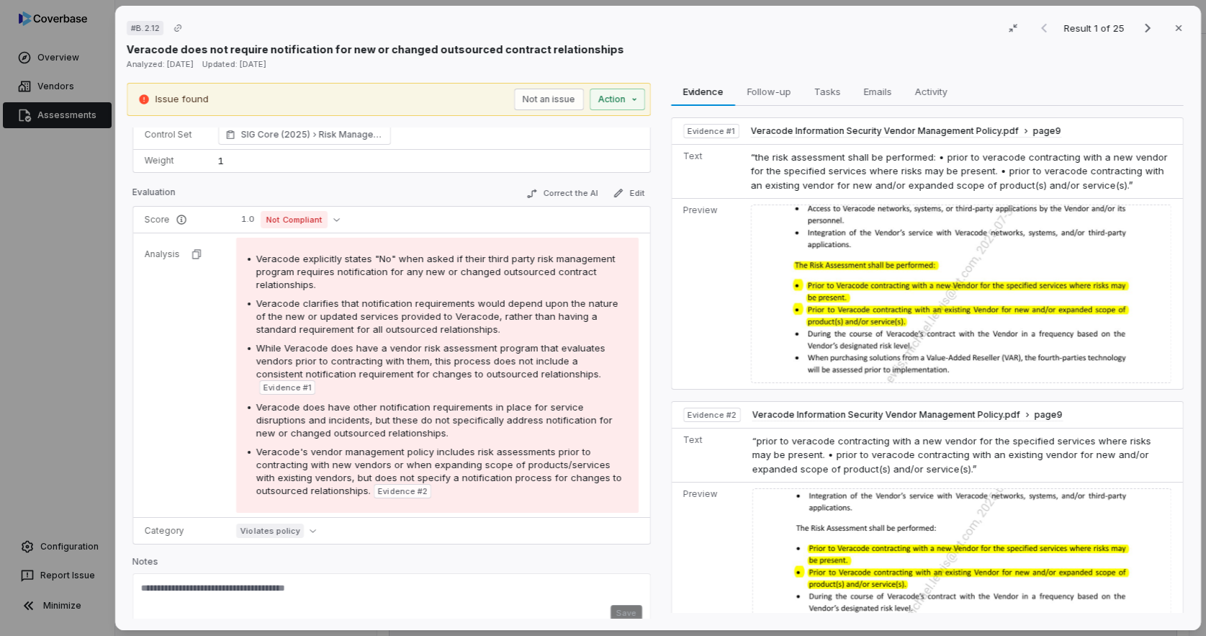
scroll to position [70, 0]
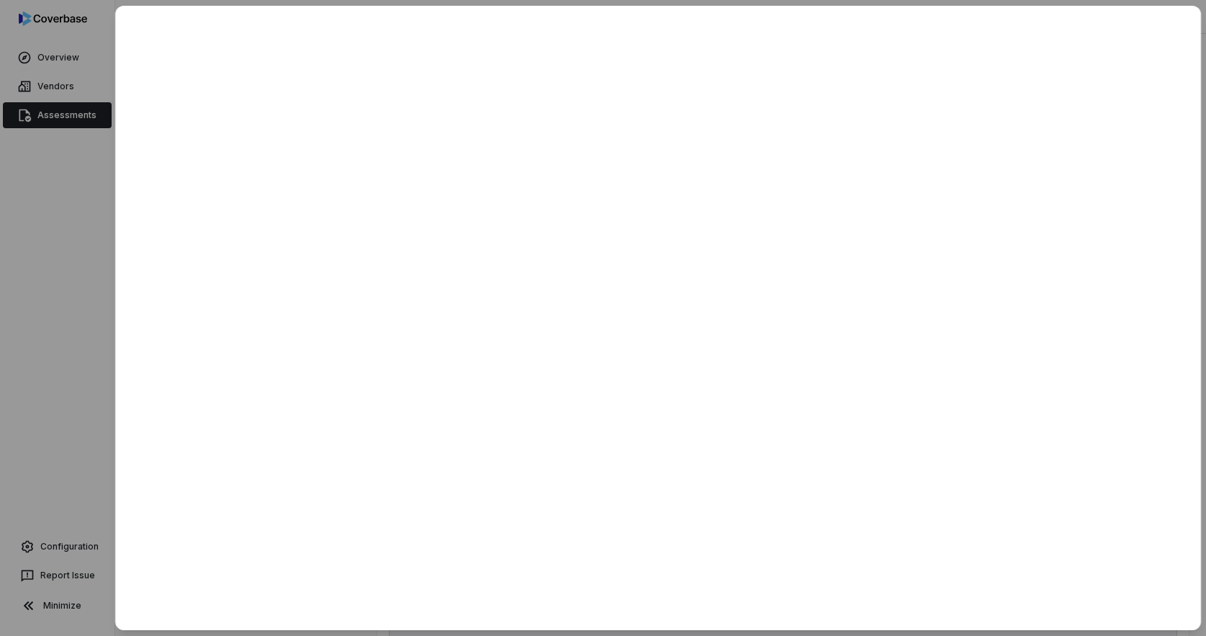
click at [73, 358] on div at bounding box center [603, 318] width 1206 height 636
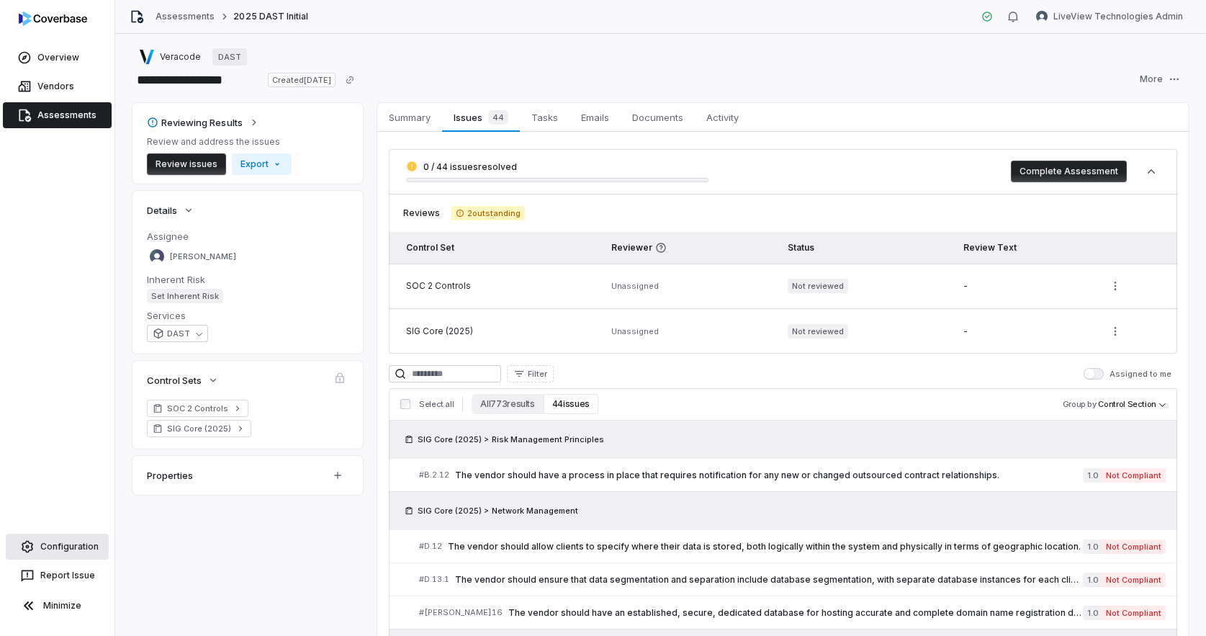
click at [60, 554] on link "Configuration" at bounding box center [57, 547] width 103 height 26
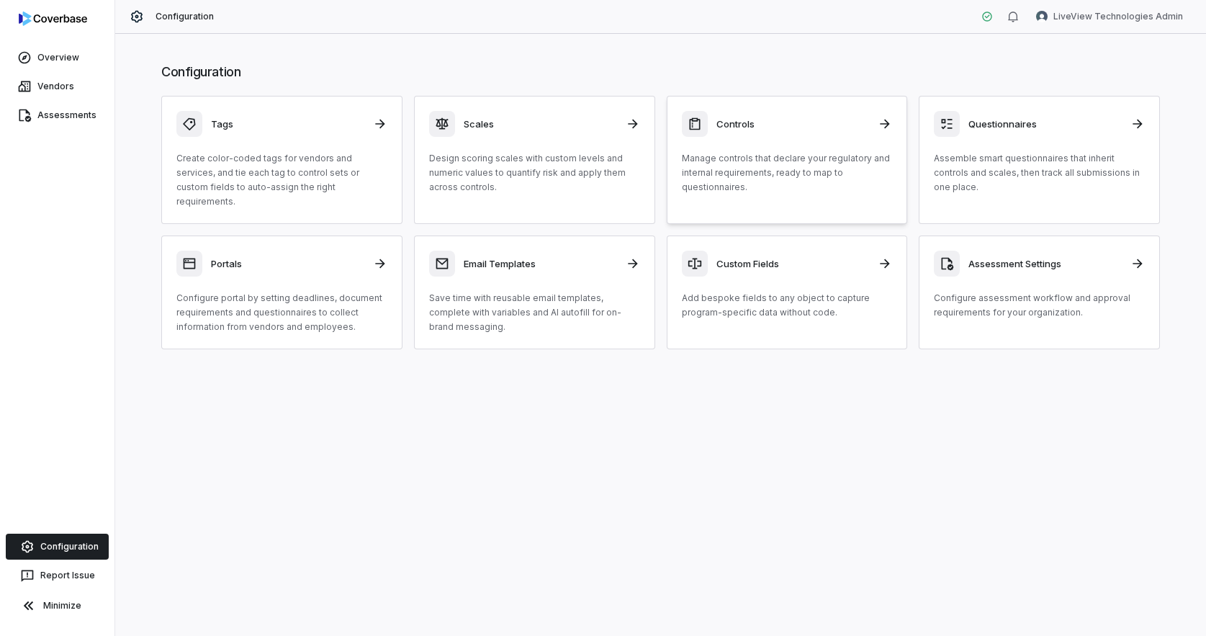
click at [781, 127] on h3 "Controls" at bounding box center [793, 123] width 153 height 13
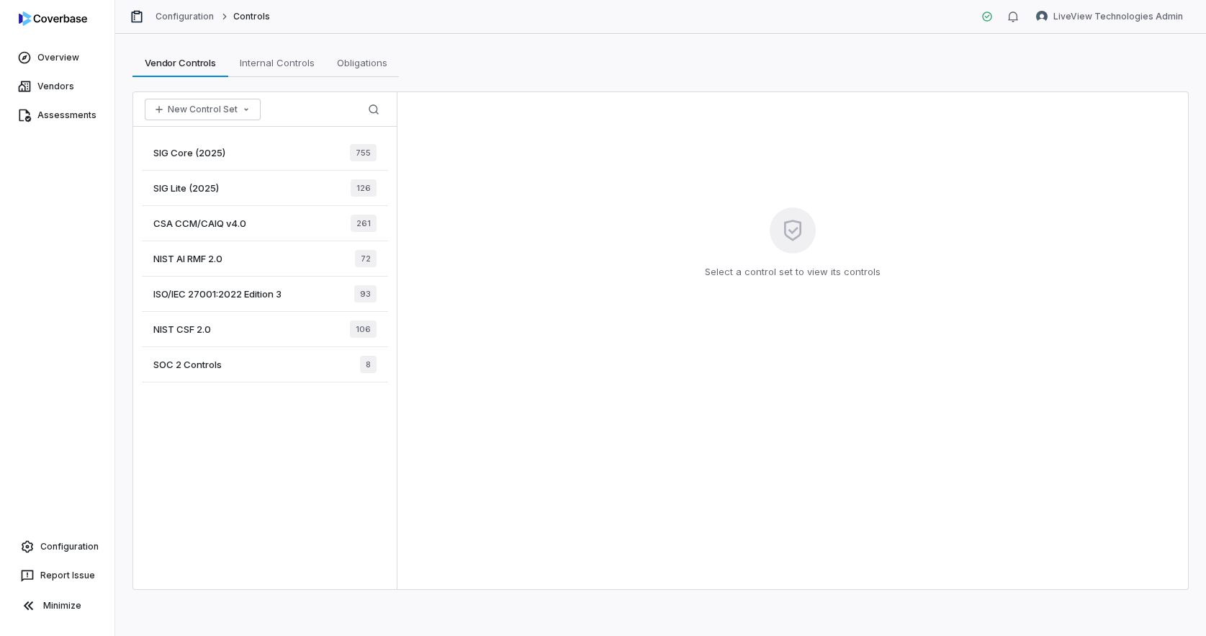
click at [238, 158] on div "SIG Core (2025) 755" at bounding box center [265, 152] width 246 height 35
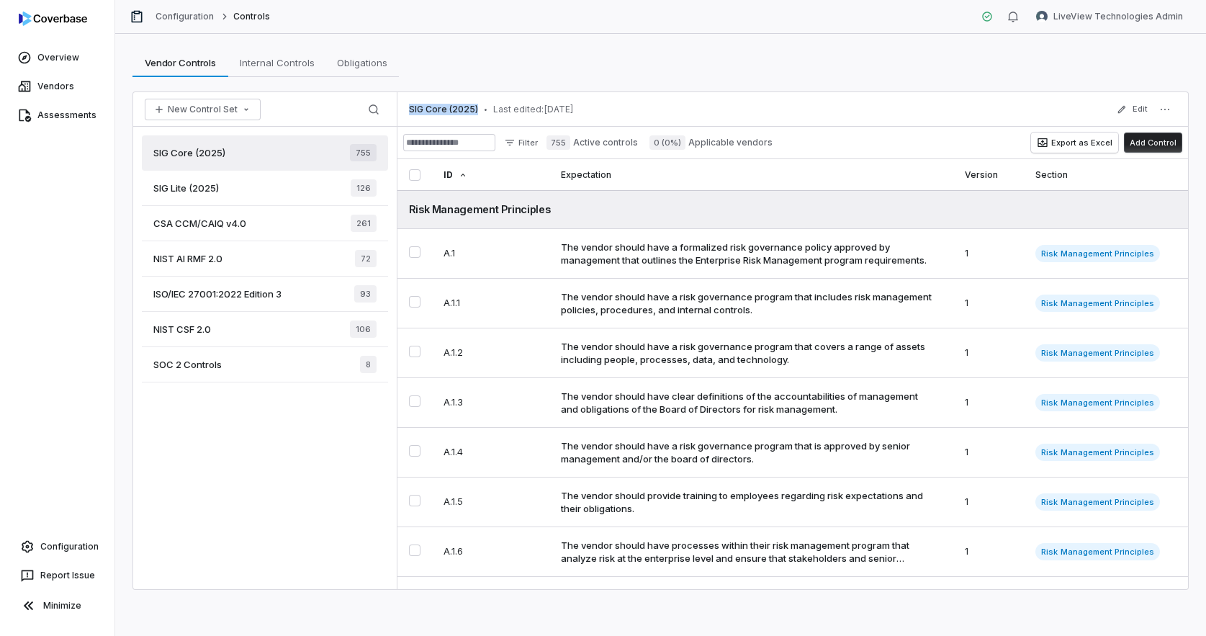
drag, startPoint x: 408, startPoint y: 109, endPoint x: 476, endPoint y: 111, distance: 68.4
click at [476, 111] on div "SIG Core (2025) • Last edited: [DATE] Edit" at bounding box center [793, 109] width 791 height 35
click at [476, 111] on div "SIG Core (2025) • Last edited: [DATE]" at bounding box center [491, 110] width 165 height 12
drag, startPoint x: 476, startPoint y: 111, endPoint x: 410, endPoint y: 105, distance: 65.8
click at [410, 105] on div "SIG Core (2025) • Last edited: [DATE]" at bounding box center [491, 110] width 165 height 12
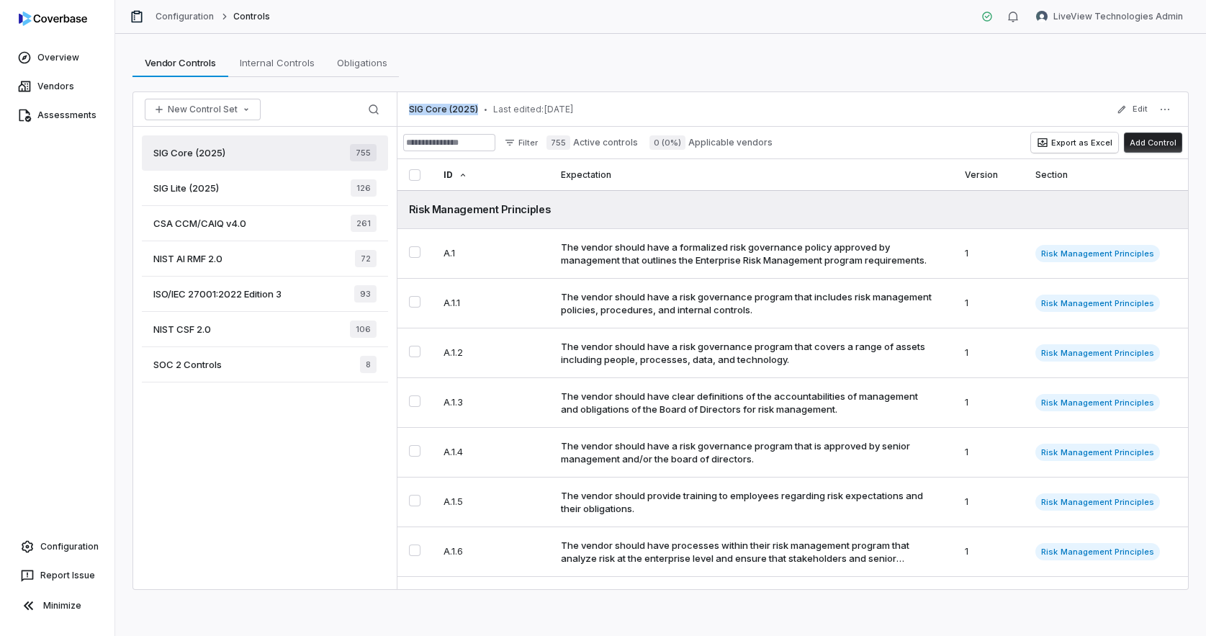
click at [434, 112] on span "SIG Core (2025)" at bounding box center [443, 110] width 69 height 12
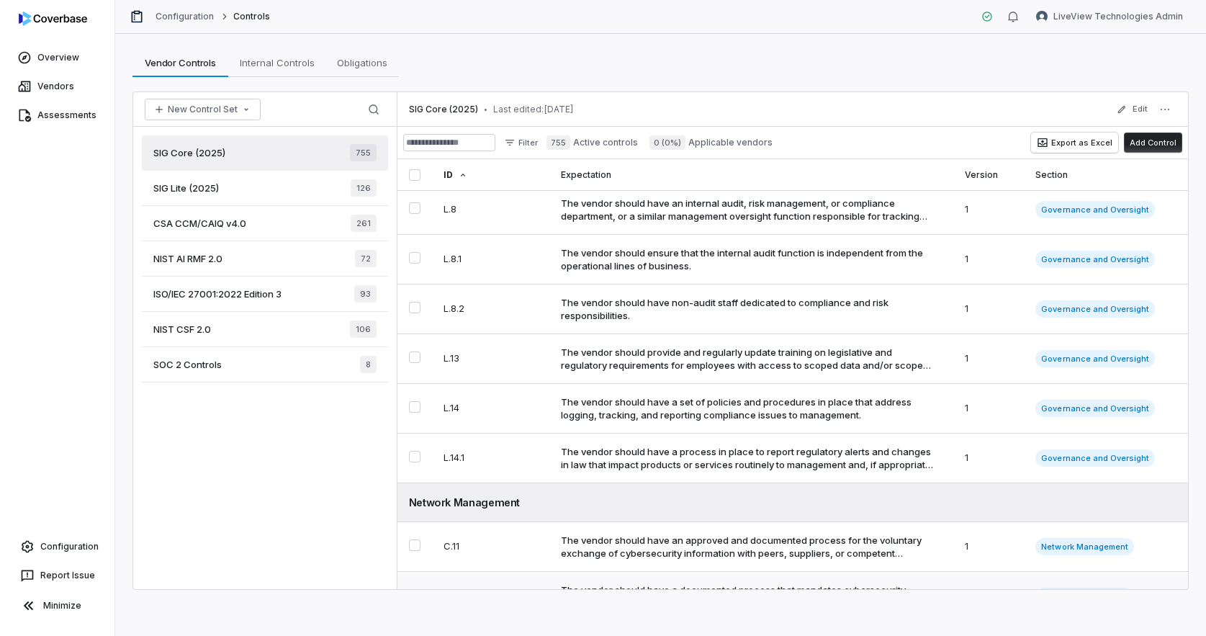
scroll to position [9825, 0]
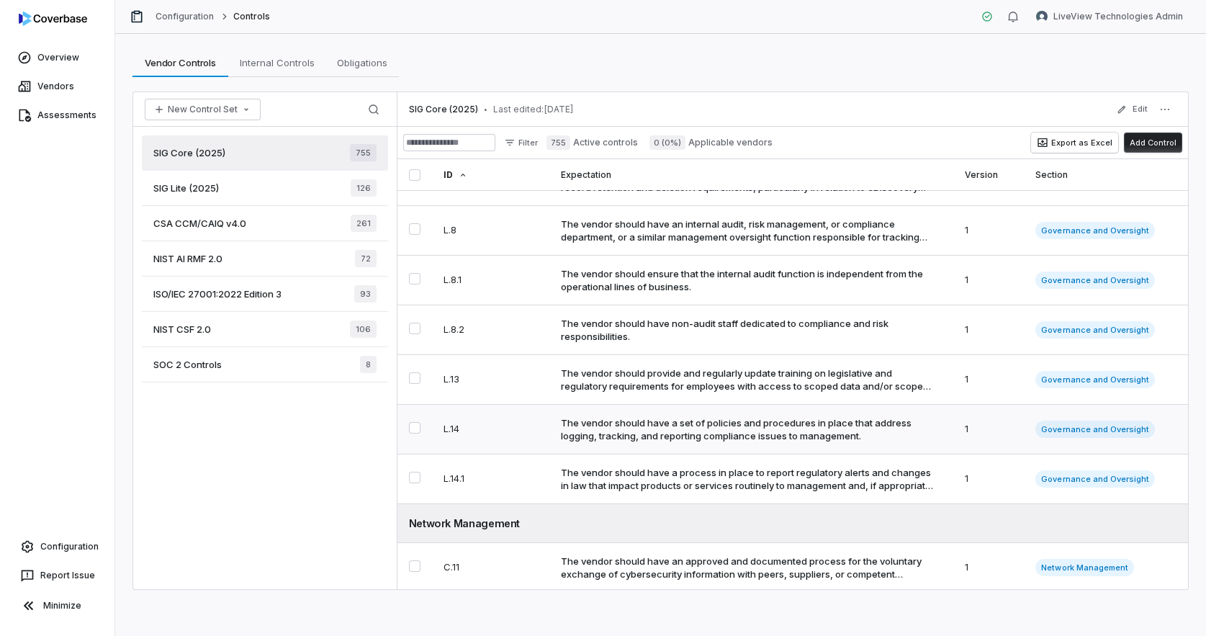
click at [630, 416] on div "The vendor should have a set of policies and procedures in place that address l…" at bounding box center [749, 429] width 376 height 26
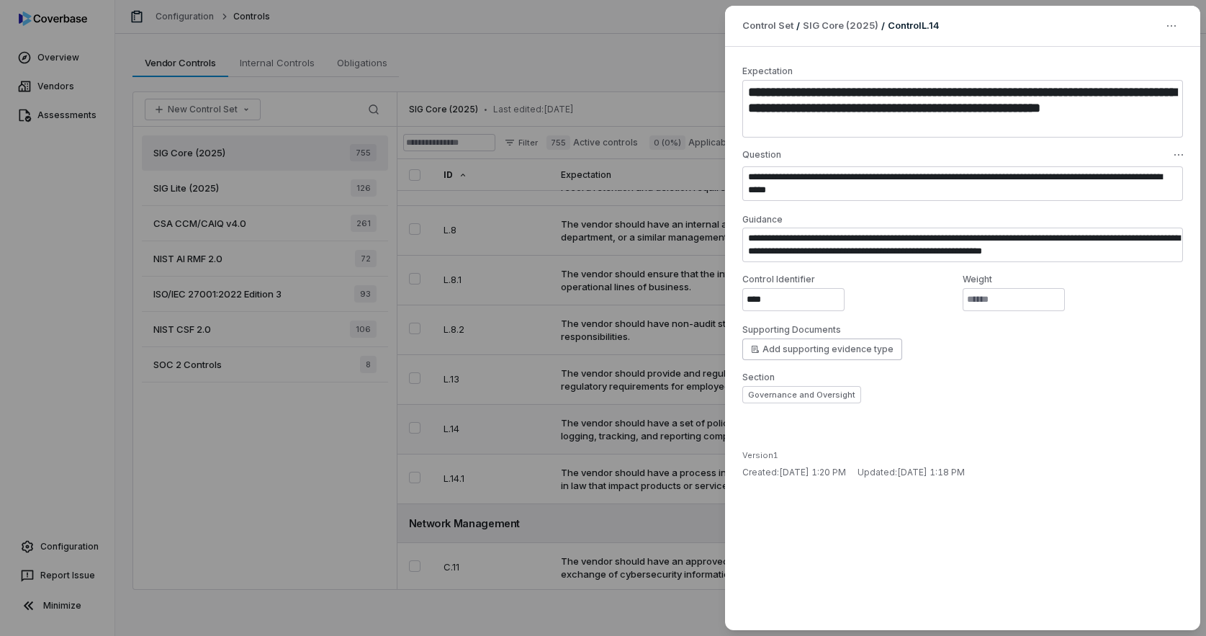
type textarea "*"
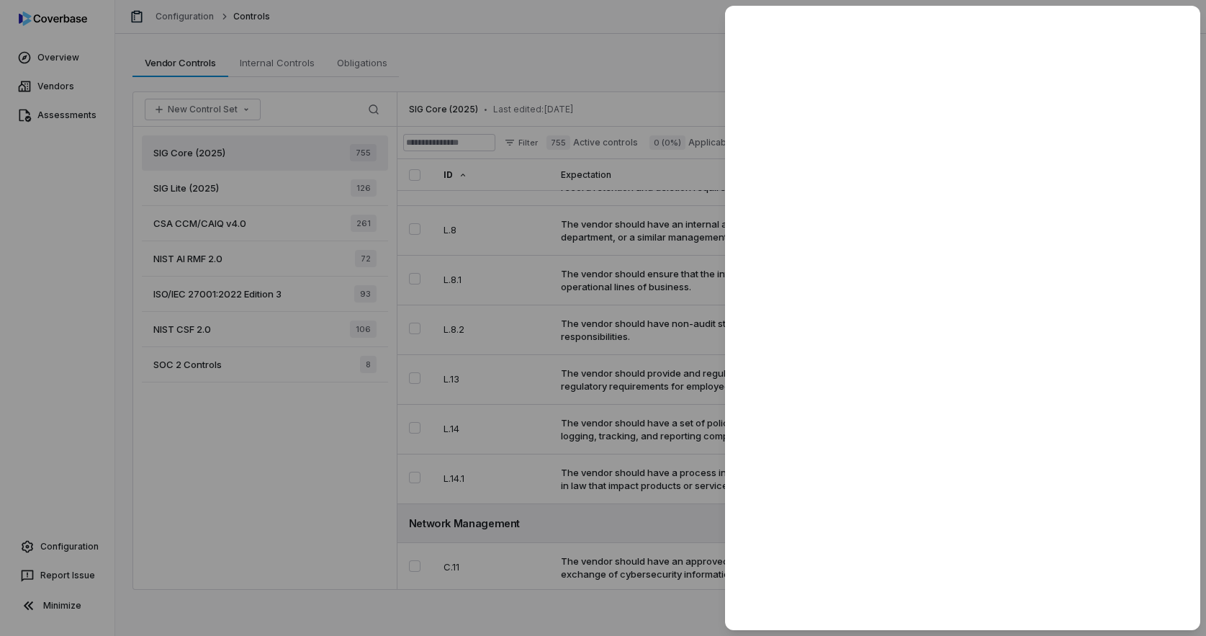
click at [353, 495] on div at bounding box center [603, 318] width 1206 height 636
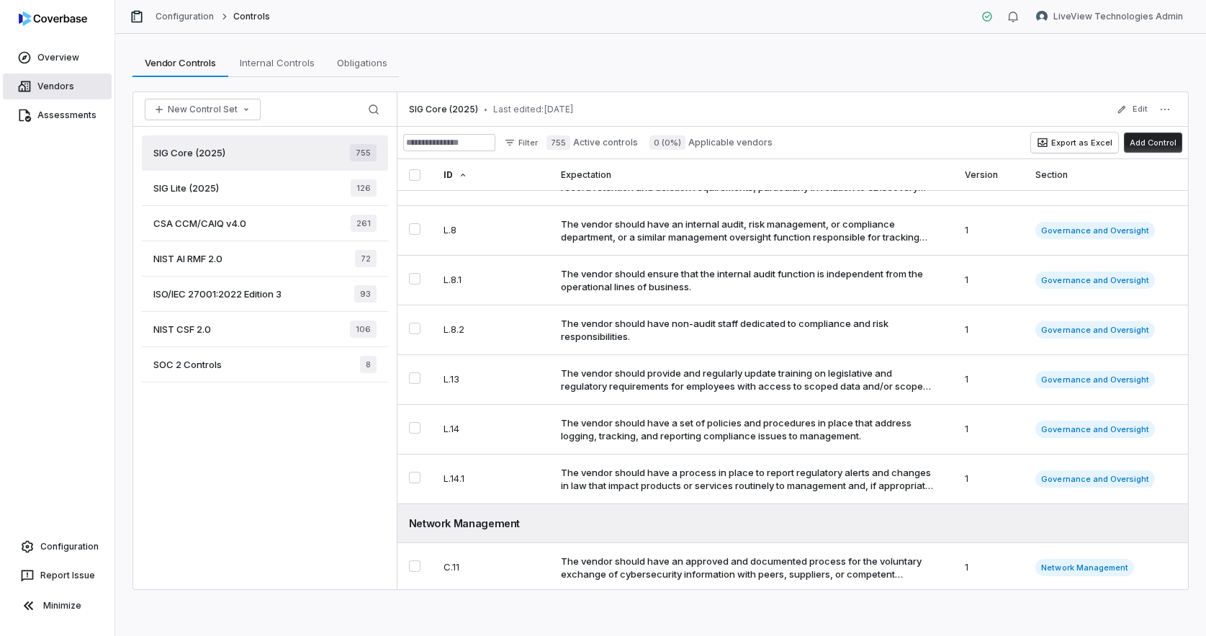
click at [63, 95] on link "Vendors" at bounding box center [57, 86] width 109 height 26
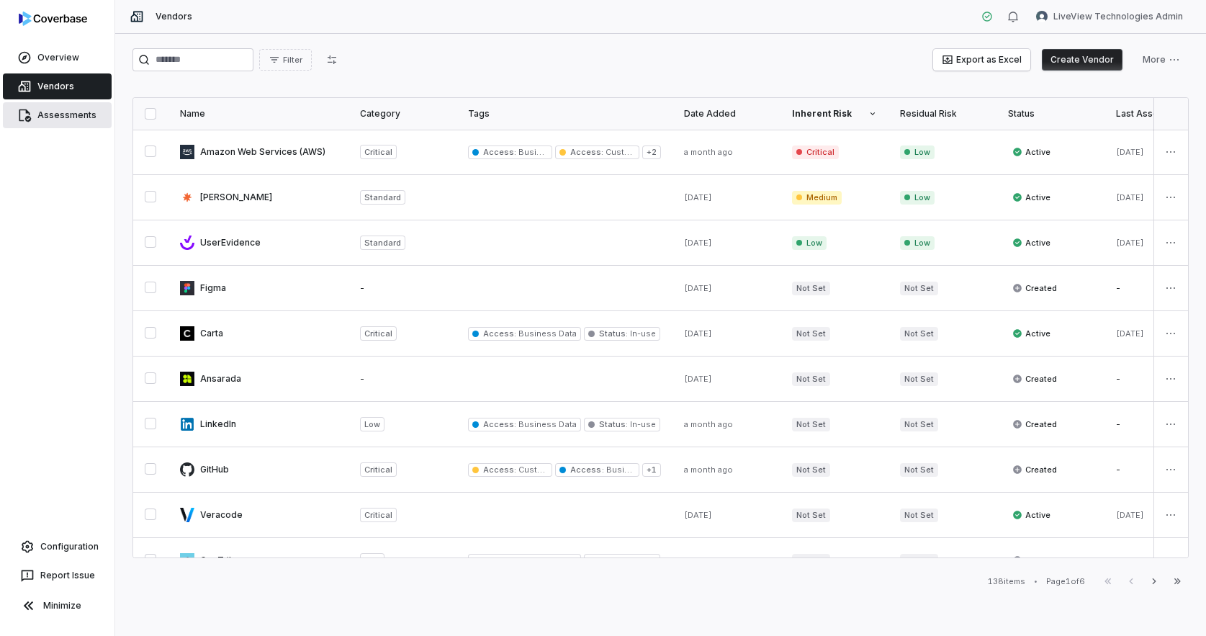
click at [79, 117] on link "Assessments" at bounding box center [57, 115] width 109 height 26
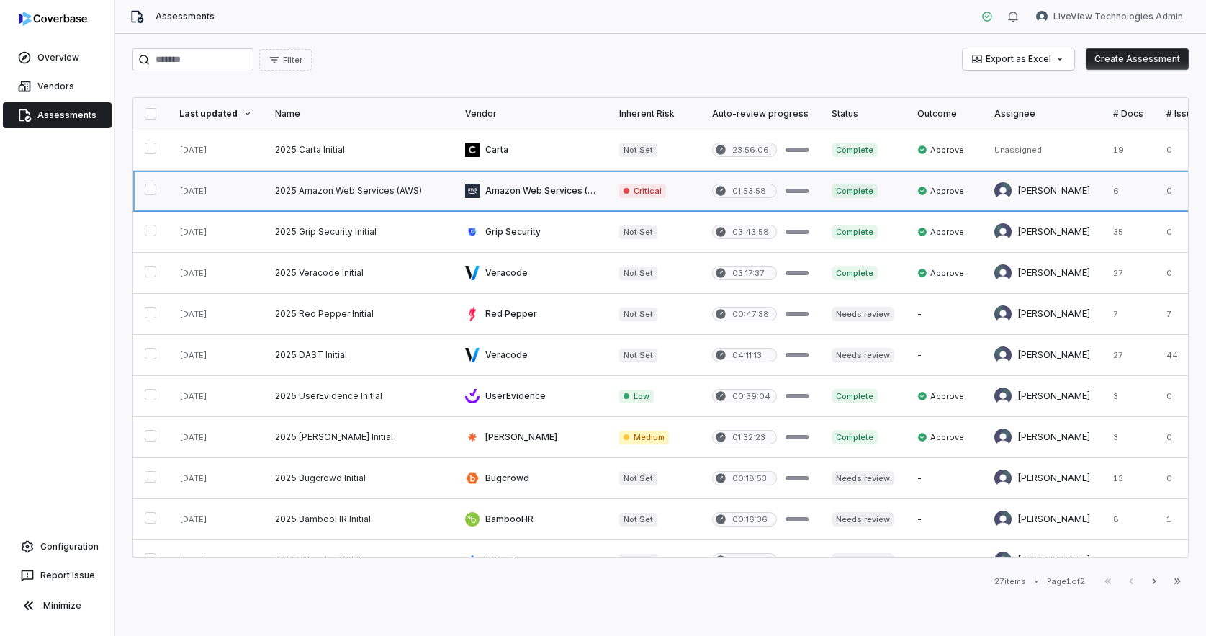
click at [327, 197] on link at bounding box center [359, 191] width 190 height 40
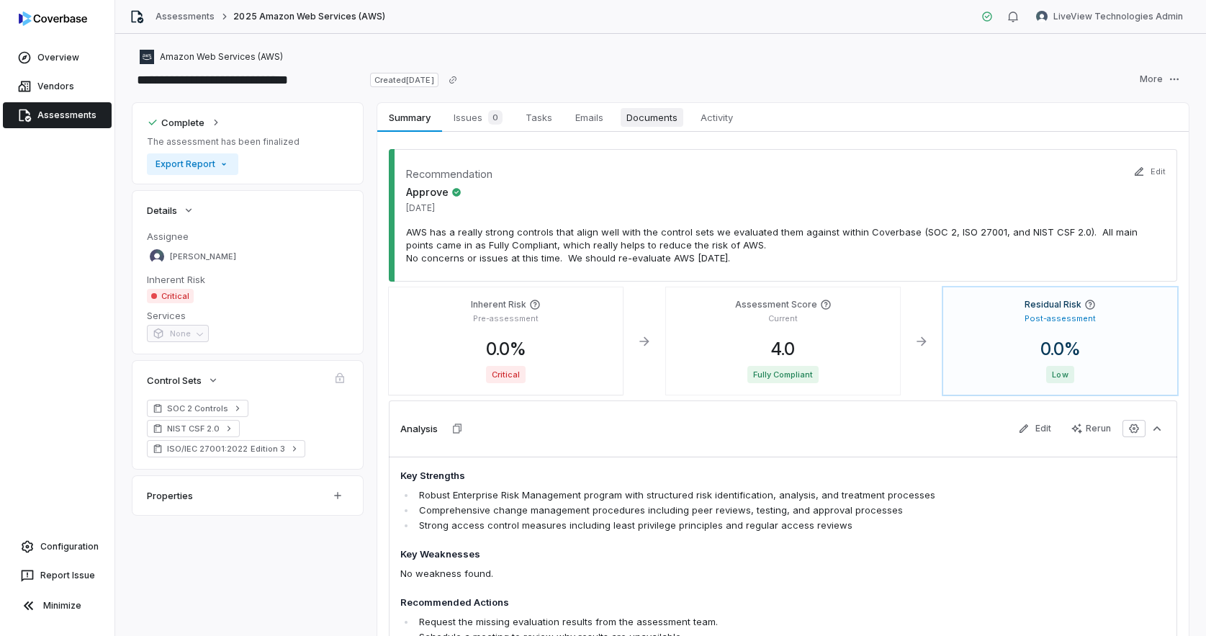
click at [635, 127] on link "Documents Documents" at bounding box center [652, 117] width 74 height 29
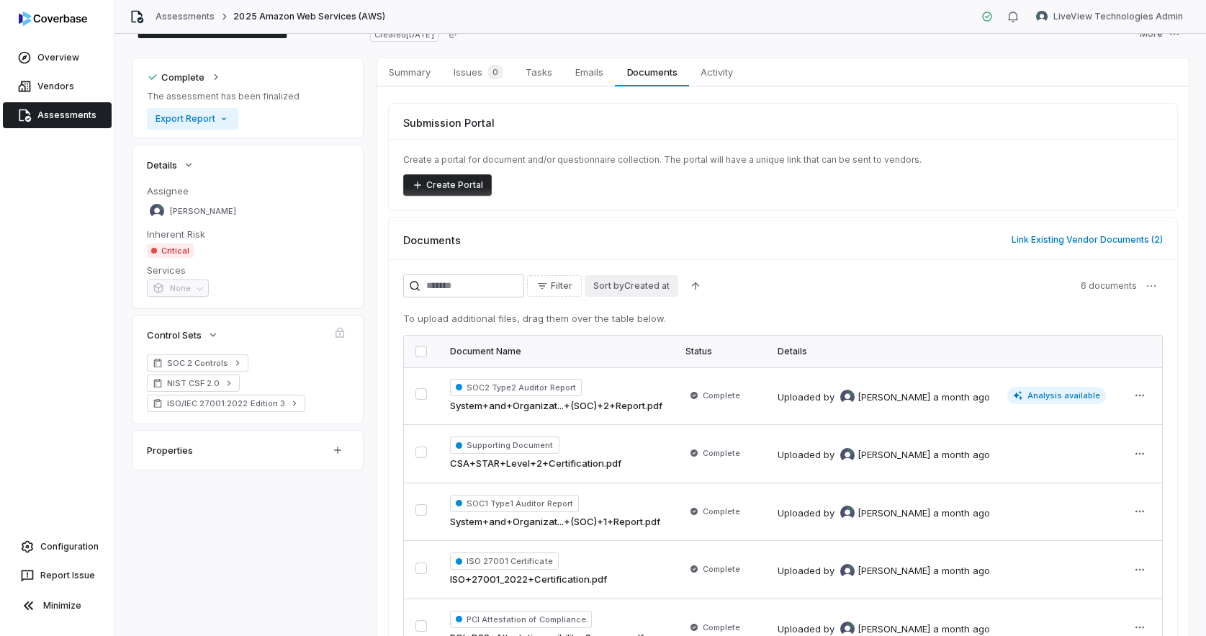
scroll to position [168, 0]
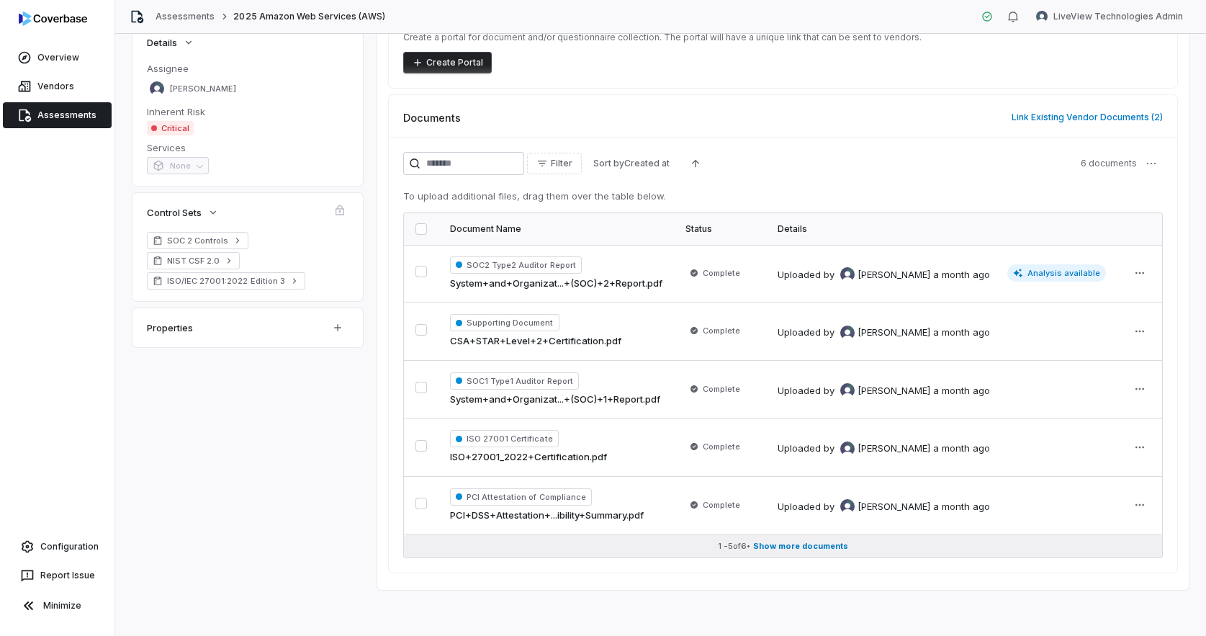
click at [791, 544] on span "Show more documents" at bounding box center [800, 546] width 95 height 11
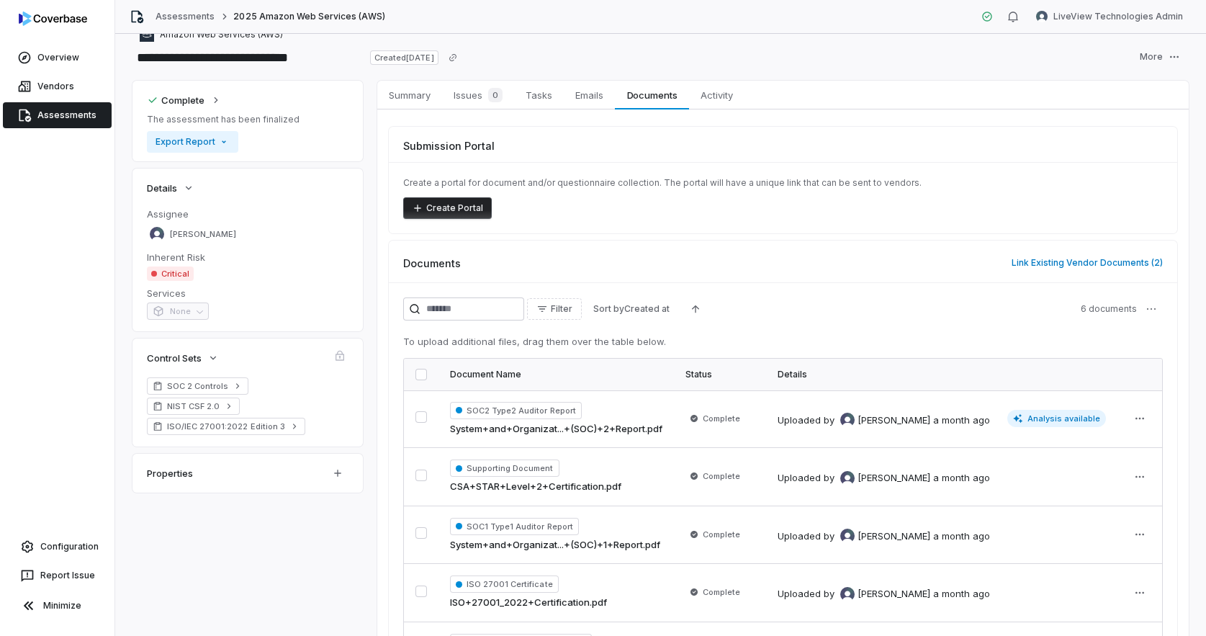
scroll to position [0, 0]
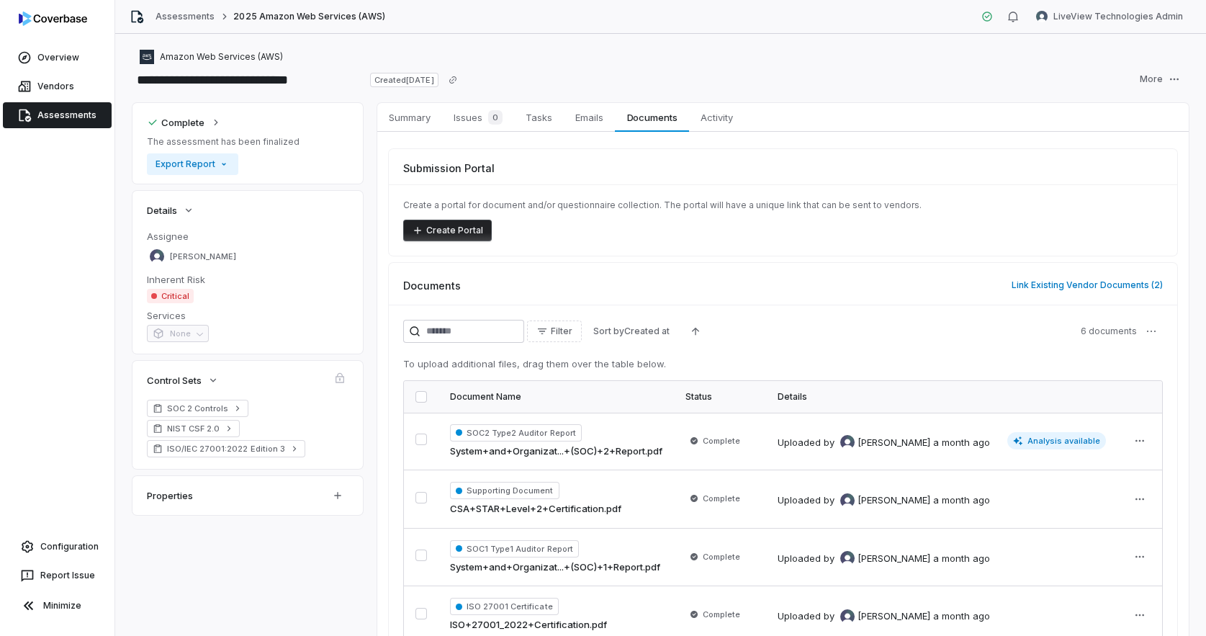
click at [47, 115] on link "Assessments" at bounding box center [57, 115] width 109 height 26
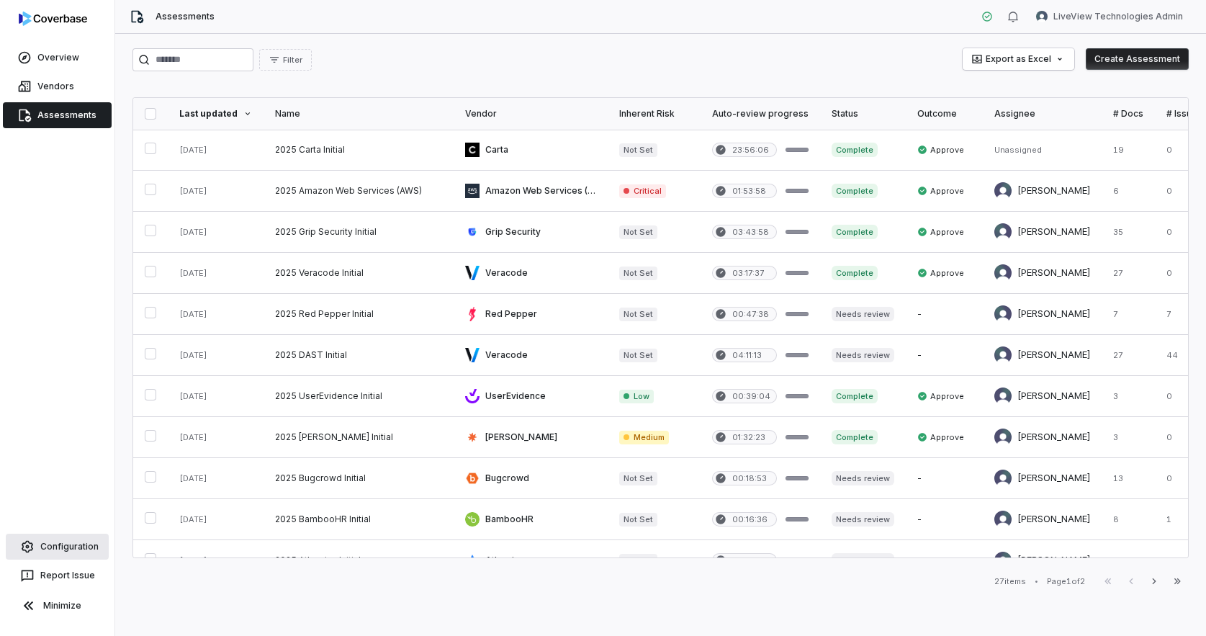
click at [62, 549] on link "Configuration" at bounding box center [57, 547] width 103 height 26
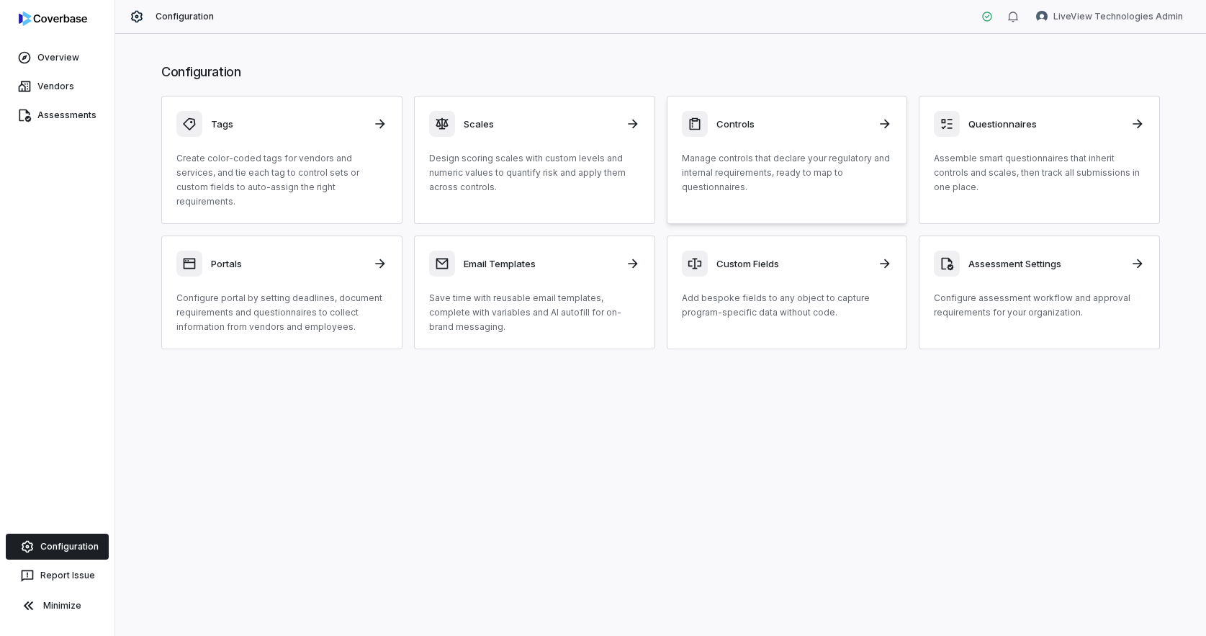
click at [740, 143] on div "Controls Manage controls that declare your regulatory and internal requirements…" at bounding box center [787, 153] width 211 height 84
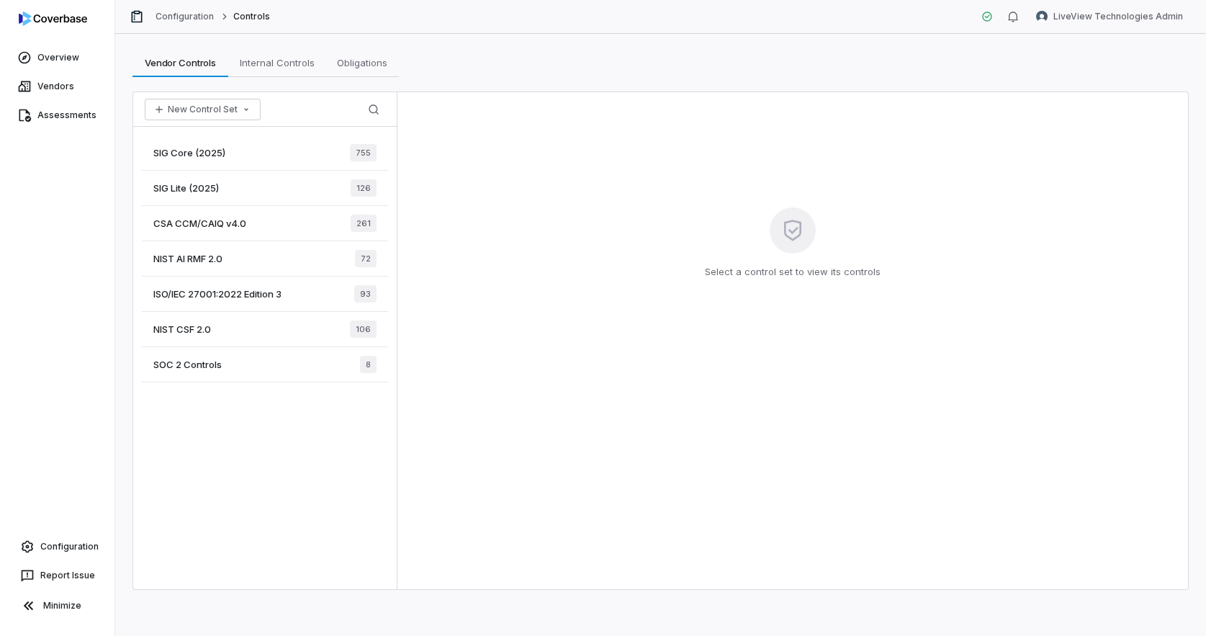
click at [280, 324] on div "NIST CSF 2.0 106" at bounding box center [265, 329] width 246 height 35
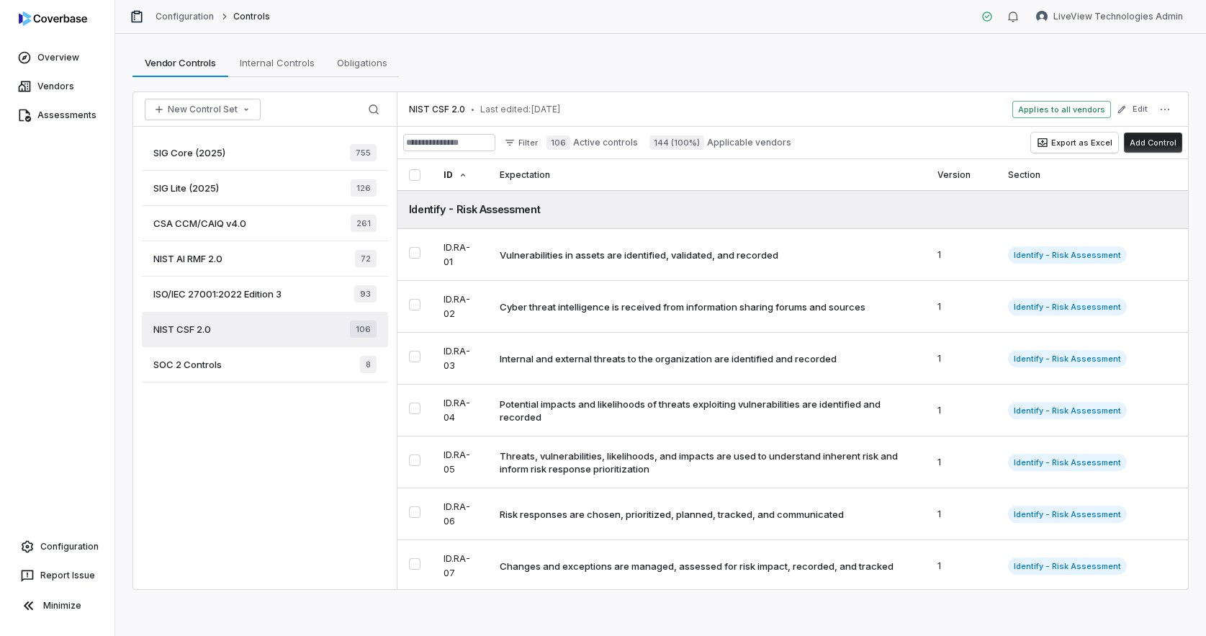
click at [264, 262] on div "NIST AI RMF 2.0 72" at bounding box center [265, 258] width 246 height 35
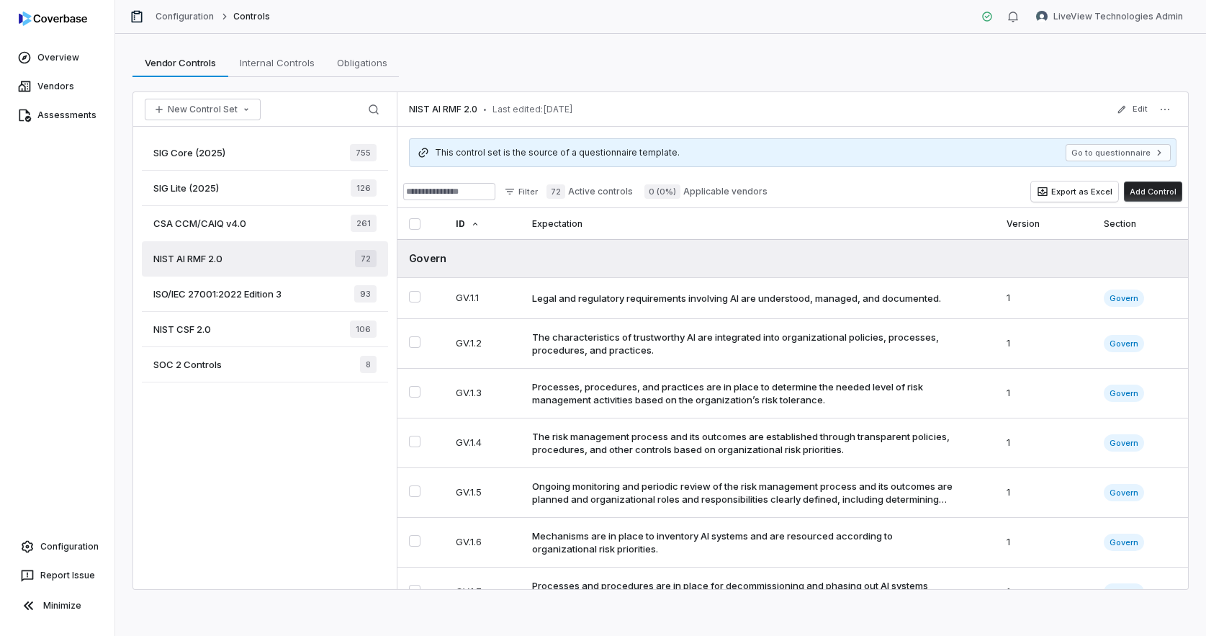
click at [310, 508] on div "SIG Core (2025) 755 SIG Lite (2025) 126 CSA CCM/CAIQ v4.0 261 NIST AI RMF 2.0 7…" at bounding box center [265, 358] width 264 height 462
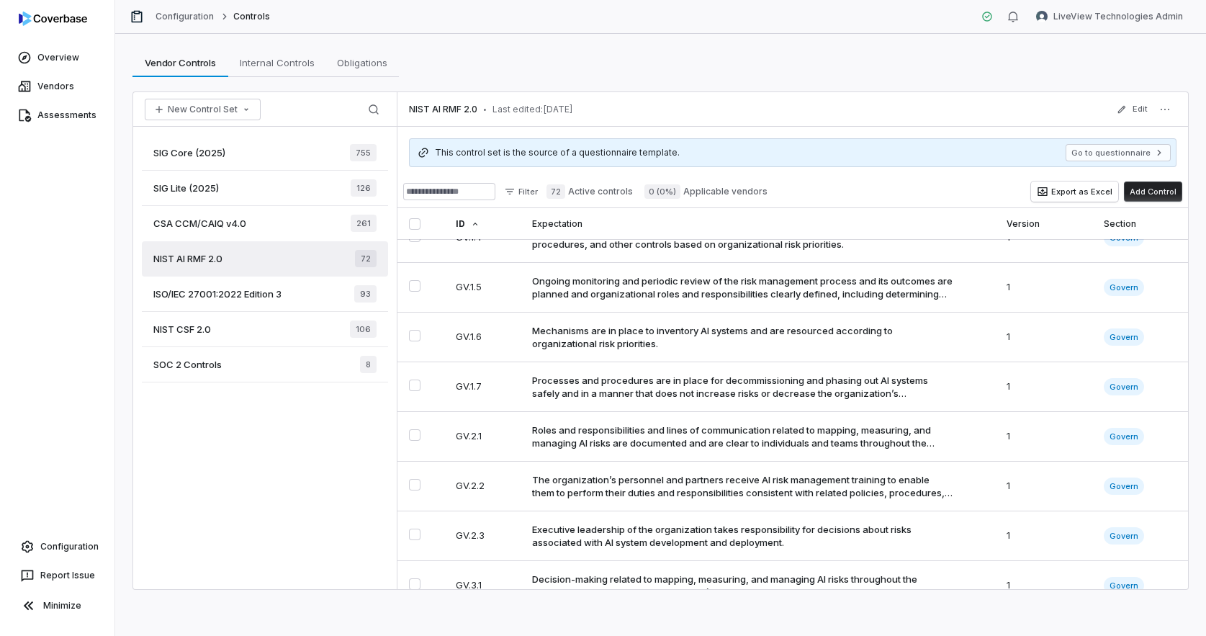
scroll to position [207, 0]
click at [304, 386] on div "SIG Core (2025) 755 SIG Lite (2025) 126 CSA CCM/CAIQ v4.0 261 NIST AI RMF 2.0 7…" at bounding box center [265, 358] width 264 height 462
click at [294, 161] on div "SIG Core (2025) 755" at bounding box center [265, 152] width 246 height 35
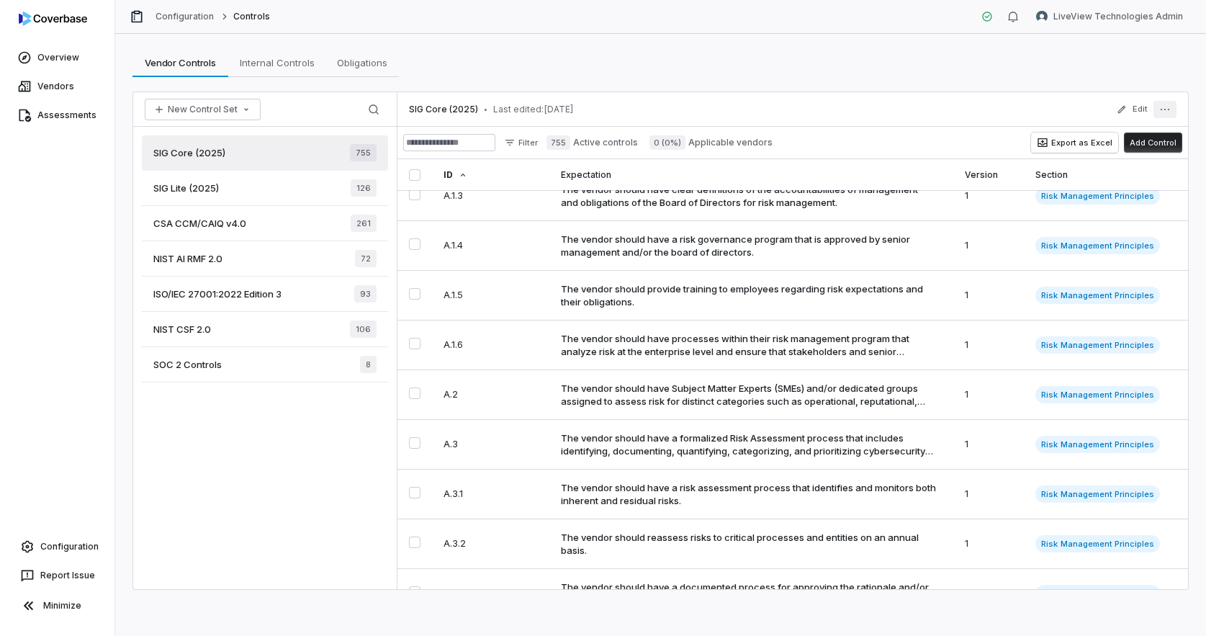
click at [1169, 114] on icon "More actions" at bounding box center [1165, 110] width 12 height 12
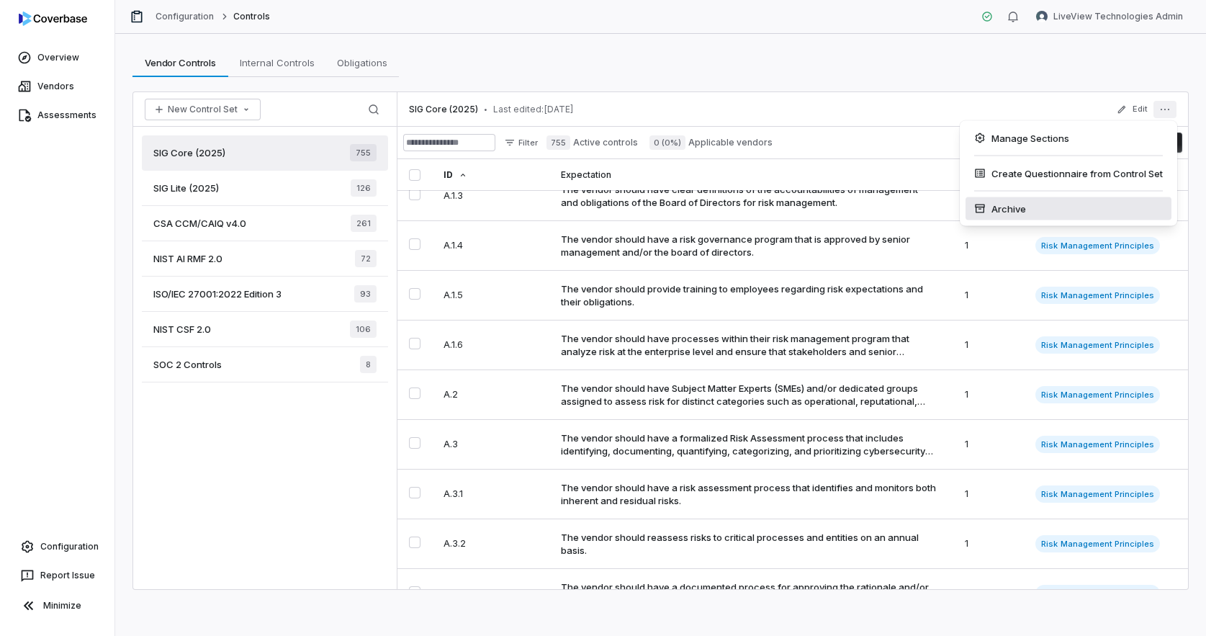
click at [1061, 207] on div "Archive" at bounding box center [1069, 208] width 206 height 23
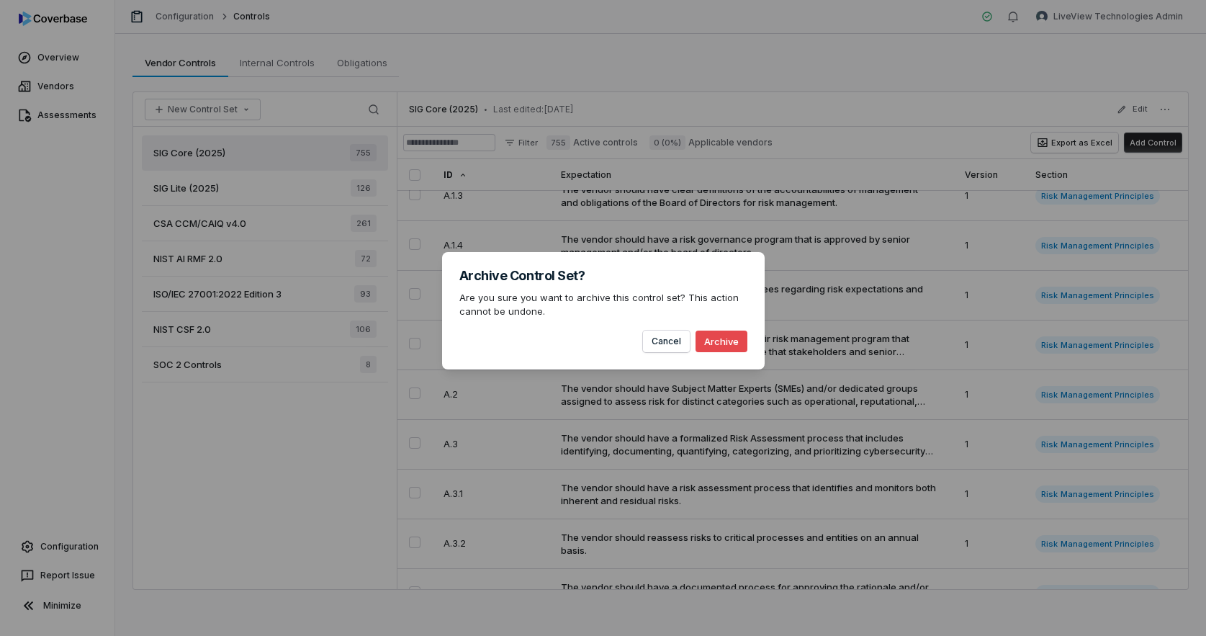
click at [715, 336] on button "Archive" at bounding box center [722, 342] width 52 height 22
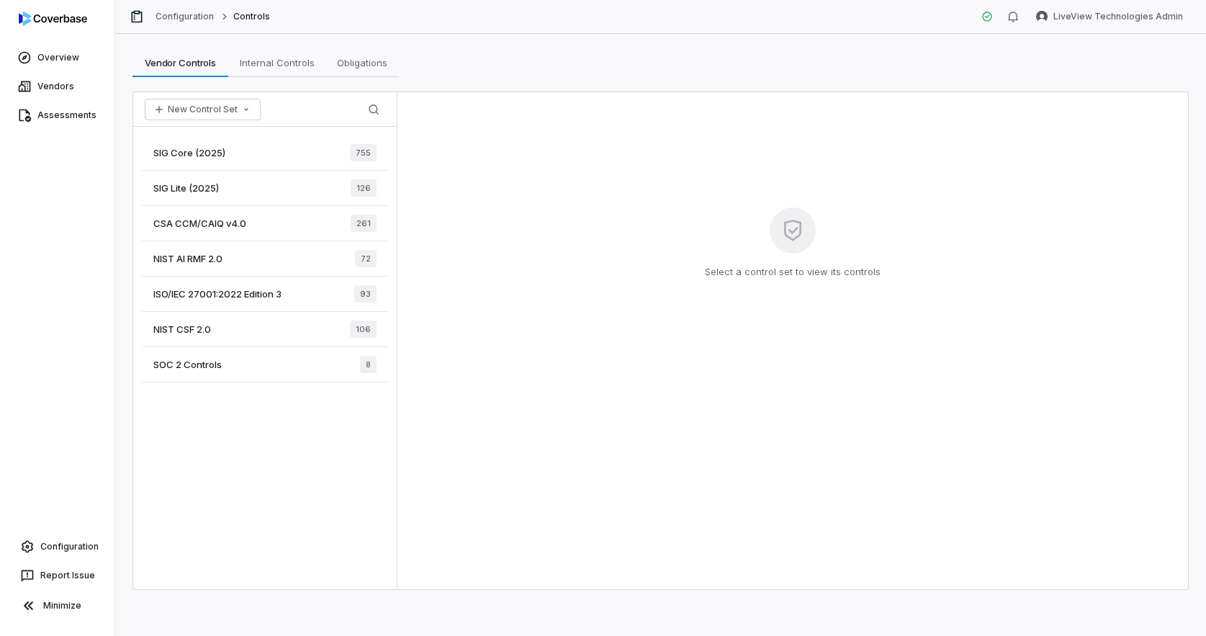
click at [278, 190] on div "SIG Lite (2025) 126" at bounding box center [265, 188] width 246 height 35
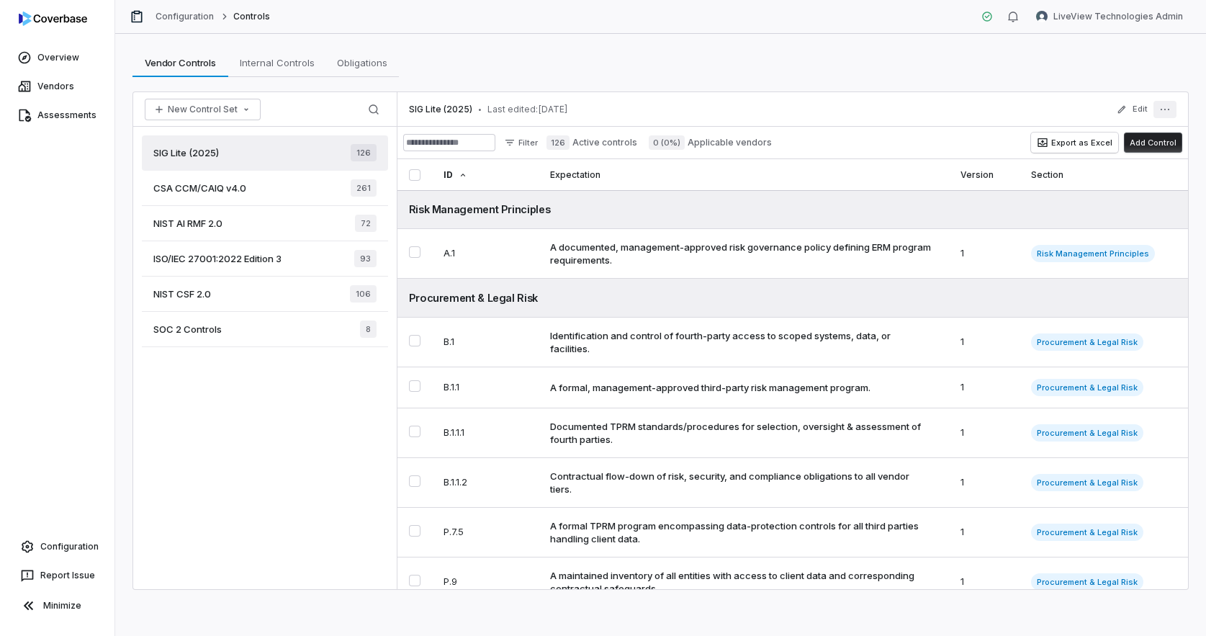
click at [1164, 116] on button "More actions" at bounding box center [1165, 109] width 23 height 17
click at [1115, 205] on div "Archive" at bounding box center [1069, 208] width 206 height 23
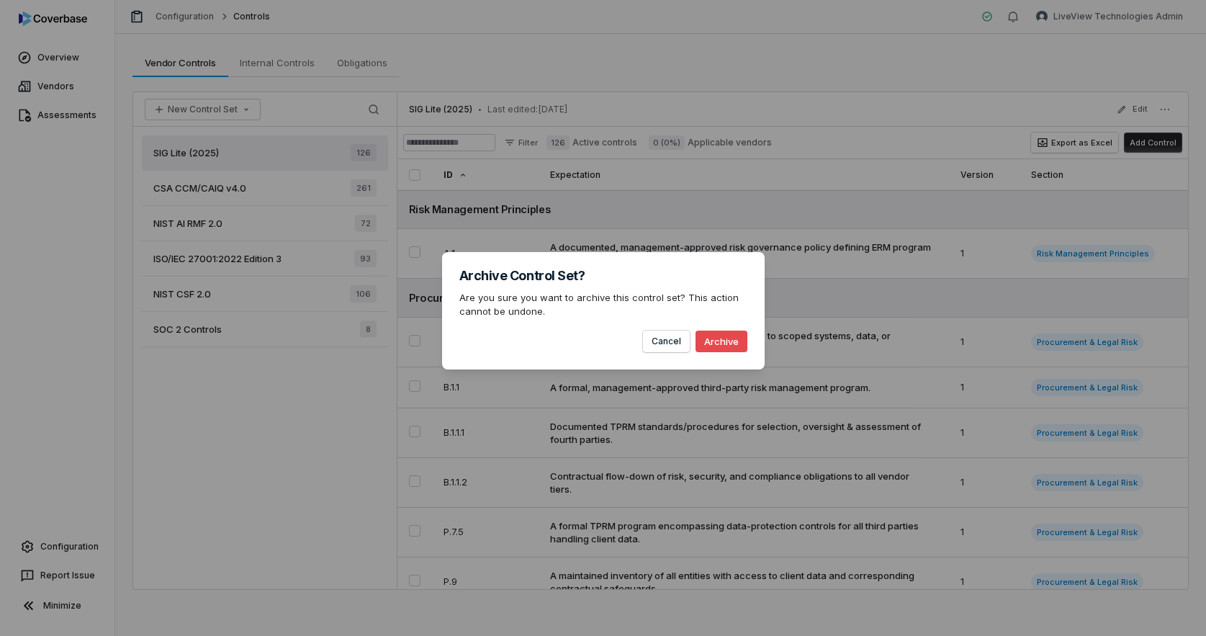
click at [723, 338] on button "Archive" at bounding box center [722, 342] width 52 height 22
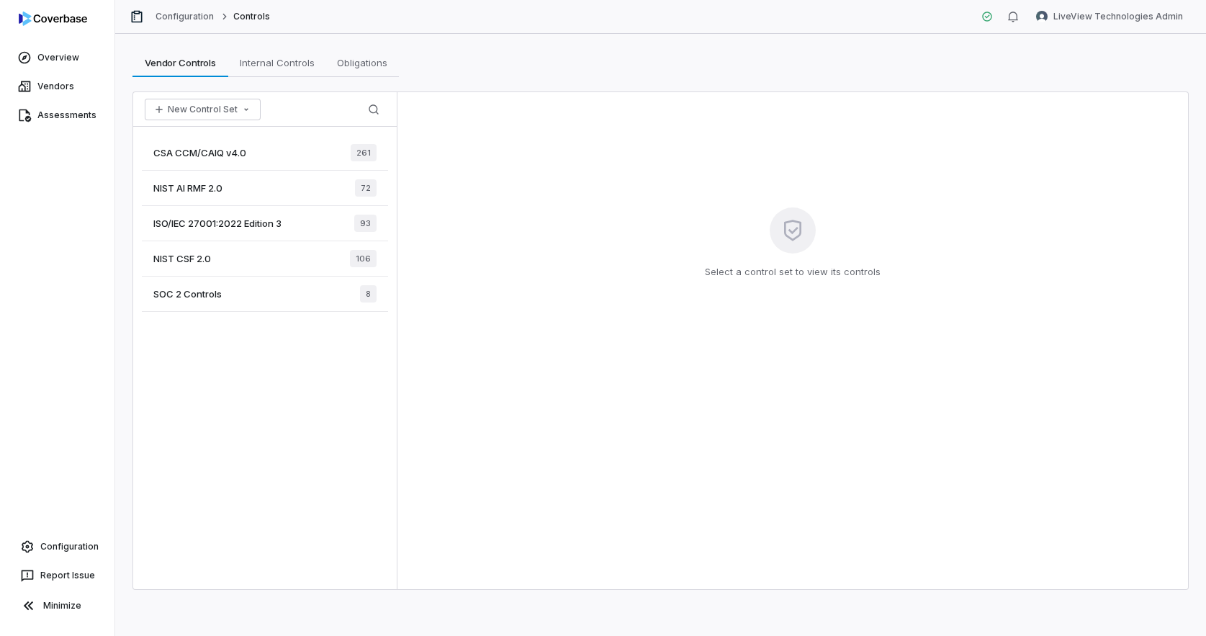
click at [303, 153] on div "CSA CCM/CAIQ v4.0 261" at bounding box center [265, 152] width 246 height 35
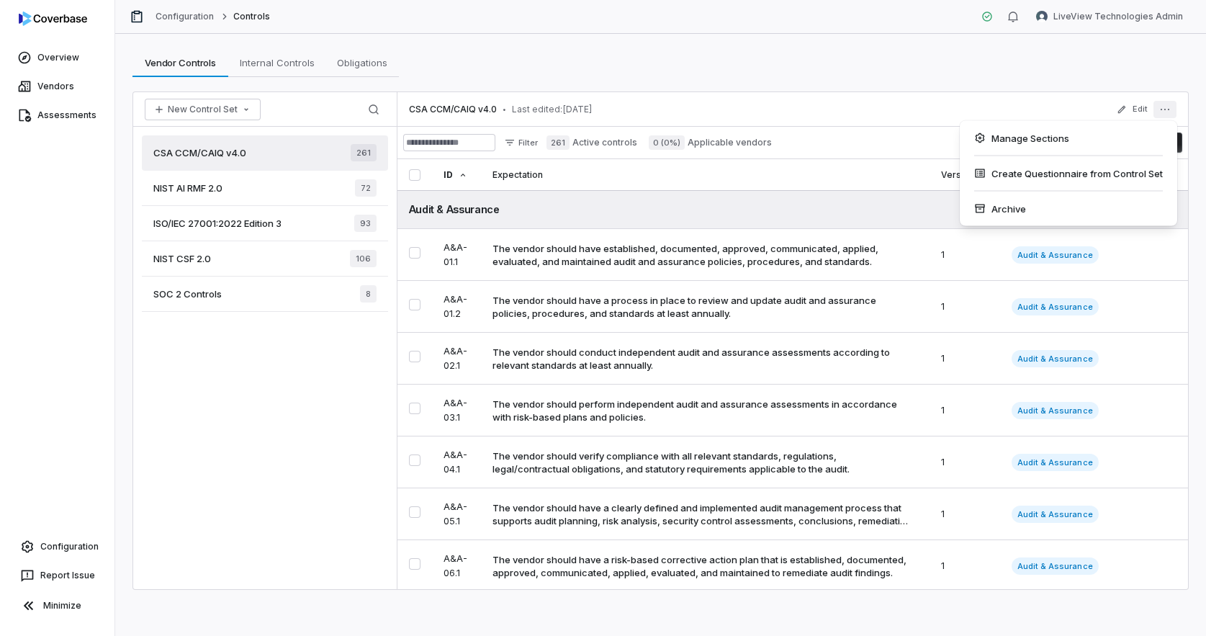
click at [1159, 102] on button "More actions" at bounding box center [1165, 109] width 23 height 17
click at [1110, 213] on div "Archive" at bounding box center [1069, 208] width 206 height 23
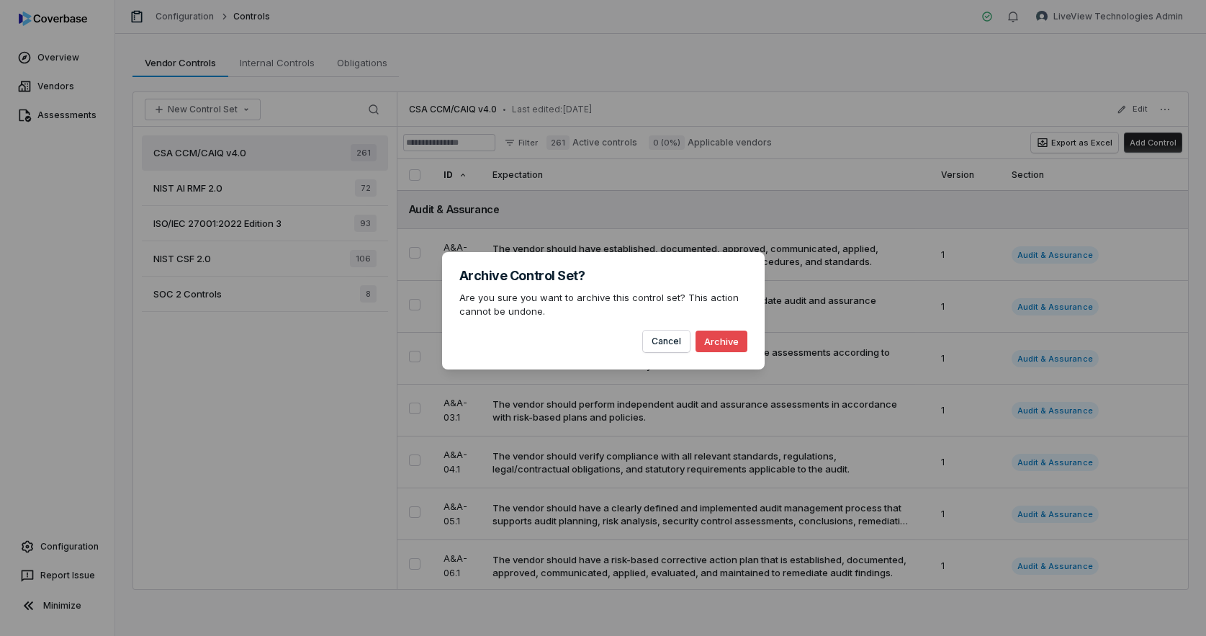
click at [727, 344] on button "Archive" at bounding box center [722, 342] width 52 height 22
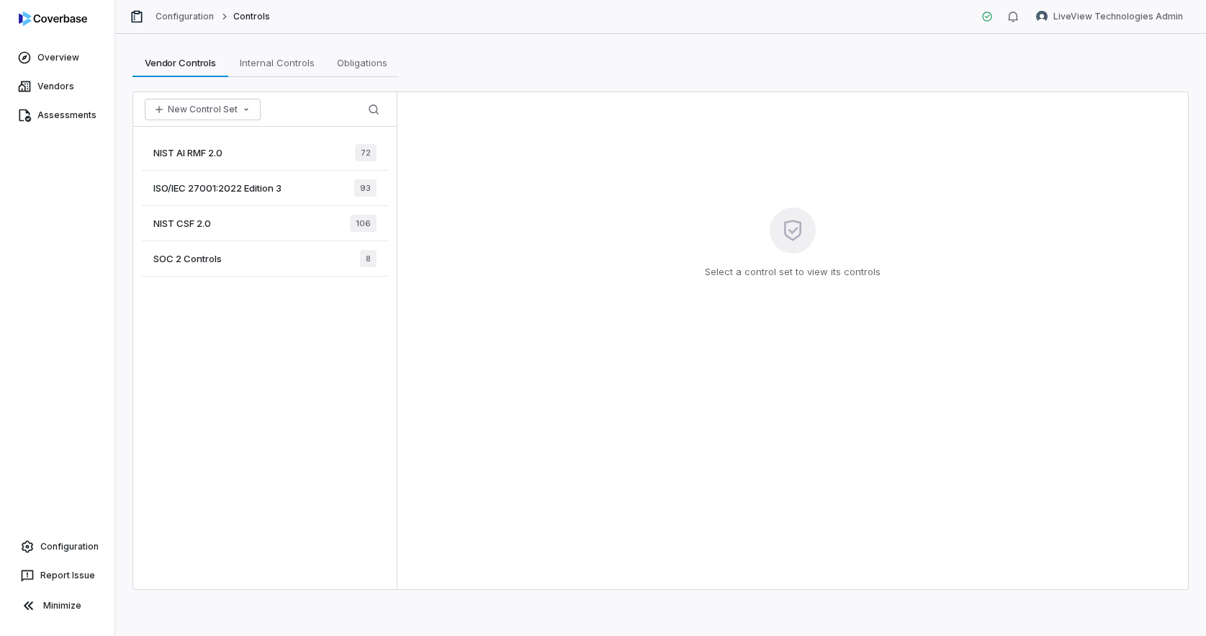
click at [323, 395] on div "NIST AI RMF 2.0 72 ISO/IEC 27001:2022 Edition 3 93 NIST CSF 2.0 106 SOC 2 Contr…" at bounding box center [265, 358] width 264 height 462
click at [288, 182] on div "ISO/IEC 27001:2022 Edition 3 93" at bounding box center [265, 188] width 246 height 35
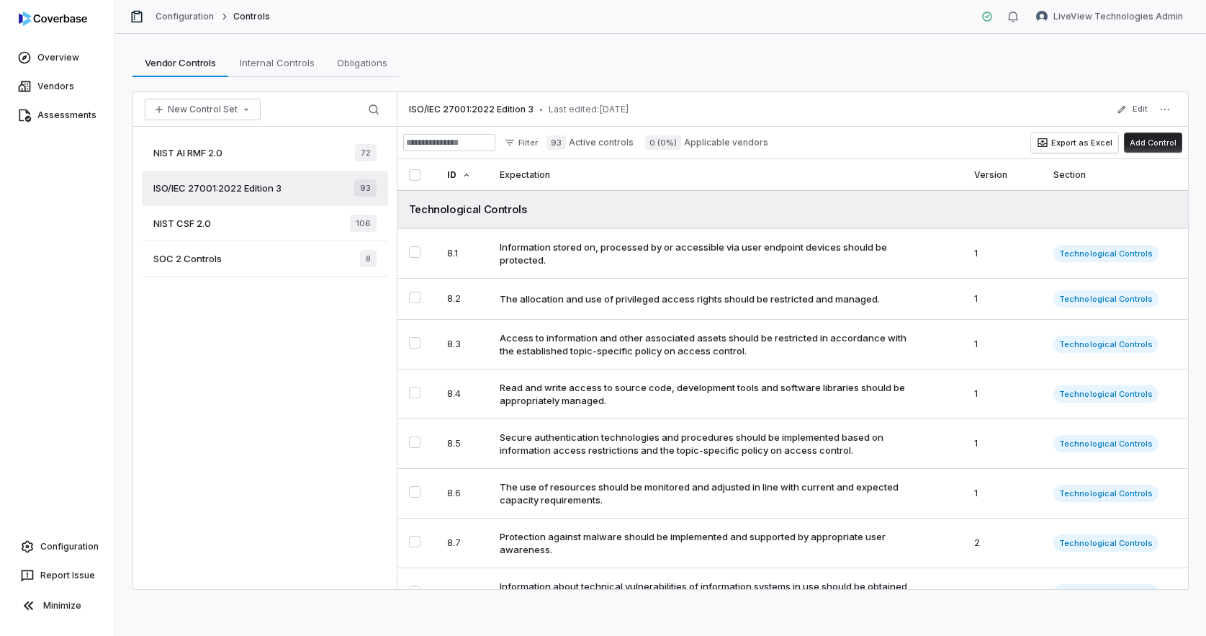
click at [325, 331] on div "NIST AI RMF 2.0 72 ISO/IEC 27001:2022 Edition 3 93 NIST CSF 2.0 106 SOC 2 Contr…" at bounding box center [265, 358] width 264 height 462
click at [251, 560] on div "NIST AI RMF 2.0 72 ISO/IEC 27001:2022 Edition 3 93 NIST CSF 2.0 106 SOC 2 Contr…" at bounding box center [265, 358] width 264 height 462
click at [67, 87] on link "Vendors" at bounding box center [57, 86] width 109 height 26
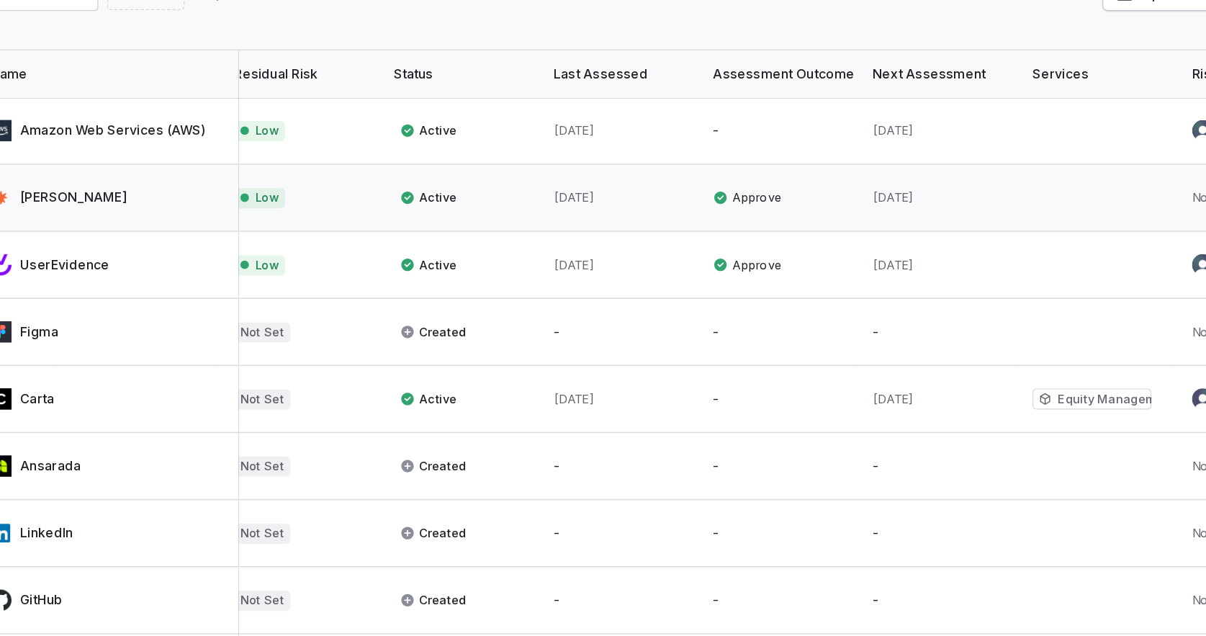
scroll to position [0, 539]
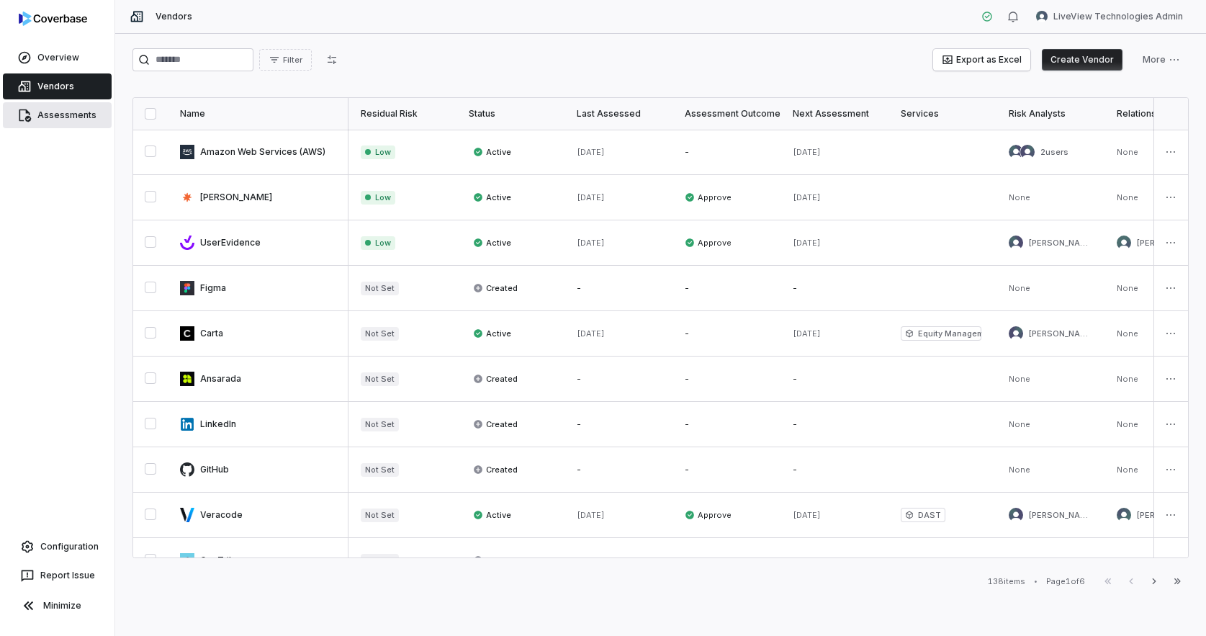
click at [73, 111] on link "Assessments" at bounding box center [57, 115] width 109 height 26
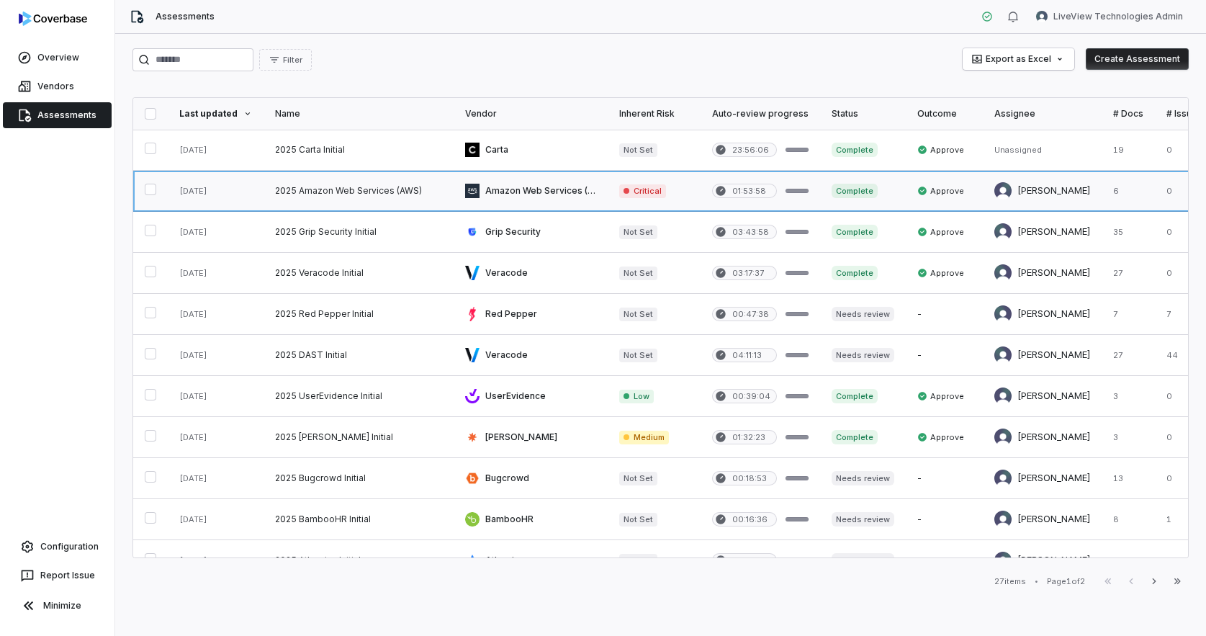
click at [383, 193] on link at bounding box center [359, 191] width 190 height 40
